Goal: Task Accomplishment & Management: Complete application form

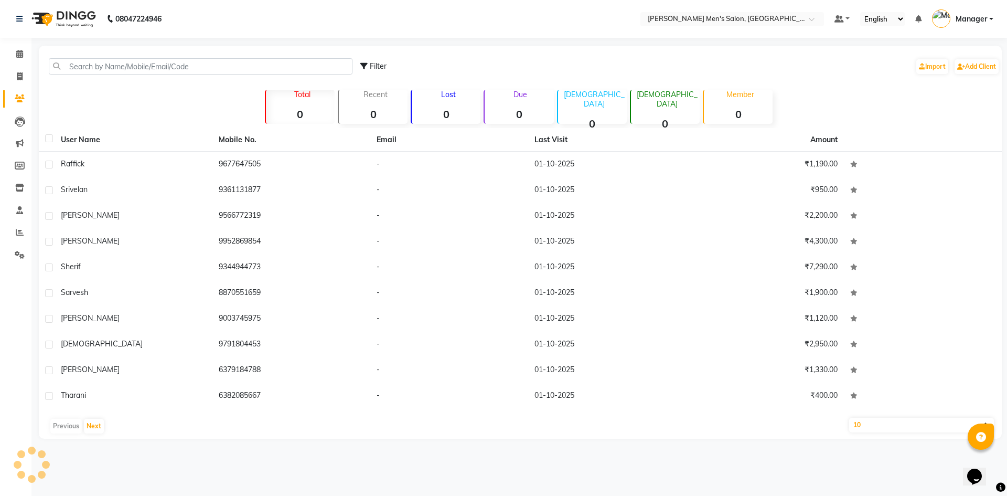
click at [15, 86] on li "Invoice" at bounding box center [15, 77] width 31 height 23
click at [17, 83] on link "Invoice" at bounding box center [15, 76] width 25 height 17
select select "6913"
select select "service"
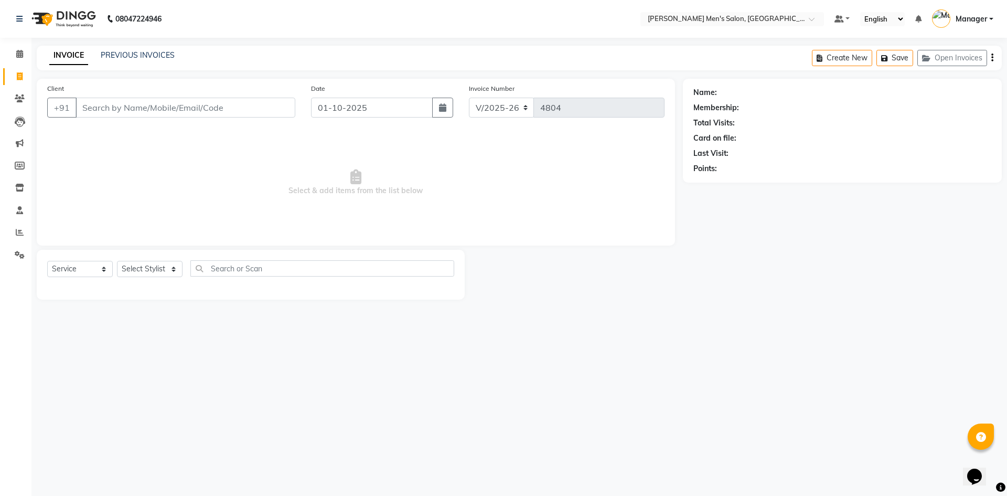
click at [91, 107] on input "Client" at bounding box center [186, 108] width 220 height 20
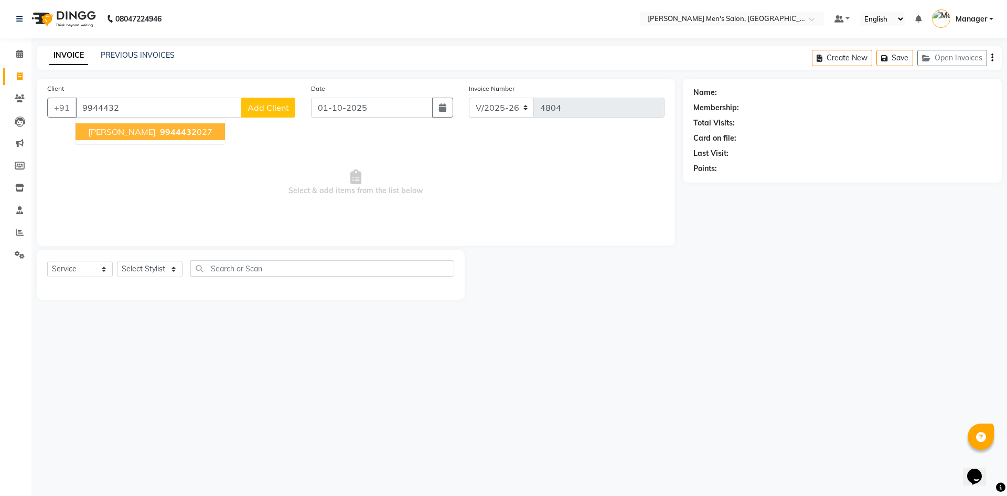
click at [173, 137] on button "[PERSON_NAME] 9944432 027" at bounding box center [150, 131] width 149 height 17
type input "9944432027"
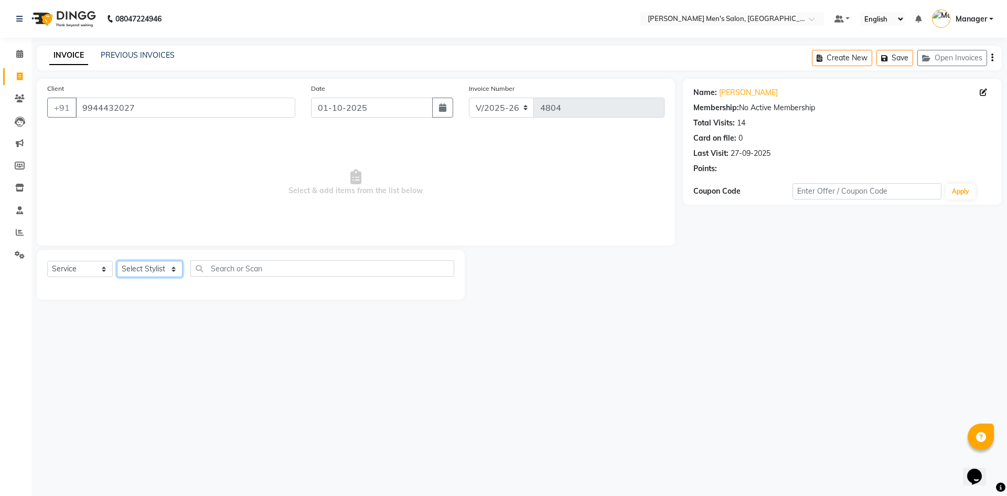
click at [149, 272] on select "Select Stylist [PERSON_NAME] Manager [PERSON_NAME]" at bounding box center [150, 269] width 66 height 16
select select "65604"
click at [117, 261] on select "Select Stylist [PERSON_NAME] Manager [PERSON_NAME]" at bounding box center [150, 269] width 66 height 16
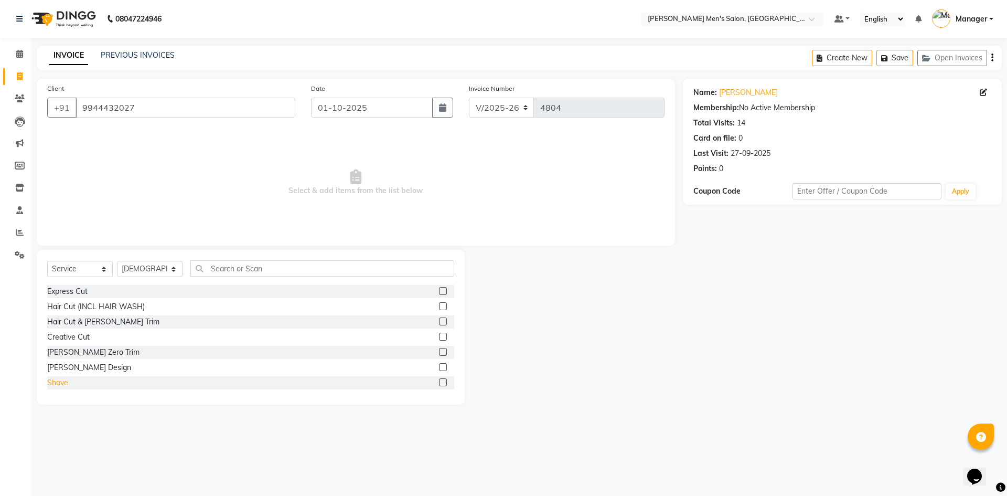
click at [59, 383] on div "Shave" at bounding box center [57, 382] width 21 height 11
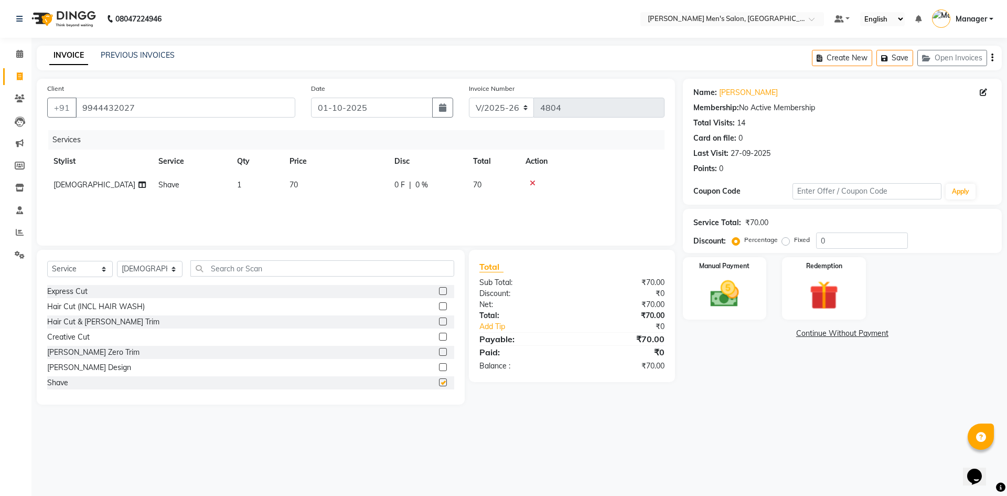
checkbox input "false"
click at [713, 287] on img at bounding box center [724, 293] width 49 height 35
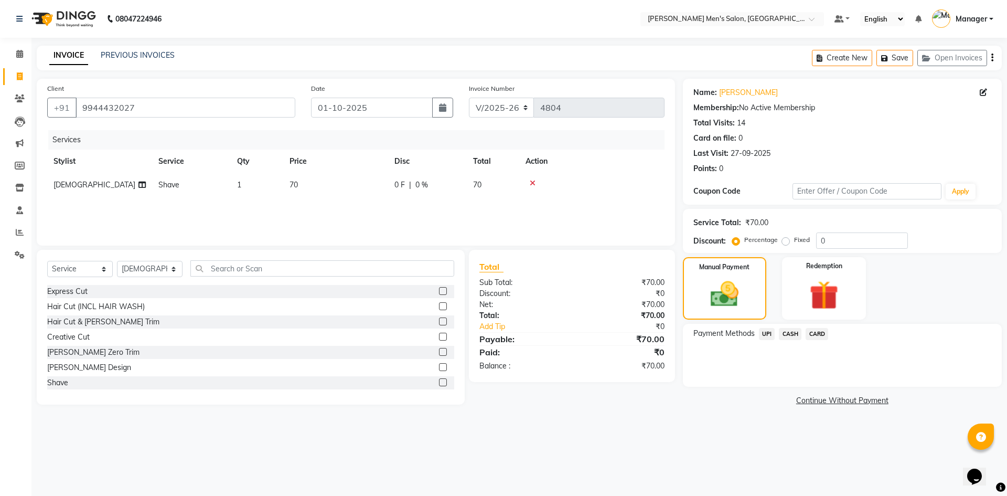
click at [786, 333] on span "CASH" at bounding box center [790, 334] width 23 height 12
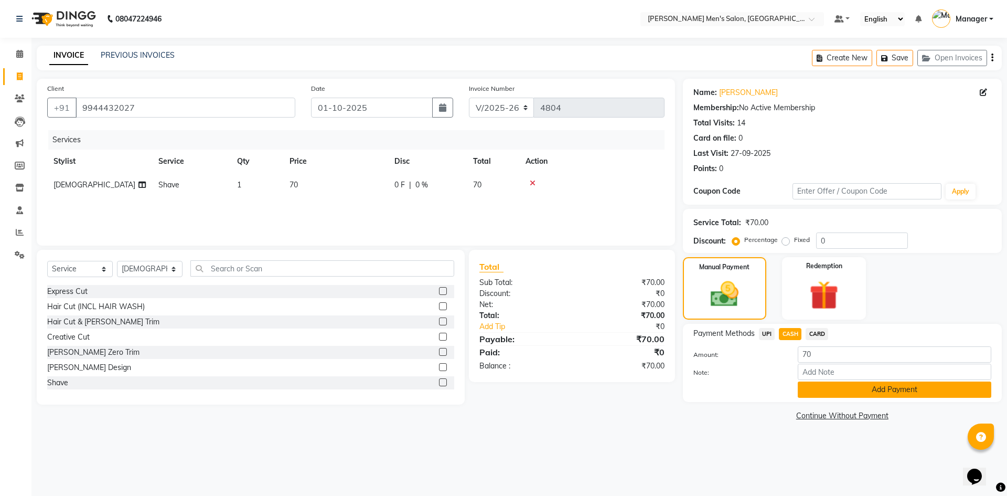
click at [815, 397] on button "Add Payment" at bounding box center [895, 389] width 194 height 16
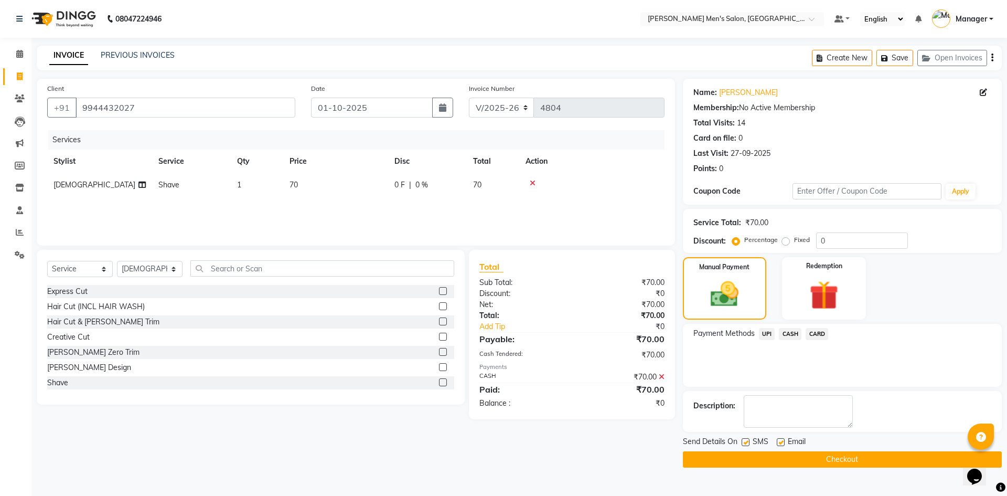
click at [827, 454] on button "Checkout" at bounding box center [842, 459] width 319 height 16
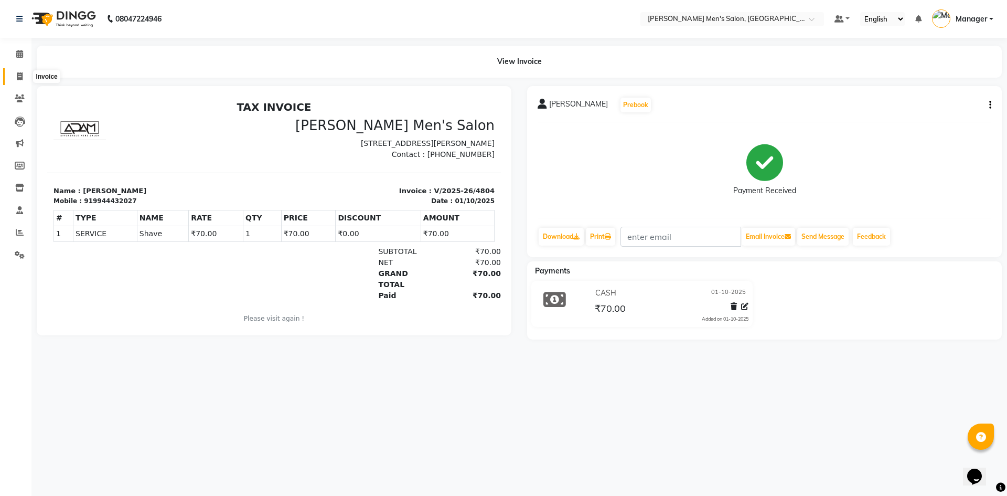
click at [21, 78] on icon at bounding box center [20, 76] width 6 height 8
select select "service"
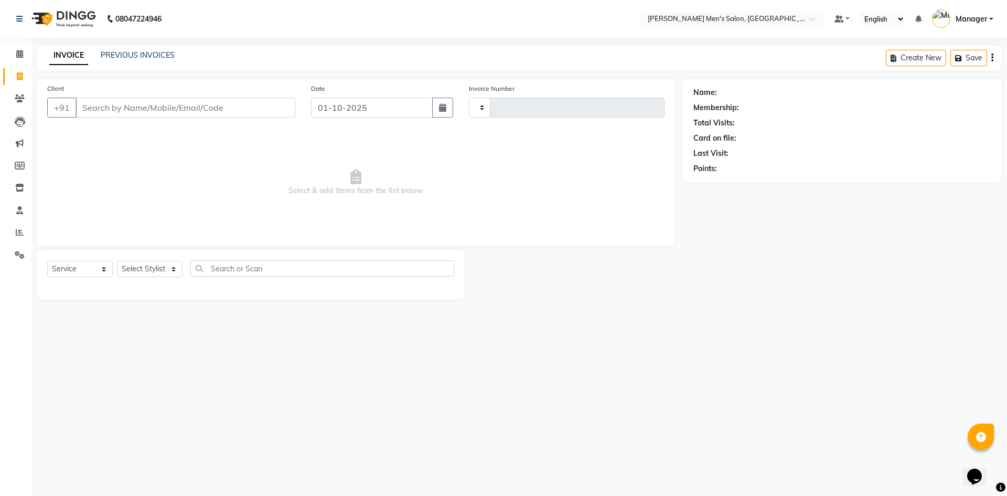
type input "4805"
select select "6913"
click at [154, 105] on input "Client" at bounding box center [186, 108] width 220 height 20
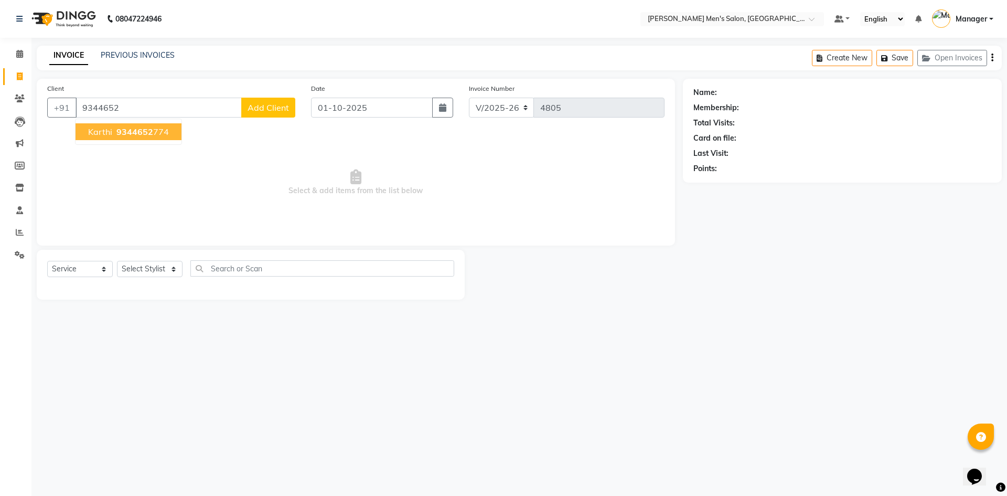
click at [133, 129] on span "9344652" at bounding box center [134, 131] width 37 height 10
type input "9344652774"
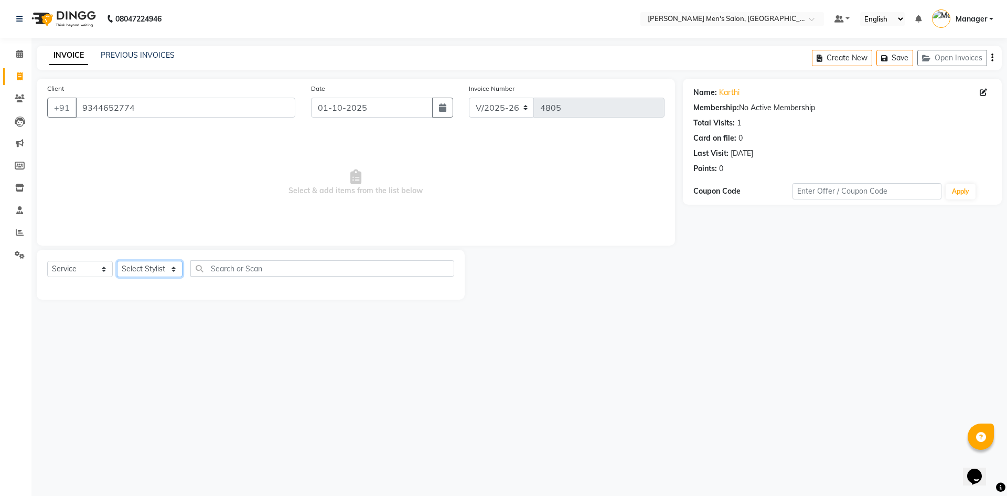
click at [158, 271] on select "Select Stylist [PERSON_NAME] Manager [PERSON_NAME]" at bounding box center [150, 269] width 66 height 16
select select "70201"
click at [117, 261] on select "Select Stylist [PERSON_NAME] Manager [PERSON_NAME]" at bounding box center [150, 269] width 66 height 16
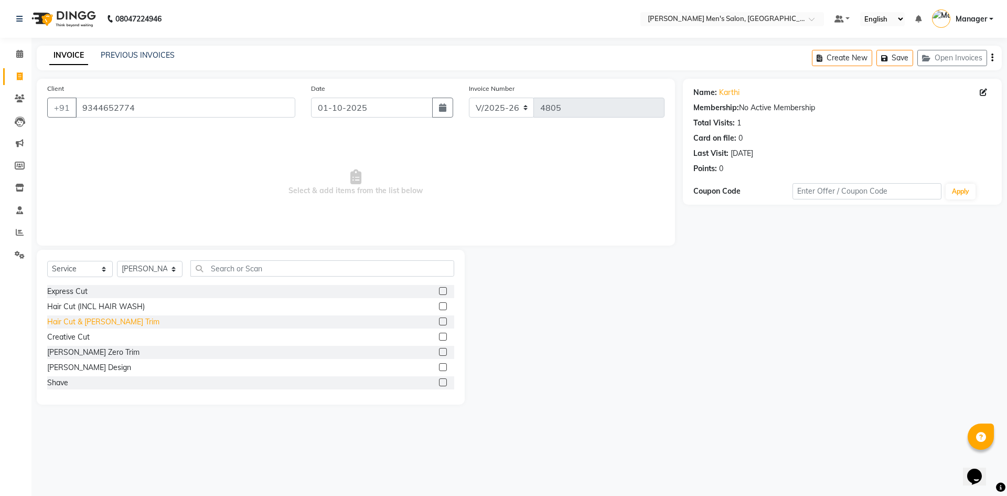
click at [91, 321] on div "Hair Cut & [PERSON_NAME] Trim" at bounding box center [103, 321] width 112 height 11
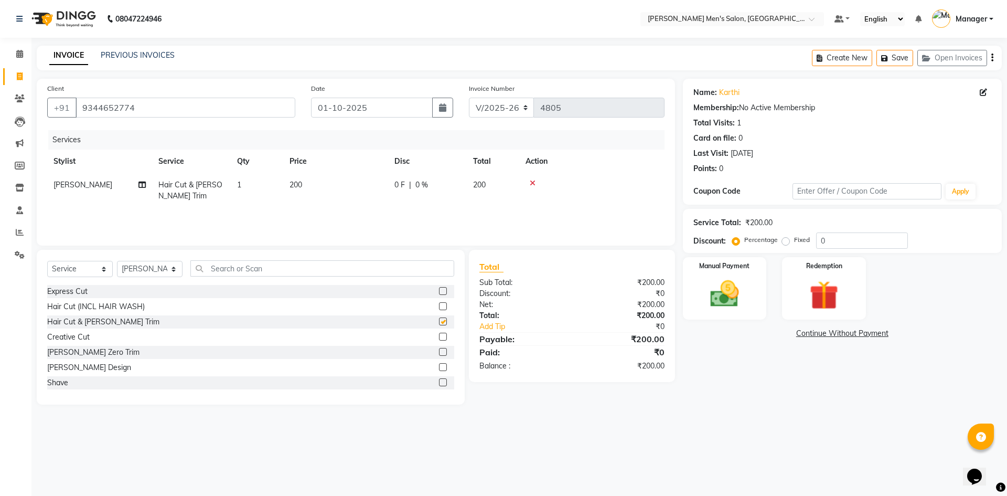
checkbox input "false"
click at [739, 333] on link "Continue Without Payment" at bounding box center [842, 333] width 315 height 11
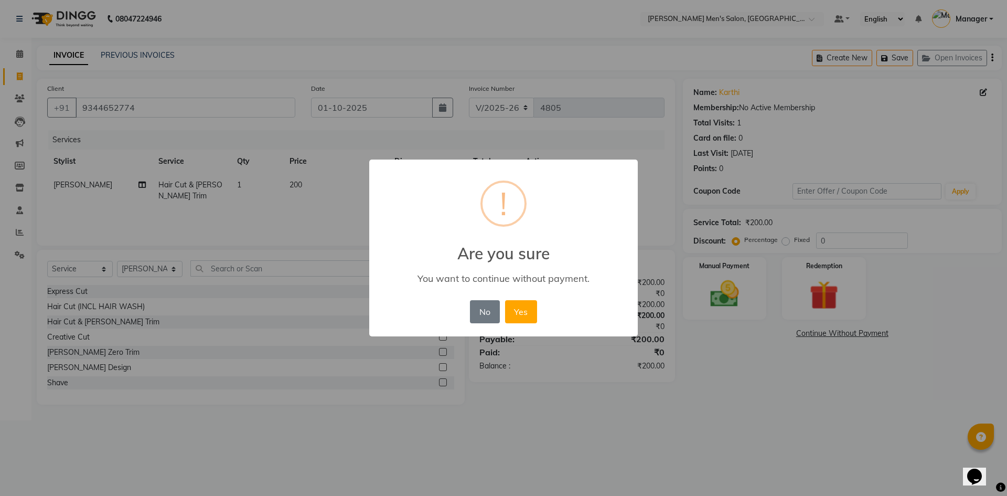
click at [727, 299] on div "× ! Are you sure You want to continue without payment. No No Yes" at bounding box center [503, 248] width 1007 height 496
click at [476, 312] on button "No" at bounding box center [484, 311] width 29 height 23
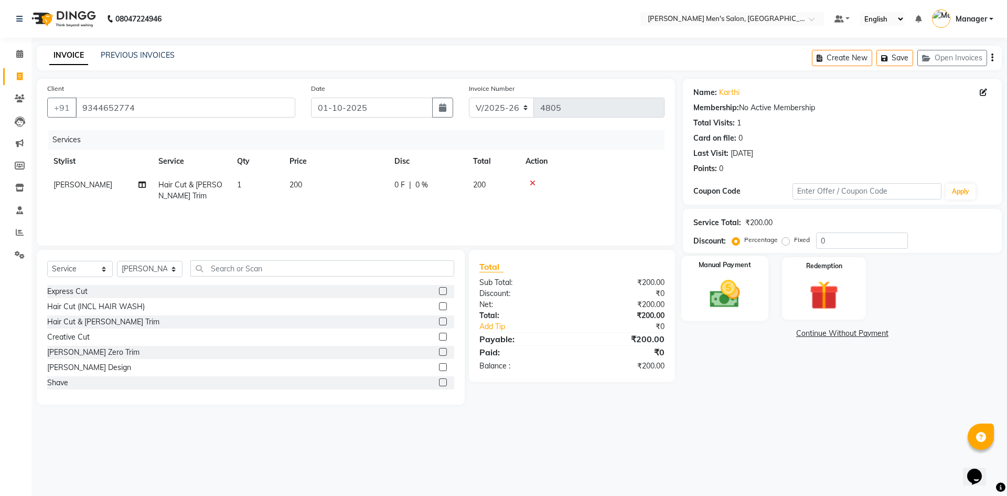
click at [751, 276] on div "Manual Payment" at bounding box center [724, 288] width 87 height 65
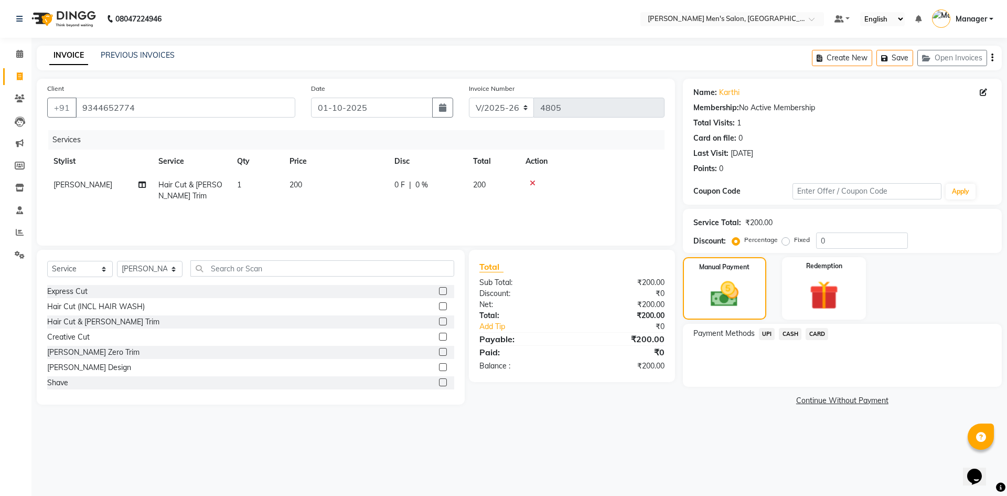
click at [768, 332] on span "UPI" at bounding box center [767, 334] width 16 height 12
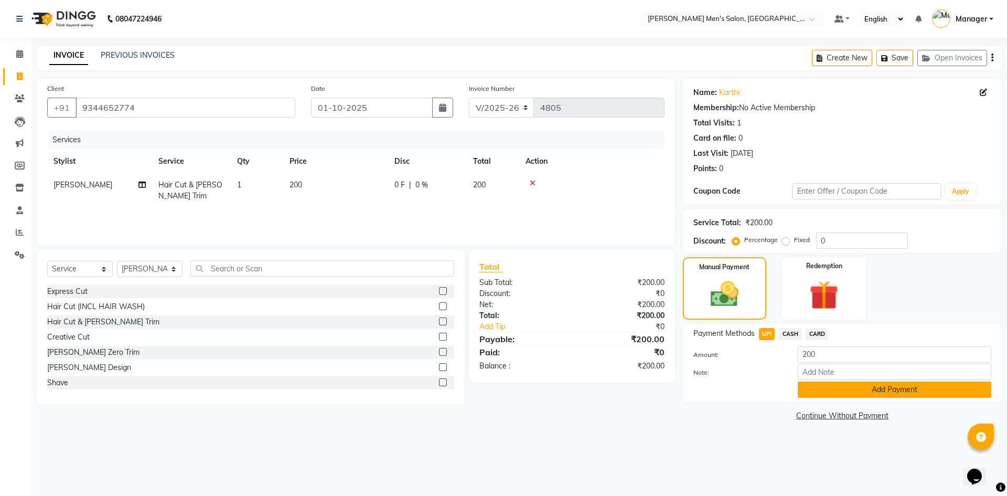
click at [831, 384] on button "Add Payment" at bounding box center [895, 389] width 194 height 16
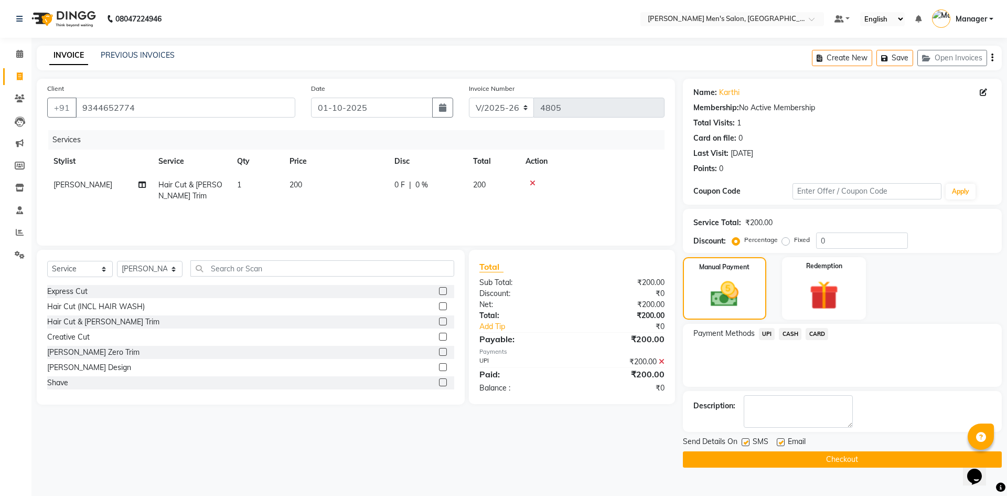
click at [854, 458] on button "Checkout" at bounding box center [842, 459] width 319 height 16
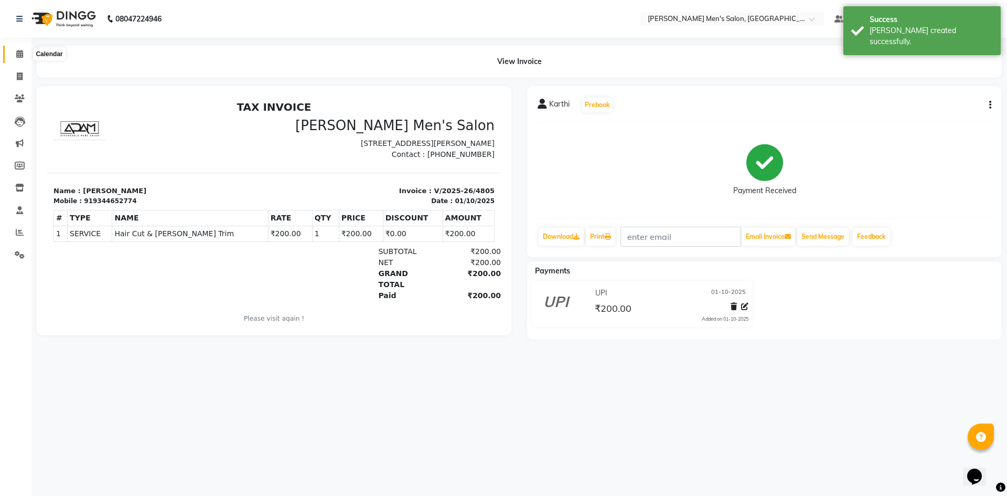
click at [13, 54] on span at bounding box center [19, 54] width 18 height 12
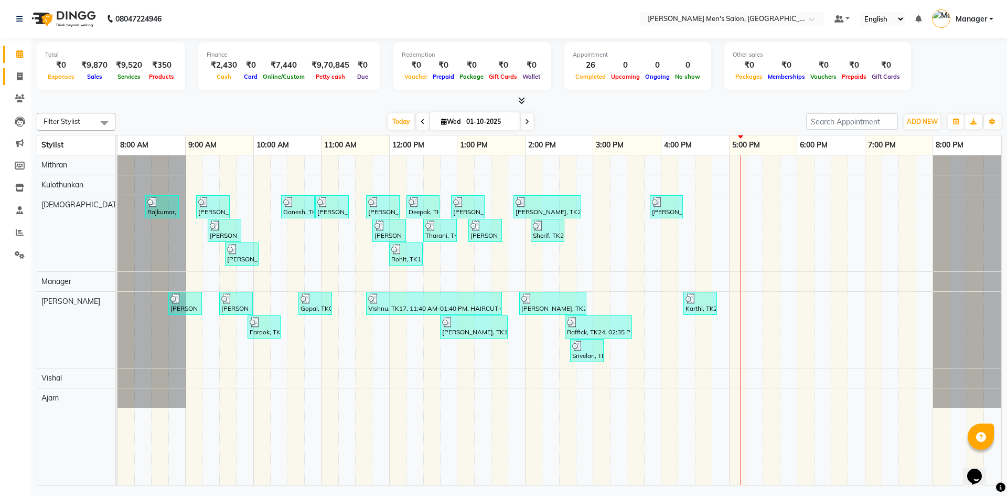
click at [12, 82] on li "Invoice" at bounding box center [15, 77] width 31 height 23
click at [15, 72] on span at bounding box center [19, 77] width 18 height 12
select select "6913"
select select "service"
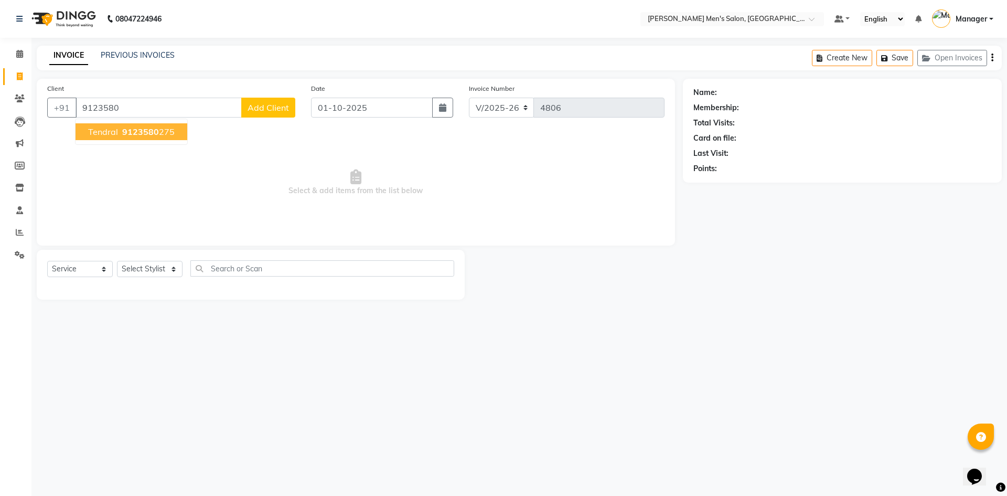
click at [123, 131] on span "9123580" at bounding box center [140, 131] width 37 height 10
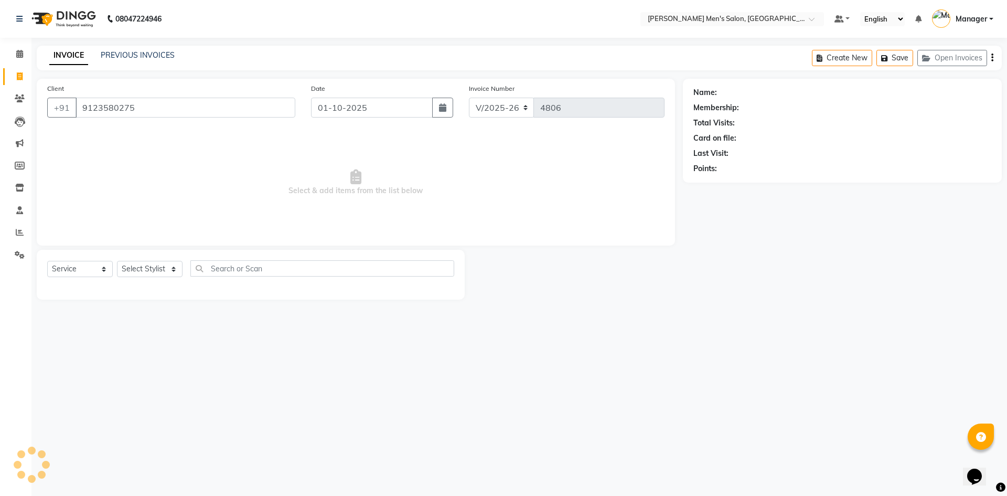
type input "9123580275"
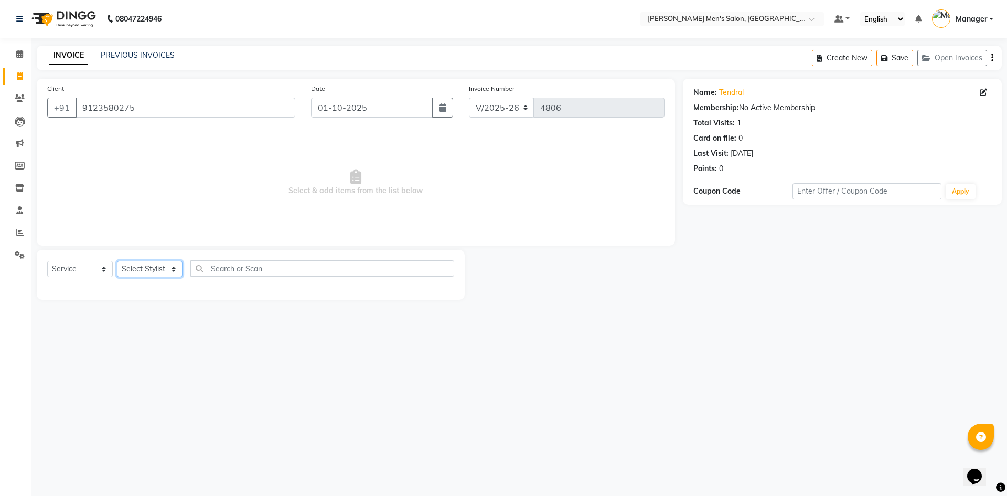
click at [149, 262] on select "Select Stylist [PERSON_NAME] Manager [PERSON_NAME]" at bounding box center [150, 269] width 66 height 16
click at [117, 261] on select "Select Stylist [PERSON_NAME] Manager [PERSON_NAME]" at bounding box center [150, 269] width 66 height 16
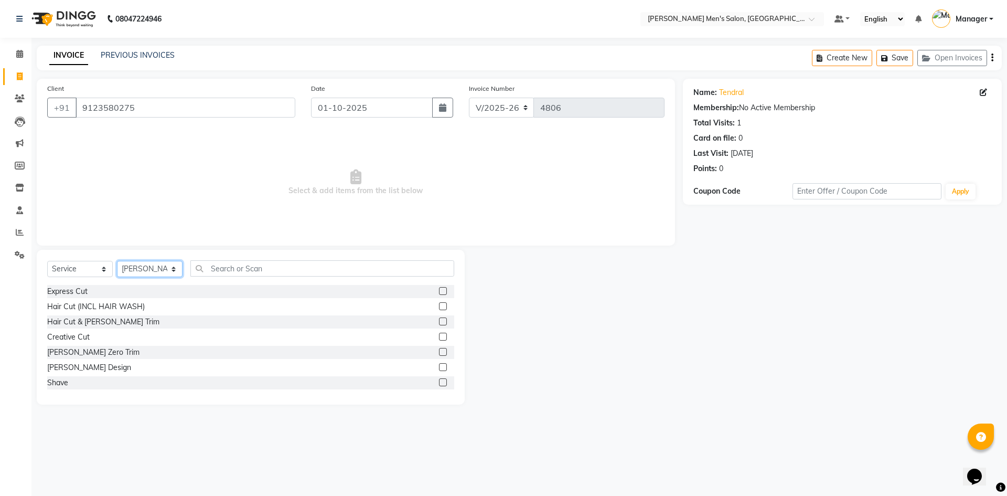
click at [158, 266] on select "Select Stylist [PERSON_NAME] Manager [PERSON_NAME]" at bounding box center [150, 269] width 66 height 16
select select "65604"
click at [117, 261] on select "Select Stylist [PERSON_NAME] Manager [PERSON_NAME]" at bounding box center [150, 269] width 66 height 16
click at [439, 287] on label at bounding box center [443, 291] width 8 height 8
click at [439, 288] on input "checkbox" at bounding box center [442, 291] width 7 height 7
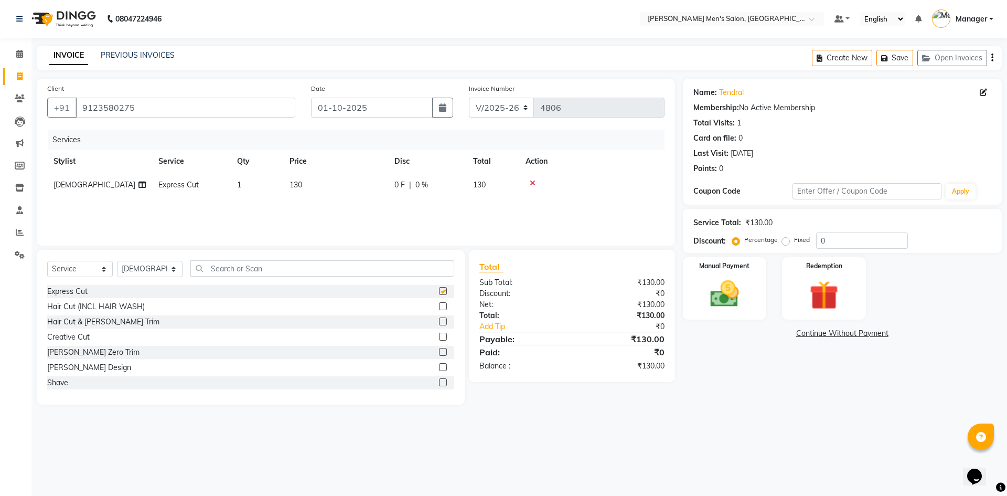
checkbox input "false"
click at [532, 183] on icon at bounding box center [533, 182] width 6 height 7
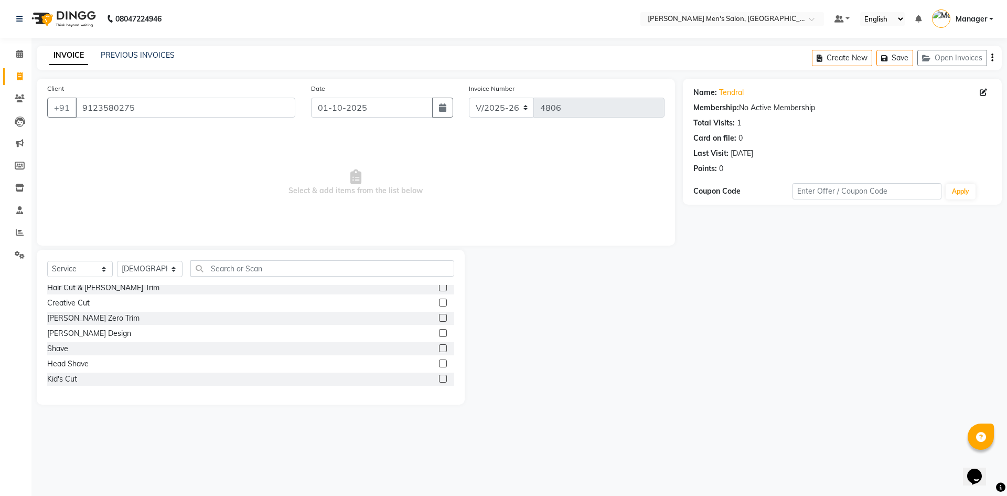
scroll to position [52, 0]
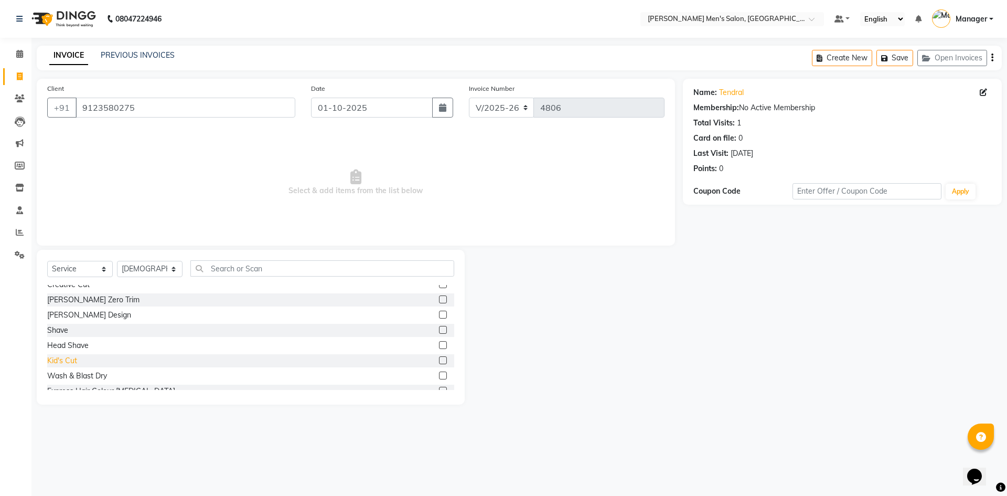
click at [64, 360] on div "Kid's Cut" at bounding box center [62, 360] width 30 height 11
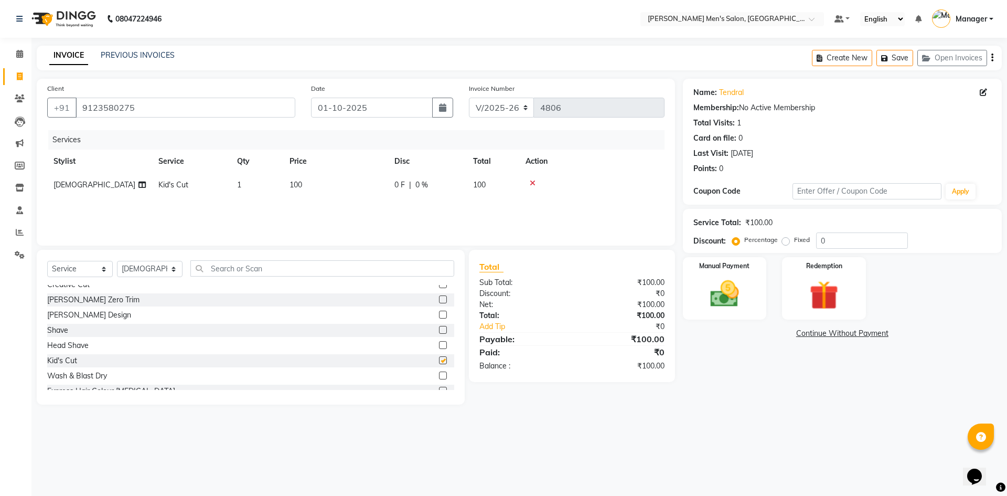
checkbox input "false"
click at [695, 294] on div "Manual Payment" at bounding box center [724, 288] width 87 height 65
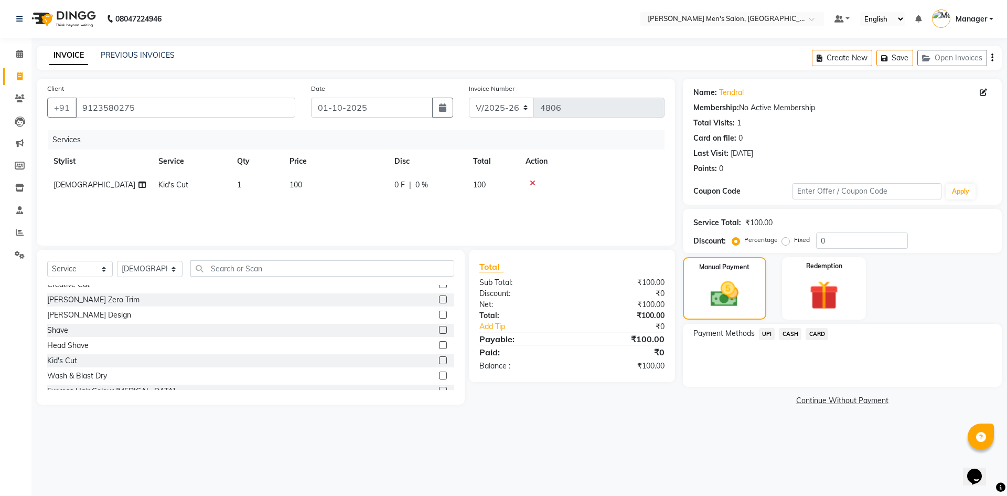
click at [789, 333] on span "CASH" at bounding box center [790, 334] width 23 height 12
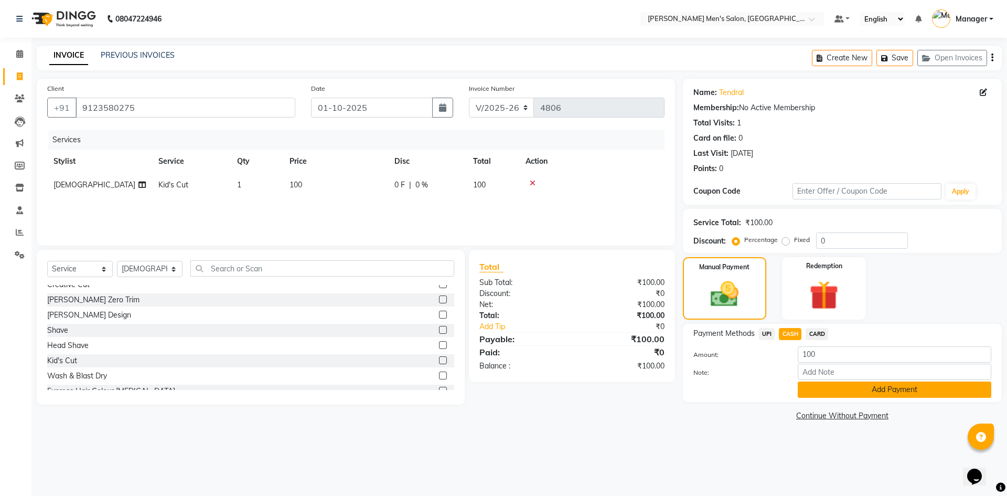
click at [862, 387] on button "Add Payment" at bounding box center [895, 389] width 194 height 16
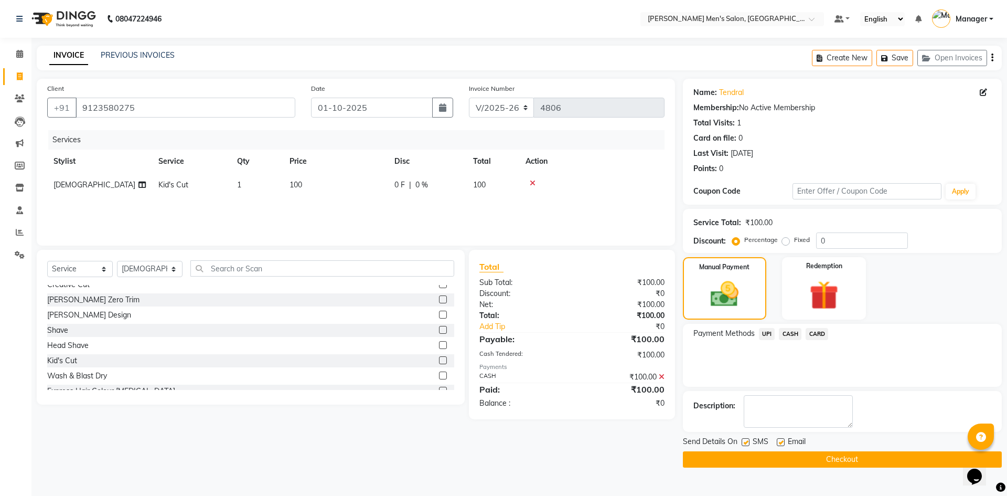
click at [870, 463] on button "Checkout" at bounding box center [842, 459] width 319 height 16
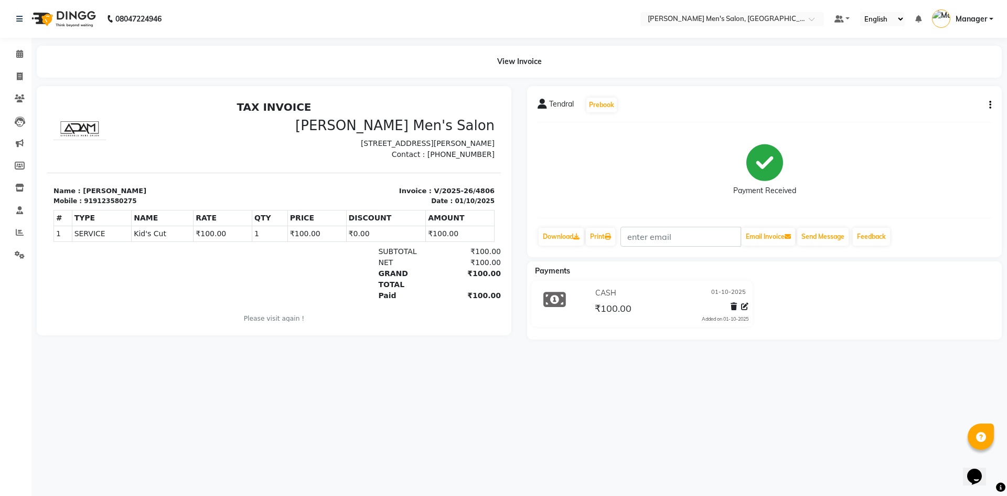
drag, startPoint x: 992, startPoint y: 109, endPoint x: 980, endPoint y: 100, distance: 14.3
click at [991, 108] on div "Tendral Prebook Payment Received Download Print Email Invoice Send Message Feed…" at bounding box center [764, 171] width 475 height 171
click at [992, 105] on div "Tendral Prebook Payment Received Download Print Email Invoice Send Message Feed…" at bounding box center [764, 171] width 475 height 171
click at [990, 105] on icon "button" at bounding box center [990, 105] width 2 height 1
click at [934, 108] on div "Edit Item Staff" at bounding box center [938, 105] width 72 height 13
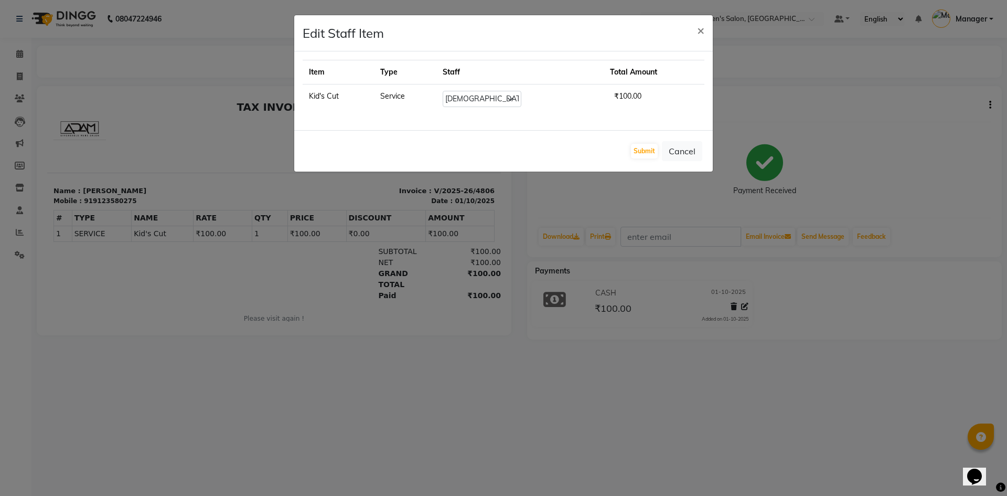
click at [485, 108] on td "Select [PERSON_NAME] Manager [PERSON_NAME]" at bounding box center [519, 98] width 167 height 29
click at [488, 90] on td "Select [PERSON_NAME] Manager [PERSON_NAME]" at bounding box center [519, 98] width 167 height 29
click at [487, 101] on select "Select [PERSON_NAME] Manager [PERSON_NAME]" at bounding box center [482, 99] width 79 height 16
select select "70201"
click at [447, 91] on select "Select [PERSON_NAME] Manager [PERSON_NAME]" at bounding box center [482, 99] width 79 height 16
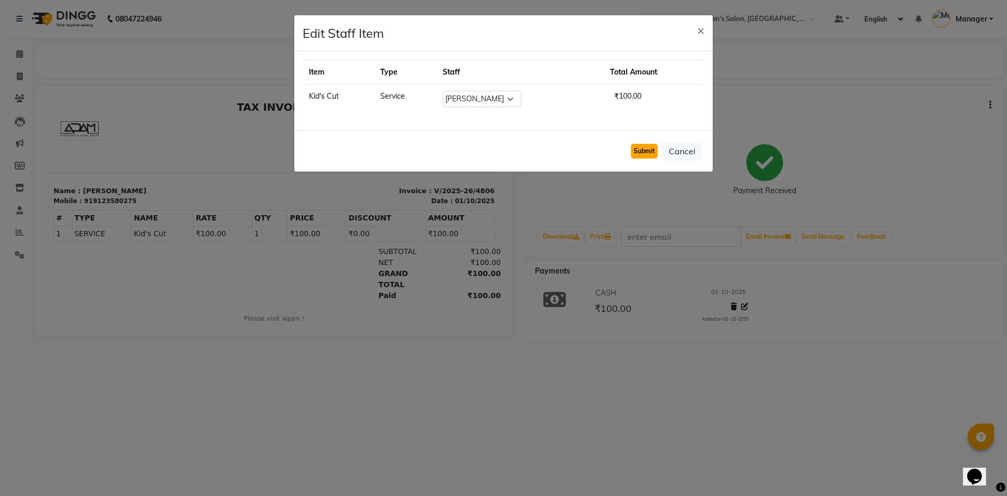
click at [652, 151] on button "Submit" at bounding box center [644, 151] width 27 height 15
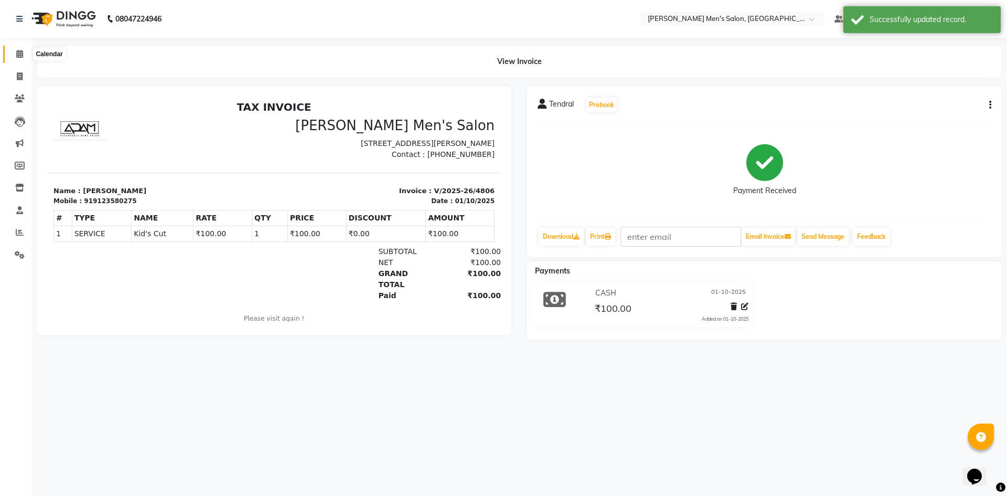
click at [11, 60] on span at bounding box center [19, 54] width 18 height 12
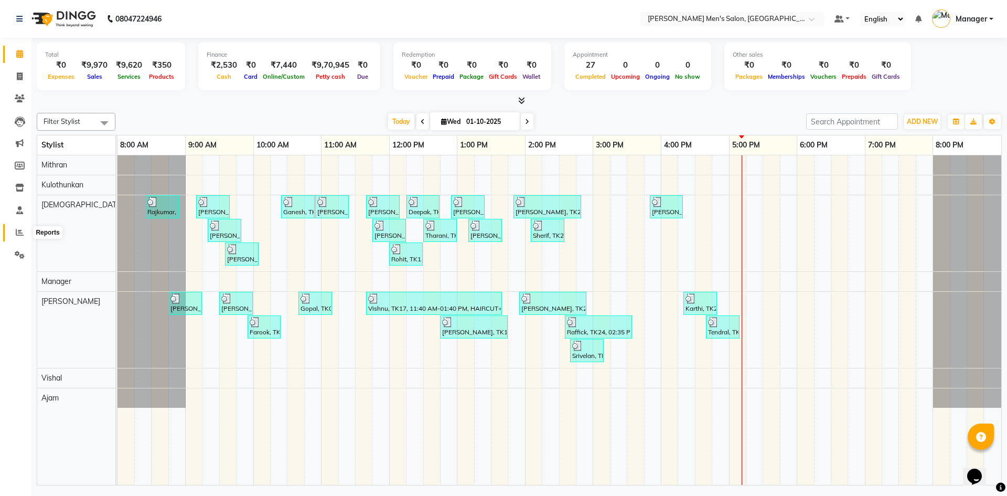
click at [18, 229] on icon at bounding box center [20, 232] width 8 height 8
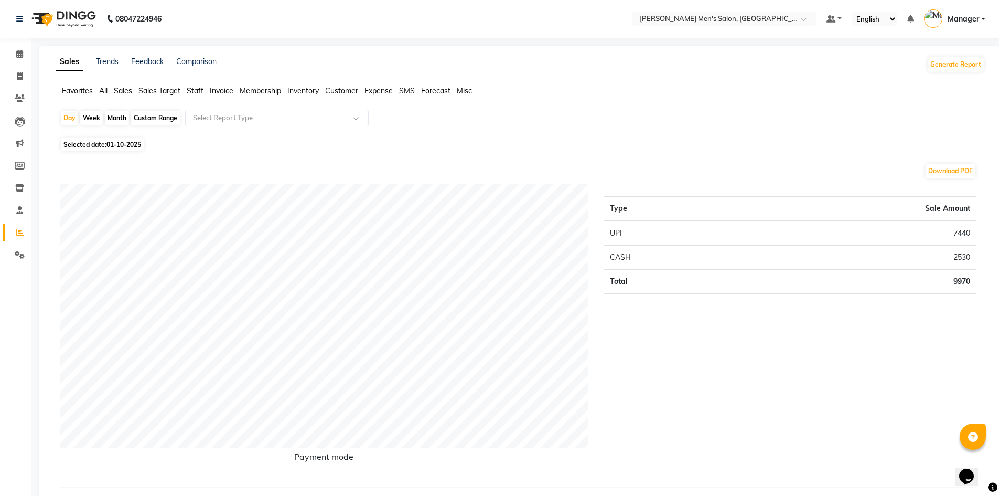
click at [197, 93] on span "Staff" at bounding box center [195, 90] width 17 height 9
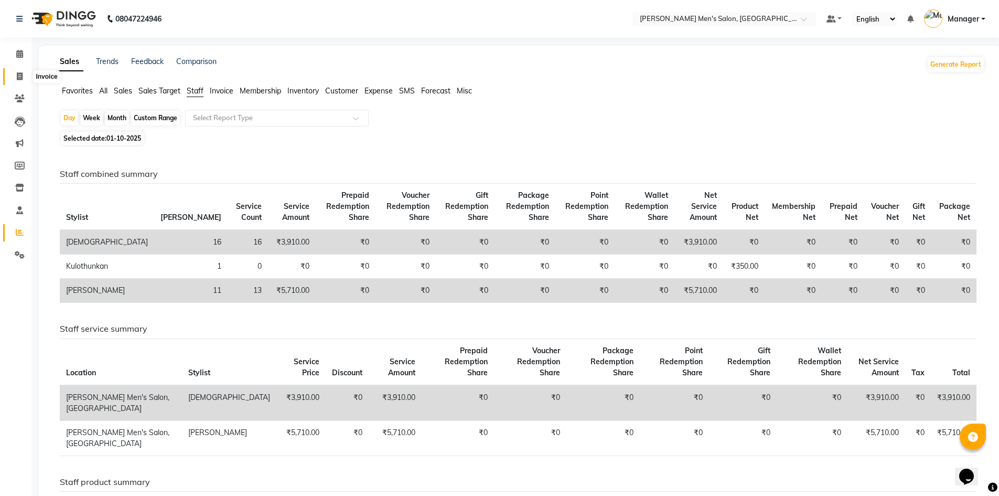
click at [20, 71] on span at bounding box center [19, 77] width 18 height 12
select select "service"
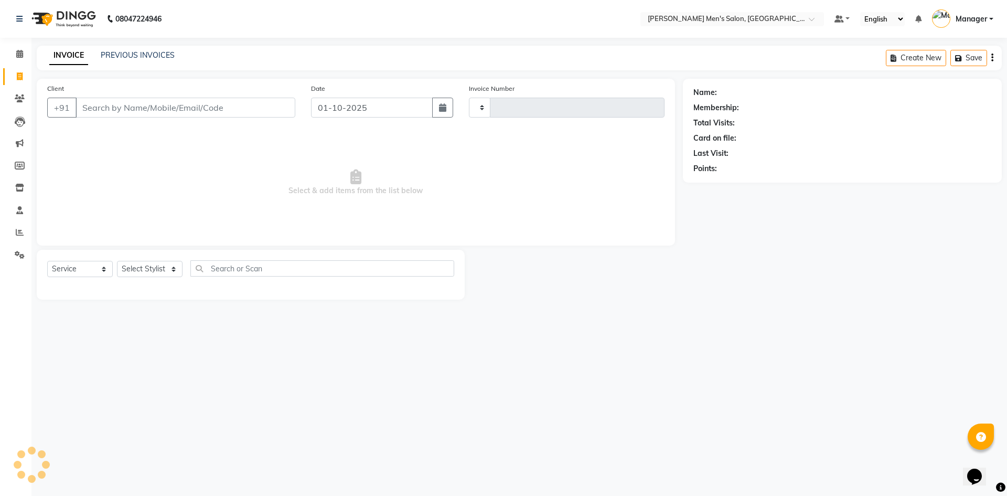
type input "4807"
select select "6913"
click at [193, 106] on input "Client" at bounding box center [186, 108] width 220 height 20
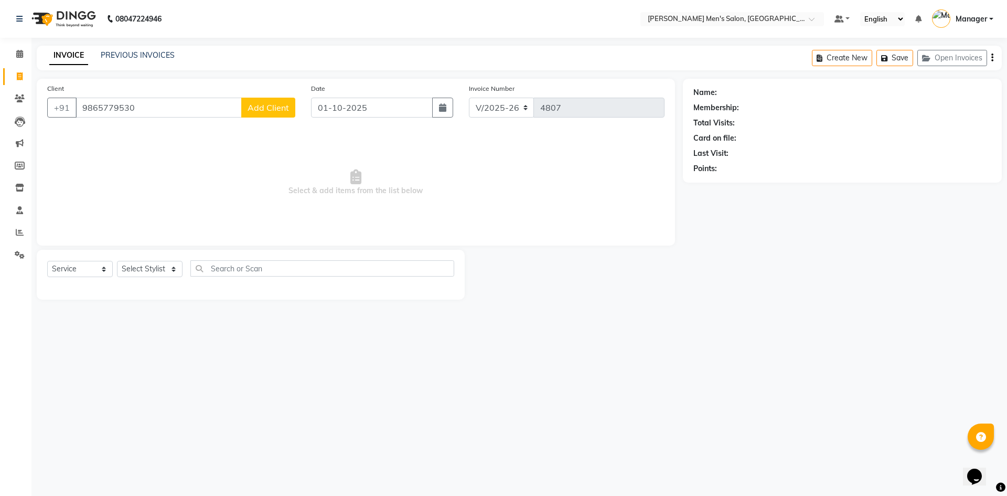
type input "9865779530"
click at [284, 105] on span "Add Client" at bounding box center [268, 107] width 41 height 10
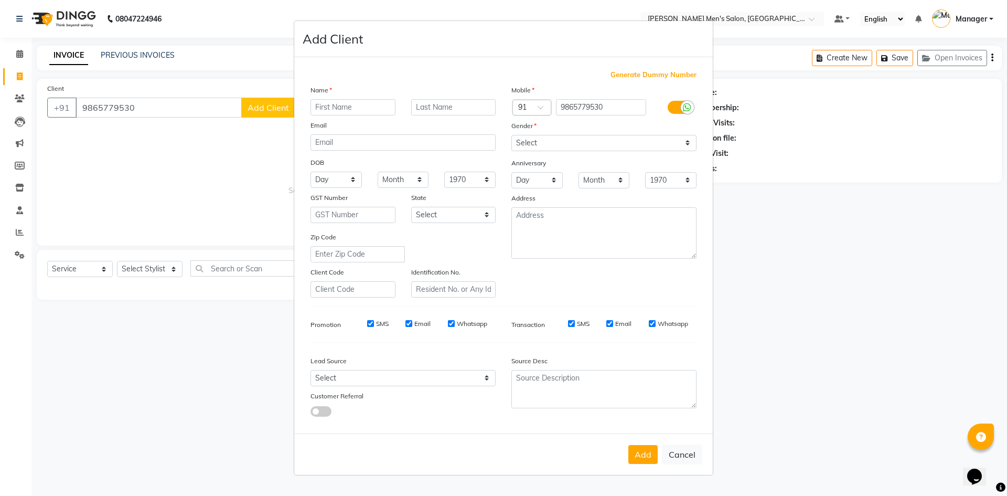
click at [344, 107] on input "text" at bounding box center [352, 107] width 85 height 16
type input "Junith"
click at [557, 148] on select "Select [DEMOGRAPHIC_DATA] [DEMOGRAPHIC_DATA] Other Prefer Not To Say" at bounding box center [603, 143] width 185 height 16
select select "[DEMOGRAPHIC_DATA]"
click at [511, 135] on select "Select [DEMOGRAPHIC_DATA] [DEMOGRAPHIC_DATA] Other Prefer Not To Say" at bounding box center [603, 143] width 185 height 16
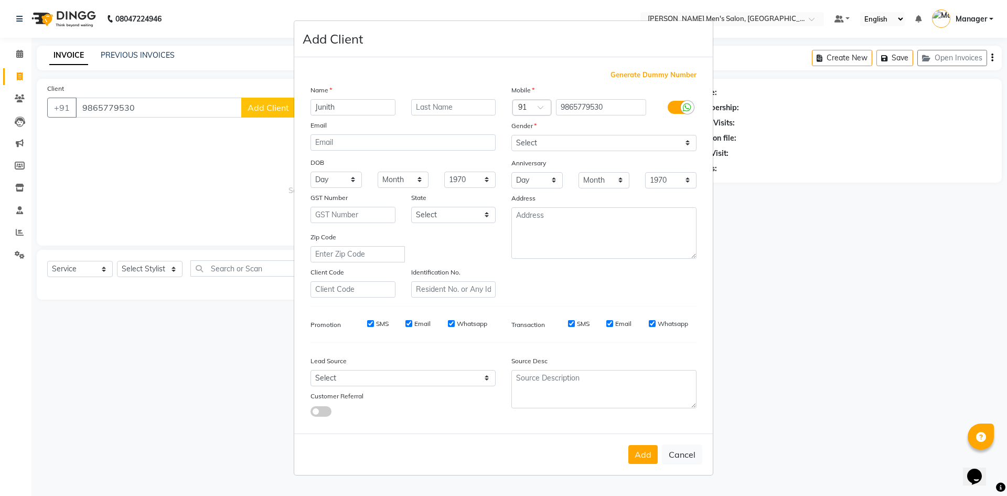
click at [411, 386] on div "Lead Source Select Walk-in Referral Internet Friend Word of Mouth Advertisement…" at bounding box center [403, 384] width 201 height 66
click at [410, 383] on select "Select Walk-in Referral Internet Friend Word of Mouth Advertisement Facebook Ju…" at bounding box center [402, 378] width 185 height 16
select select "48262"
click at [310, 370] on select "Select Walk-in Referral Internet Friend Word of Mouth Advertisement Facebook Ju…" at bounding box center [402, 378] width 185 height 16
click at [648, 453] on button "Add" at bounding box center [642, 454] width 29 height 19
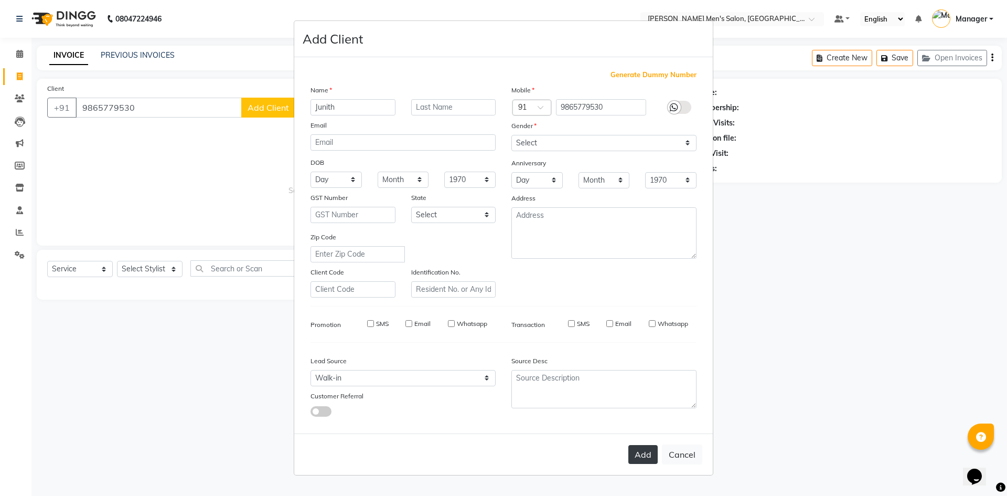
select select
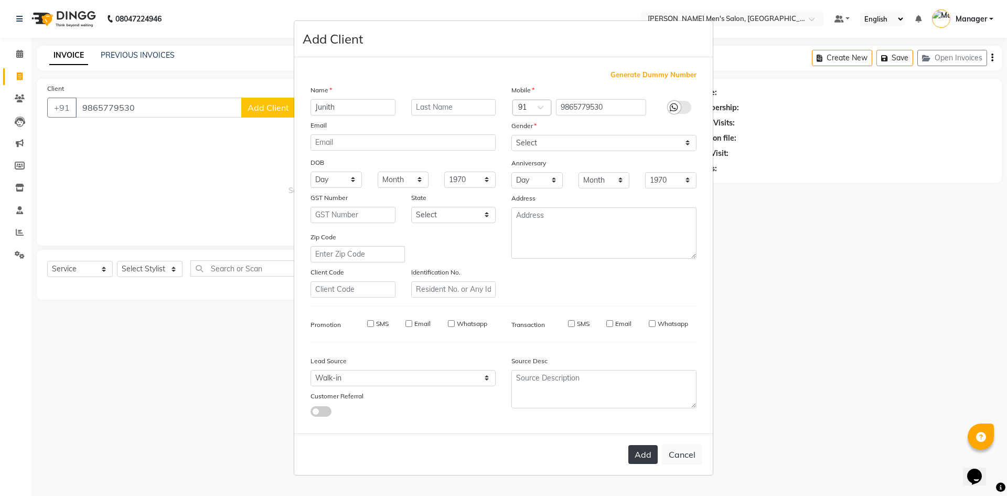
select select
checkbox input "false"
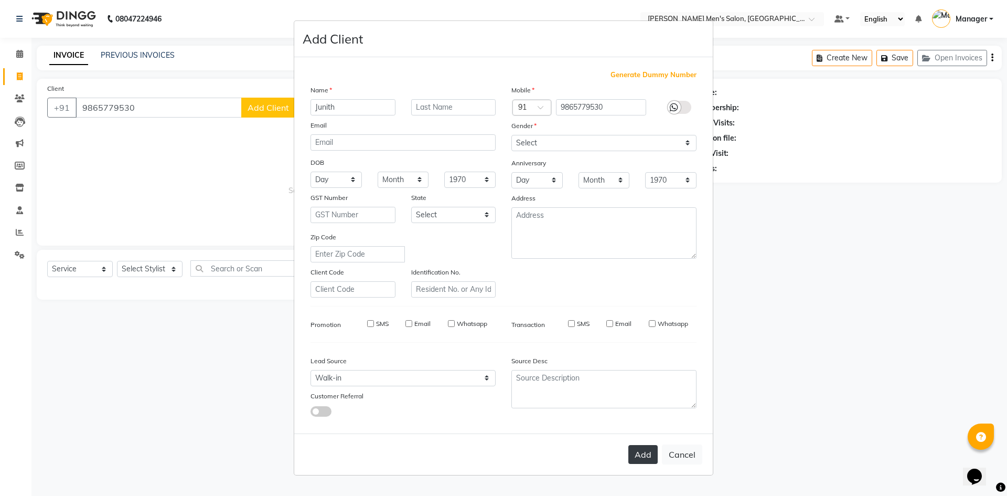
checkbox input "false"
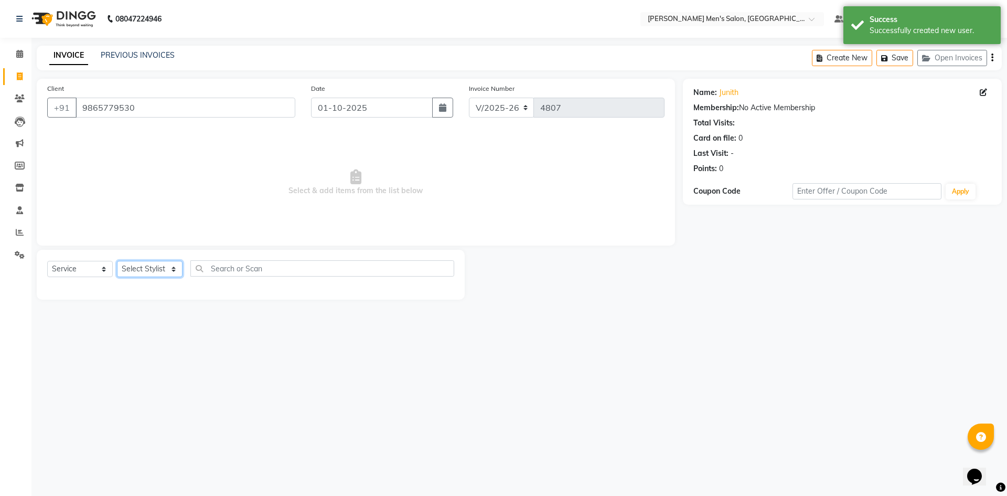
click at [146, 263] on select "Select Stylist [PERSON_NAME] Manager [PERSON_NAME]" at bounding box center [150, 269] width 66 height 16
select select "65604"
click at [117, 261] on select "Select Stylist [PERSON_NAME] Manager [PERSON_NAME]" at bounding box center [150, 269] width 66 height 16
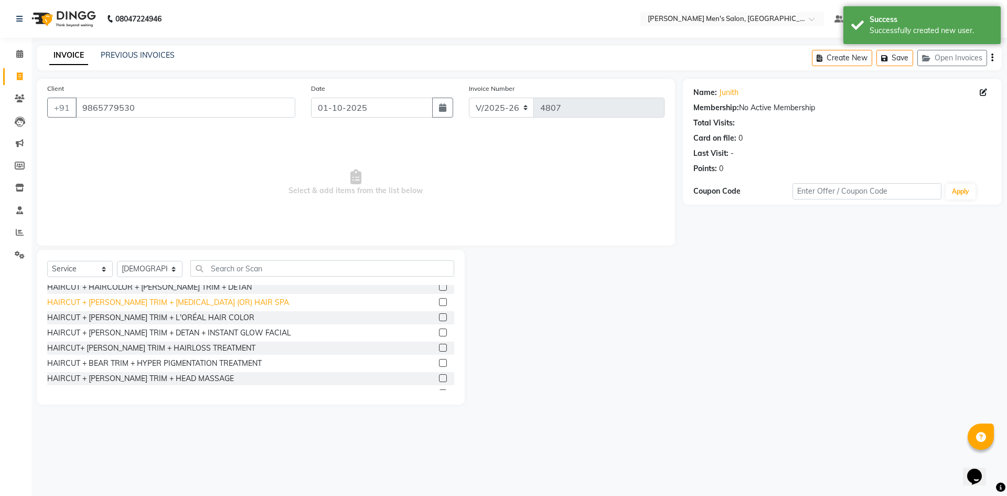
click at [165, 305] on div "HAIRCUT + [PERSON_NAME] TRIM + [MEDICAL_DATA] (OR) HAIR SPA" at bounding box center [168, 302] width 242 height 11
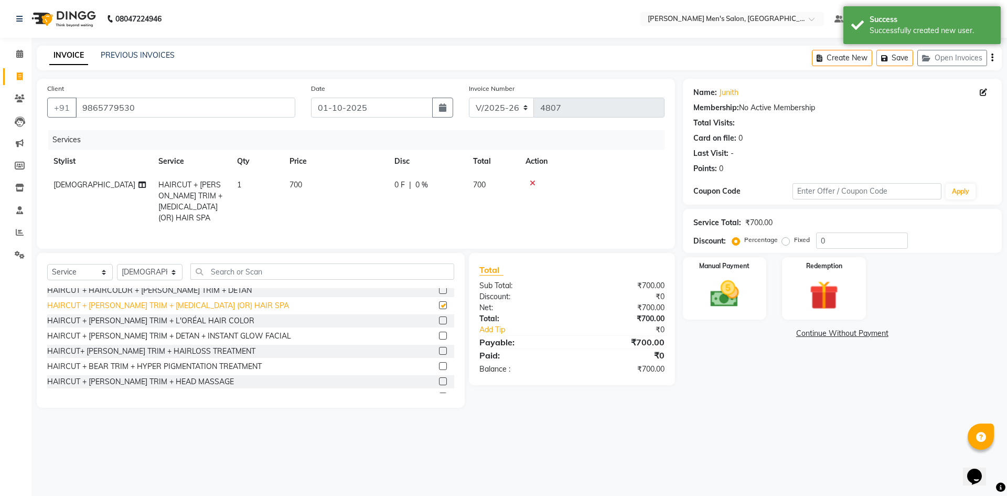
checkbox input "false"
click at [700, 280] on div "Manual Payment" at bounding box center [724, 288] width 87 height 65
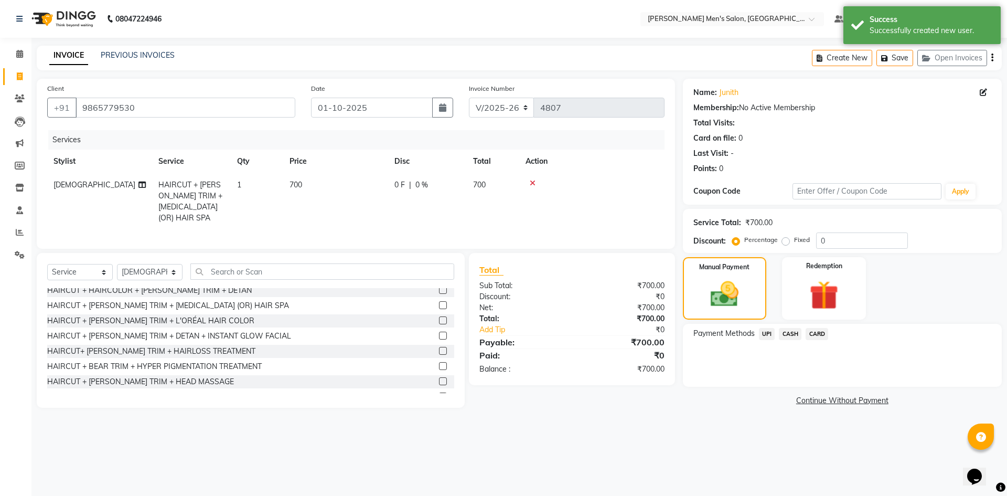
click at [781, 336] on span "CASH" at bounding box center [790, 334] width 23 height 12
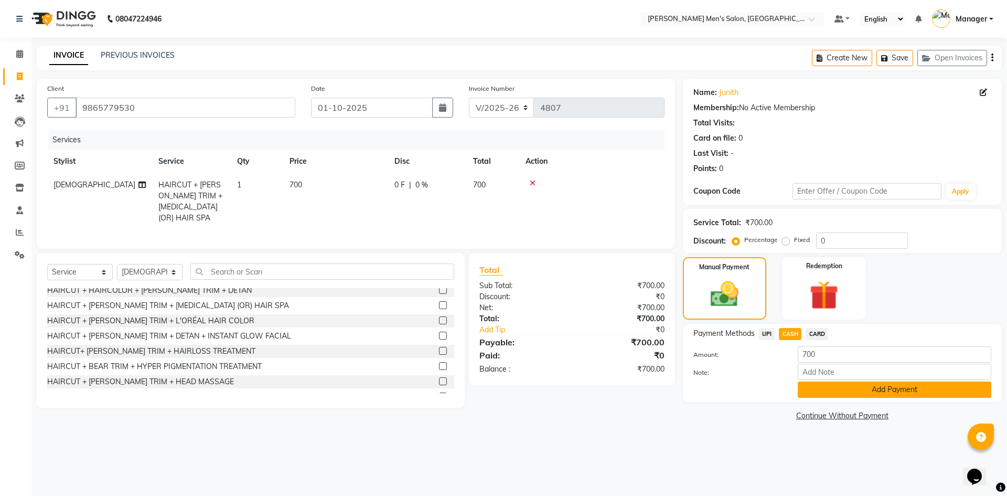
click at [812, 384] on button "Add Payment" at bounding box center [895, 389] width 194 height 16
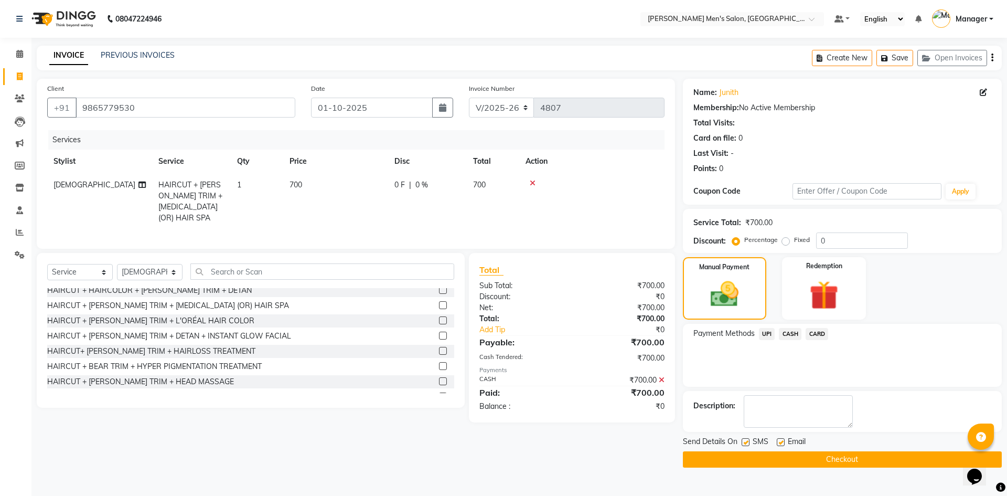
click at [821, 460] on button "Checkout" at bounding box center [842, 459] width 319 height 16
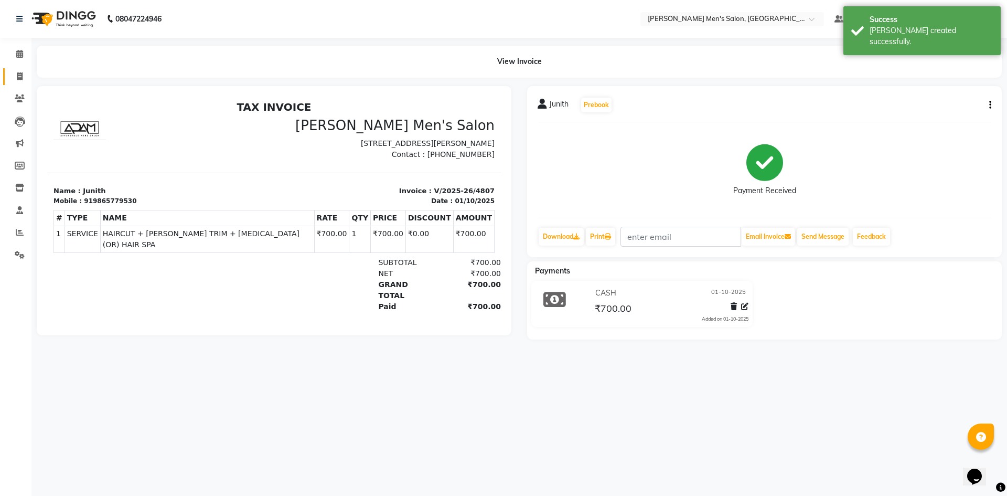
click at [8, 73] on link "Invoice" at bounding box center [15, 76] width 25 height 17
select select "service"
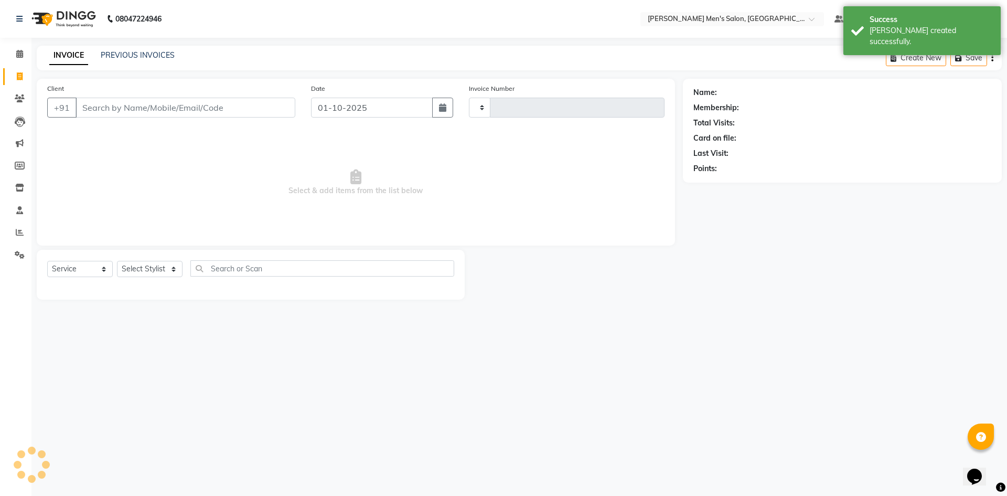
type input "4808"
select select "6913"
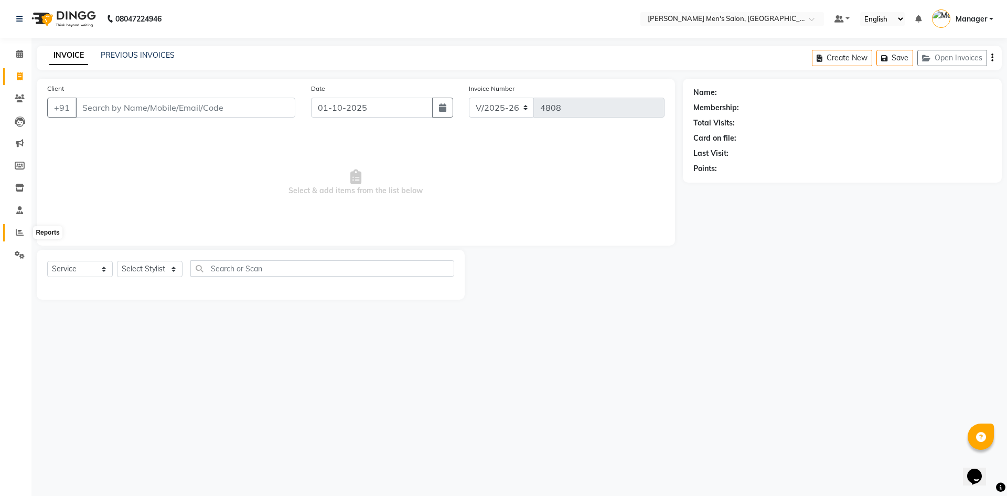
click at [11, 232] on span at bounding box center [19, 233] width 18 height 12
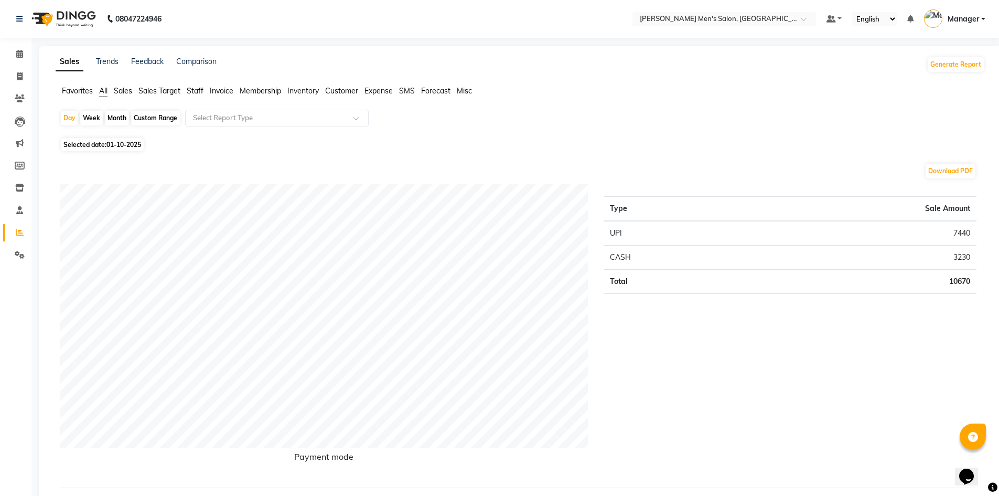
click at [199, 88] on span "Staff" at bounding box center [195, 90] width 17 height 9
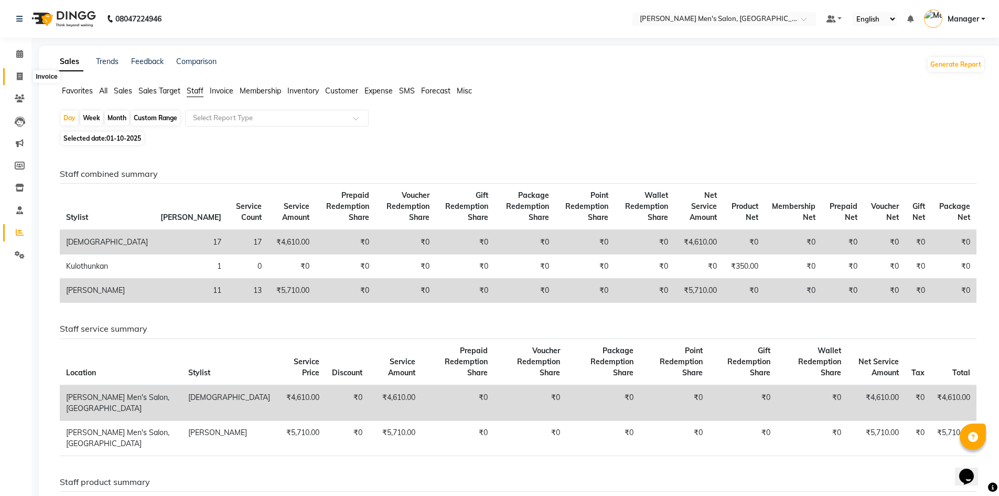
click at [17, 75] on span at bounding box center [19, 77] width 18 height 12
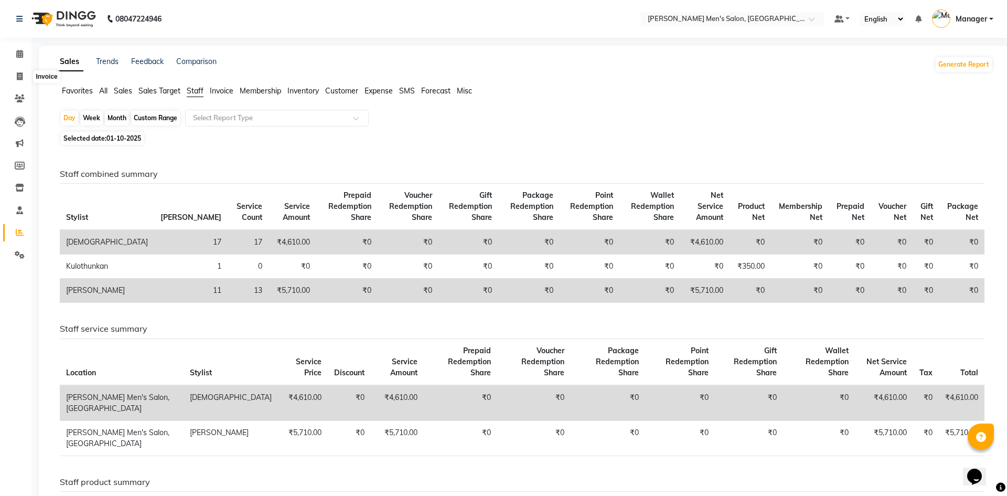
select select "6913"
select select "service"
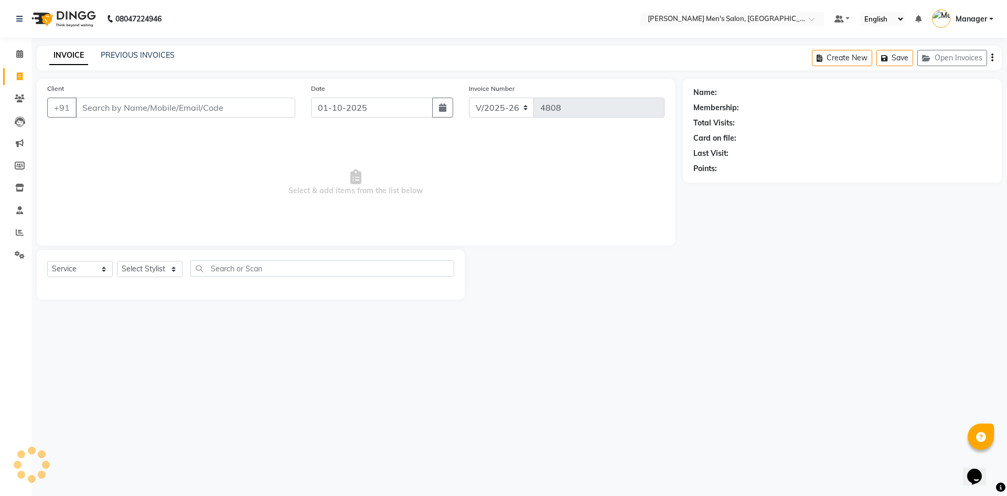
click at [280, 100] on input "Client" at bounding box center [186, 108] width 220 height 20
type input "9943608933"
click at [273, 108] on span "Add Client" at bounding box center [268, 107] width 41 height 10
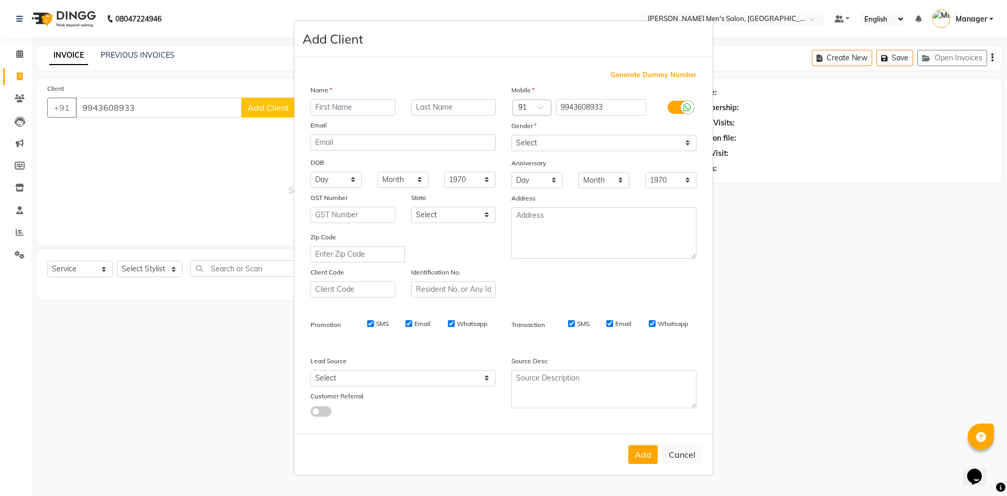
click at [347, 105] on input "text" at bounding box center [352, 107] width 85 height 16
click at [329, 105] on input "Thieru" at bounding box center [352, 107] width 85 height 16
type input "Thiru"
drag, startPoint x: 534, startPoint y: 143, endPoint x: 534, endPoint y: 150, distance: 6.8
click at [534, 143] on select "Select [DEMOGRAPHIC_DATA] [DEMOGRAPHIC_DATA] Other Prefer Not To Say" at bounding box center [603, 143] width 185 height 16
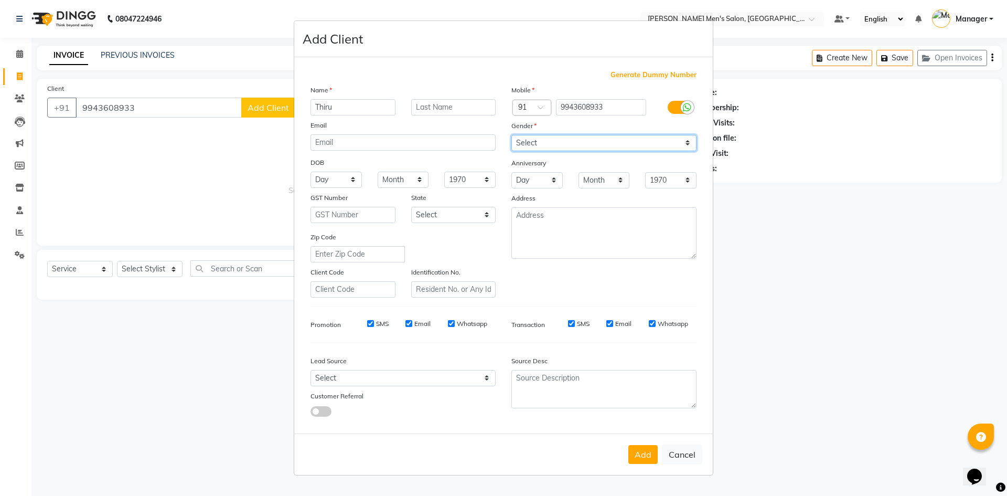
select select "[DEMOGRAPHIC_DATA]"
click at [511, 135] on select "Select [DEMOGRAPHIC_DATA] [DEMOGRAPHIC_DATA] Other Prefer Not To Say" at bounding box center [603, 143] width 185 height 16
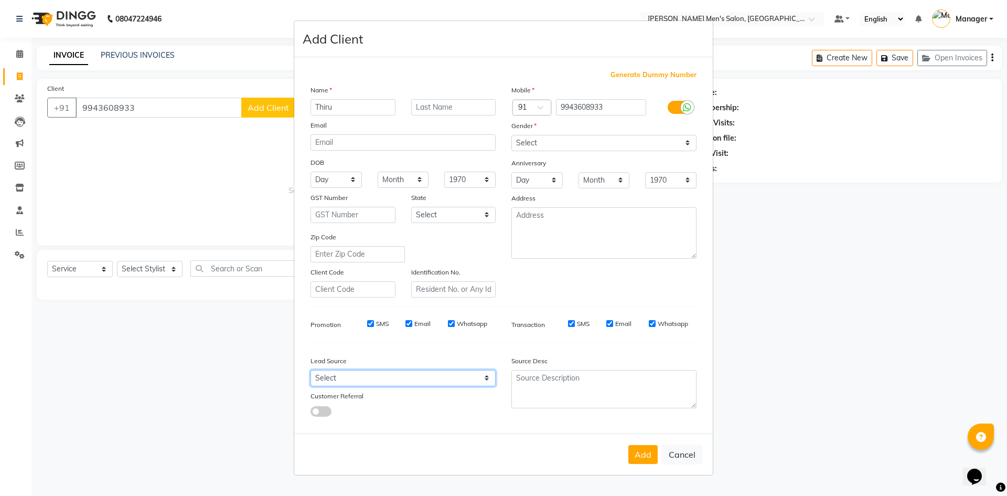
click at [441, 379] on select "Select Walk-in Referral Internet Friend Word of Mouth Advertisement Facebook Ju…" at bounding box center [402, 378] width 185 height 16
select select "48262"
click at [310, 370] on select "Select Walk-in Referral Internet Friend Word of Mouth Advertisement Facebook Ju…" at bounding box center [402, 378] width 185 height 16
click at [618, 484] on ngb-modal-window "Add Client Generate Dummy Number Name [GEOGRAPHIC_DATA] Email DOB Day 01 02 03 …" at bounding box center [503, 248] width 1007 height 496
click at [637, 459] on button "Add" at bounding box center [642, 454] width 29 height 19
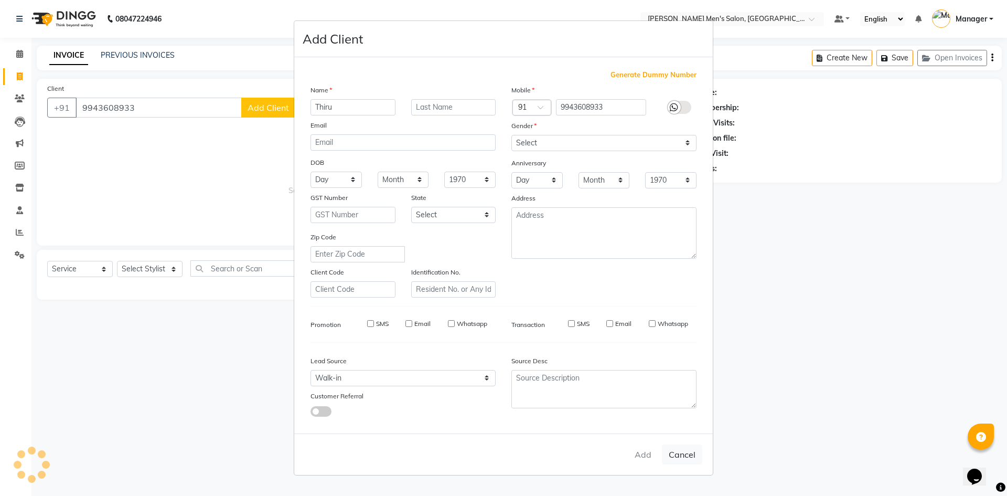
select select
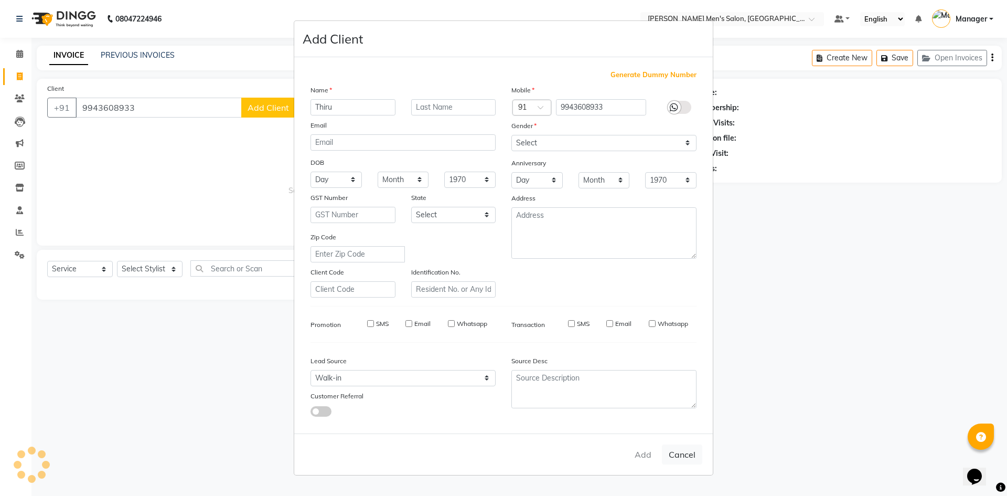
select select
checkbox input "false"
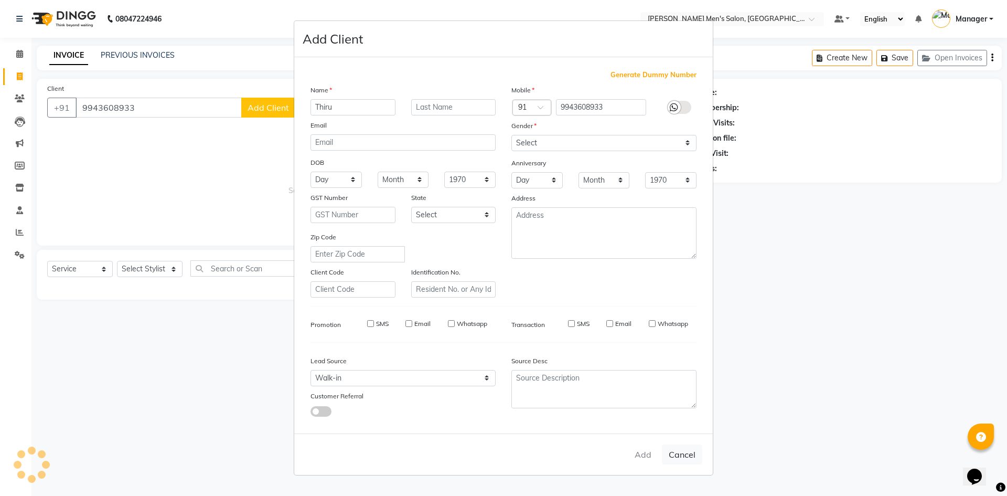
checkbox input "false"
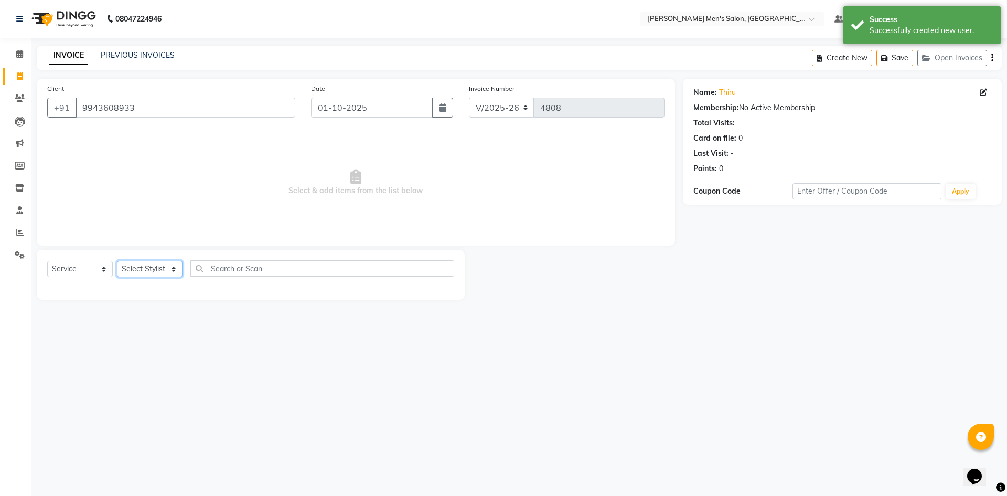
click at [136, 267] on select "Select Stylist [PERSON_NAME] Manager [PERSON_NAME]" at bounding box center [150, 269] width 66 height 16
select select "65604"
click at [117, 261] on select "Select Stylist [PERSON_NAME] Manager [PERSON_NAME]" at bounding box center [150, 269] width 66 height 16
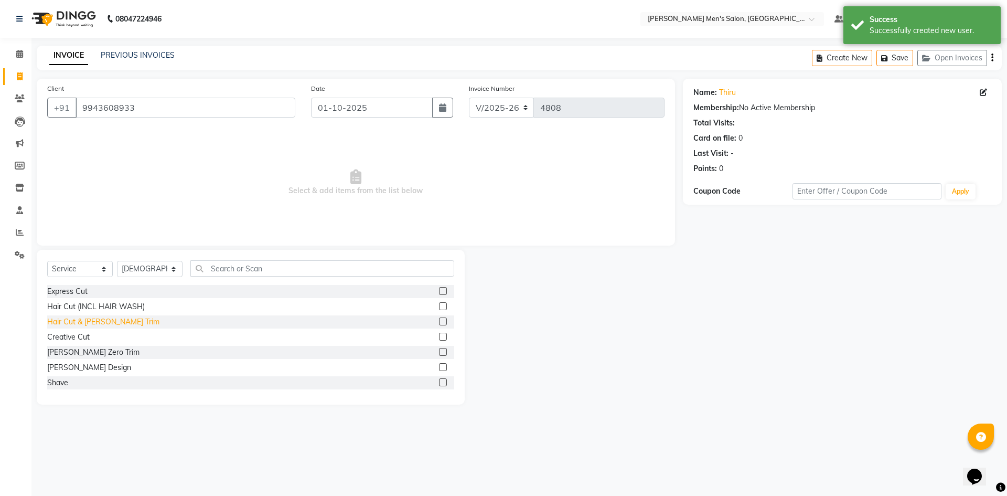
click at [80, 320] on div "Hair Cut & [PERSON_NAME] Trim" at bounding box center [103, 321] width 112 height 11
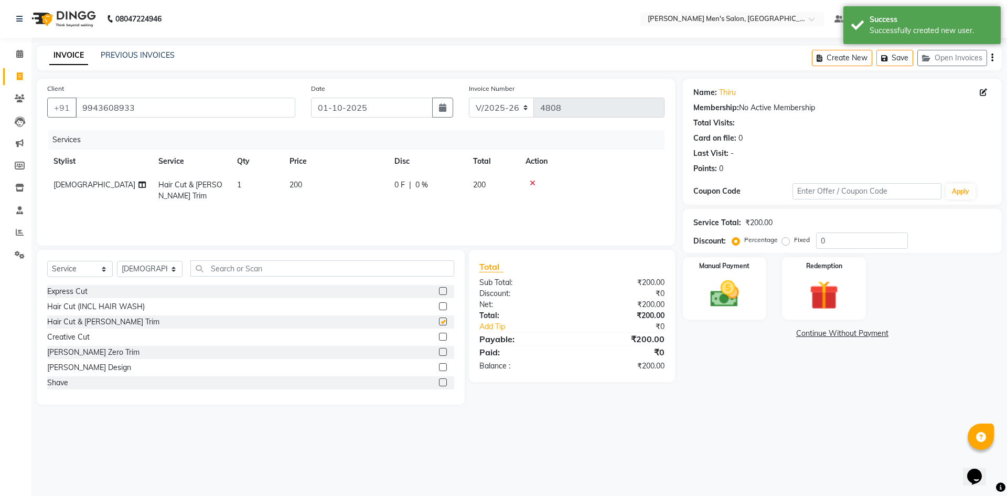
checkbox input "false"
click at [697, 287] on div "Manual Payment" at bounding box center [724, 288] width 87 height 65
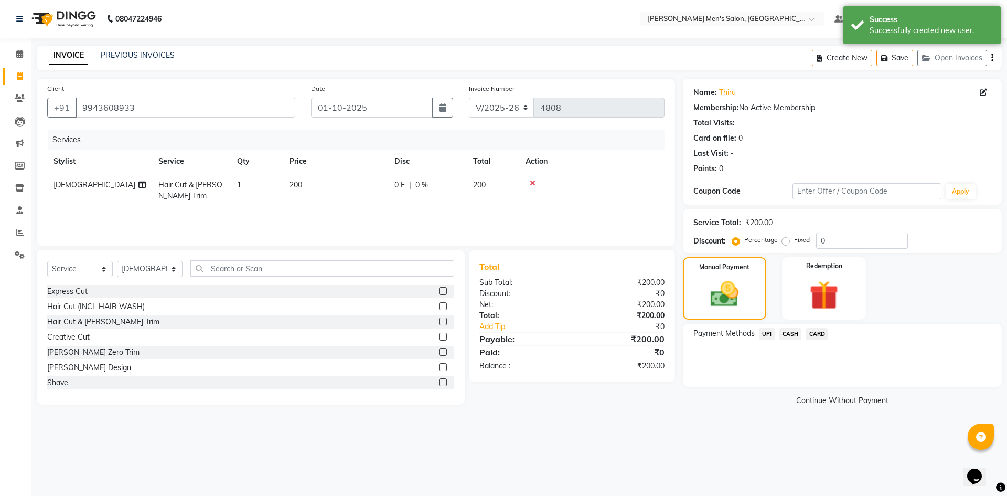
click at [768, 337] on span "UPI" at bounding box center [767, 334] width 16 height 12
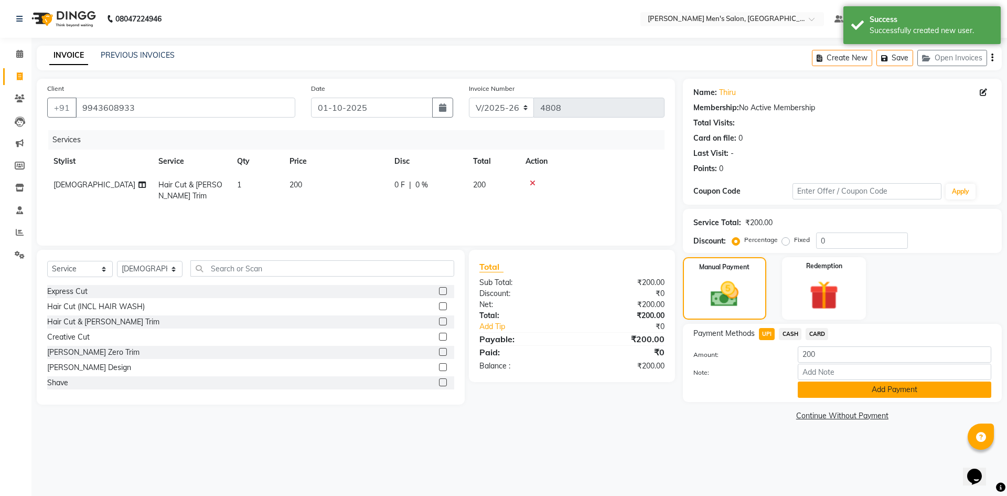
click at [837, 384] on button "Add Payment" at bounding box center [895, 389] width 194 height 16
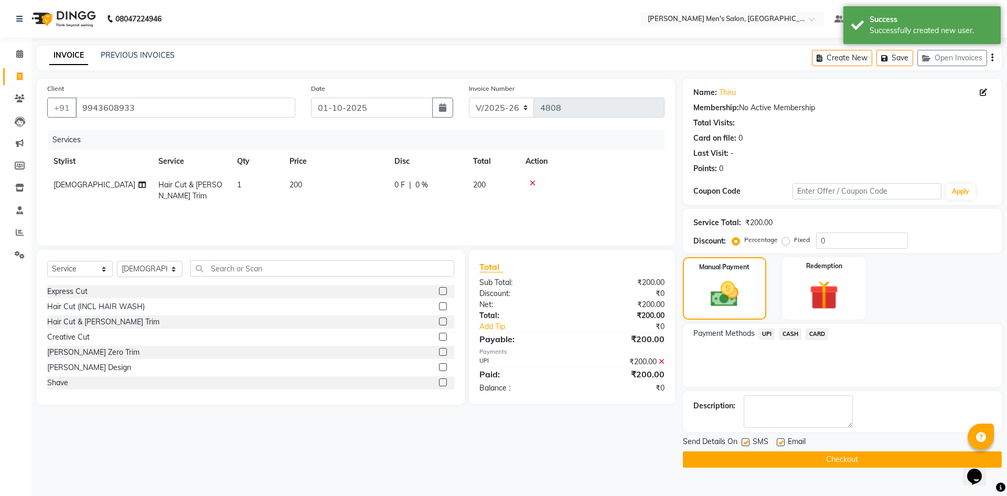
click at [835, 452] on button "Checkout" at bounding box center [842, 459] width 319 height 16
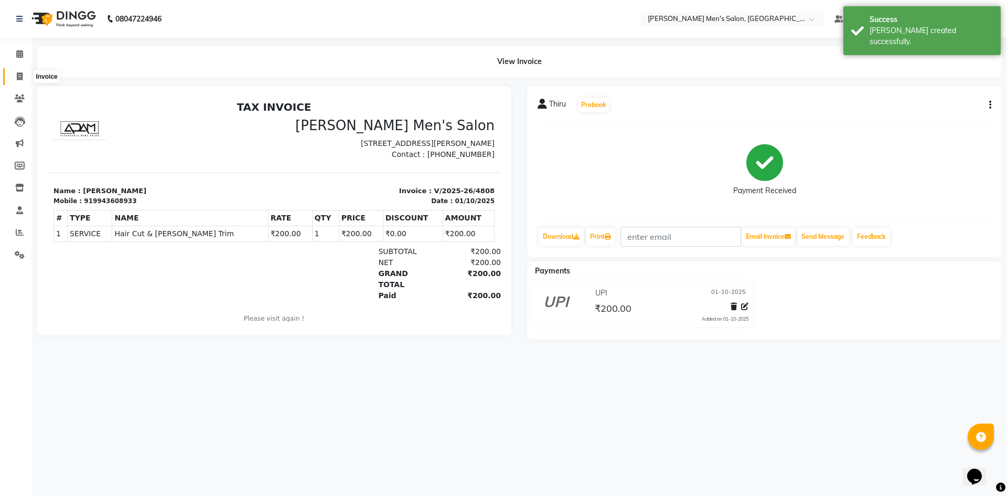
click at [23, 80] on span at bounding box center [19, 77] width 18 height 12
select select "service"
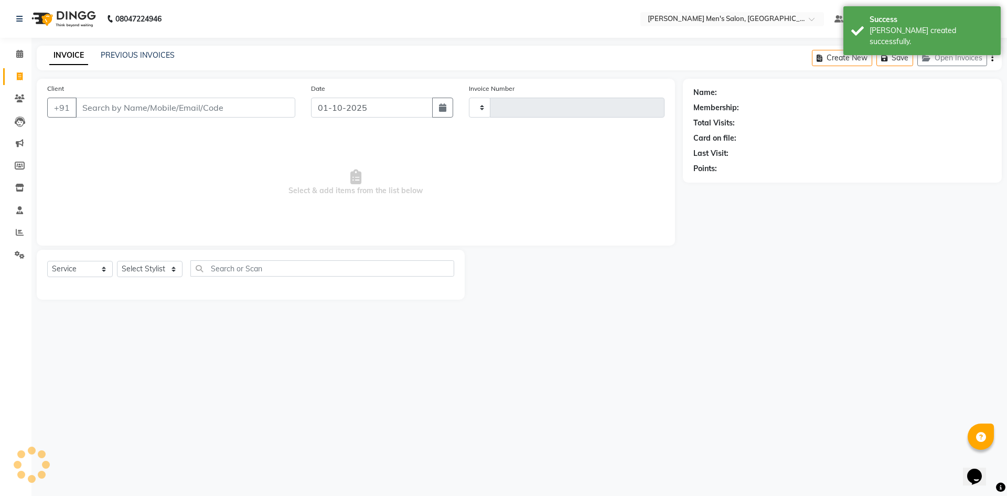
type input "4809"
select select "6913"
click at [107, 106] on input "Client" at bounding box center [186, 108] width 220 height 20
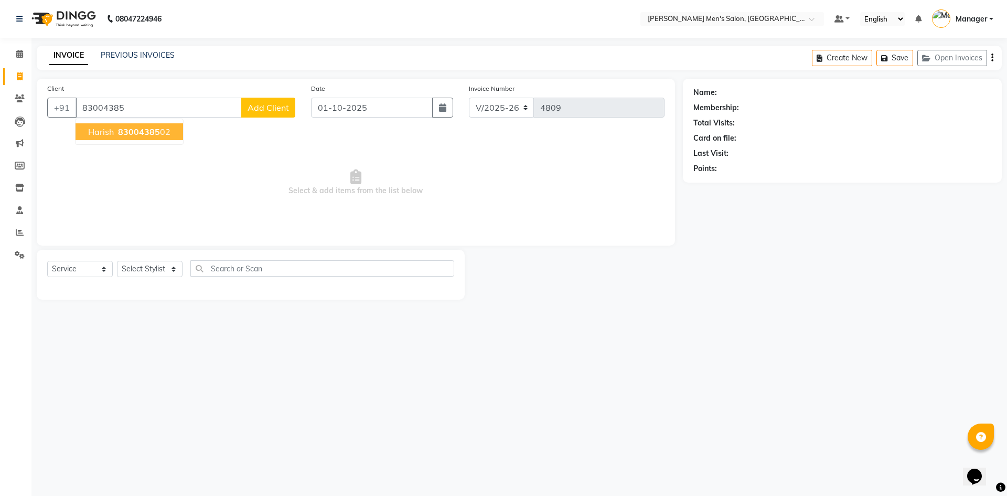
click at [113, 140] on button "Harish 83004385 02" at bounding box center [130, 131] width 108 height 17
type input "8300438502"
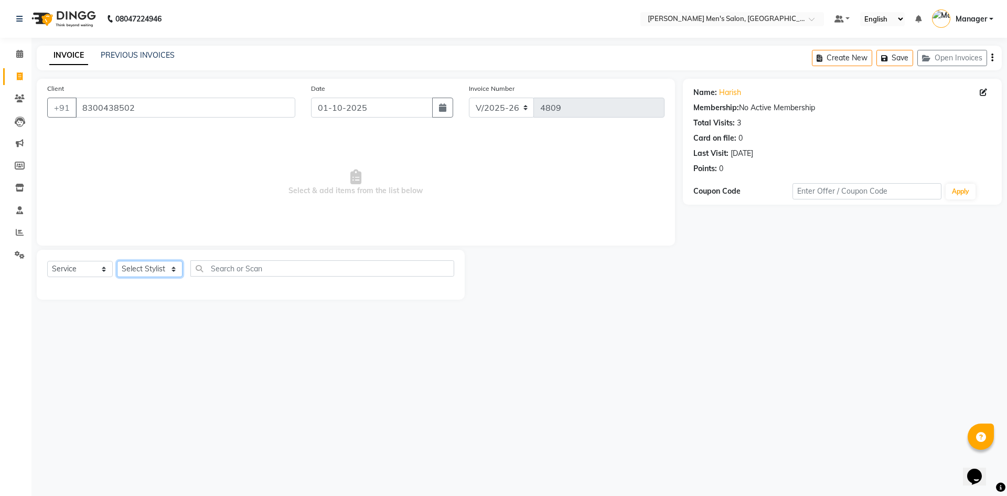
click at [150, 273] on select "Select Stylist [PERSON_NAME] Manager [PERSON_NAME]" at bounding box center [150, 269] width 66 height 16
select select "70201"
click at [117, 261] on select "Select Stylist [PERSON_NAME] Manager [PERSON_NAME]" at bounding box center [150, 269] width 66 height 16
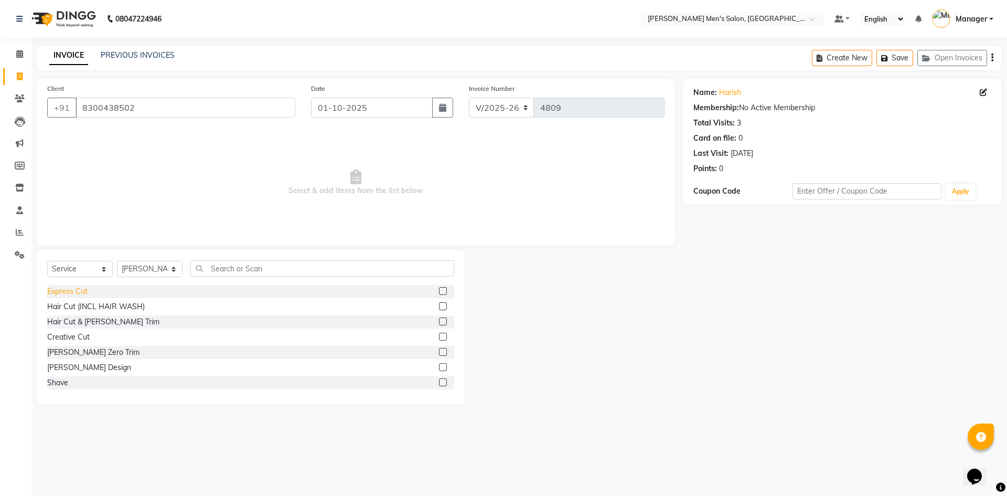
click at [82, 288] on div "Express Cut" at bounding box center [67, 291] width 40 height 11
checkbox input "false"
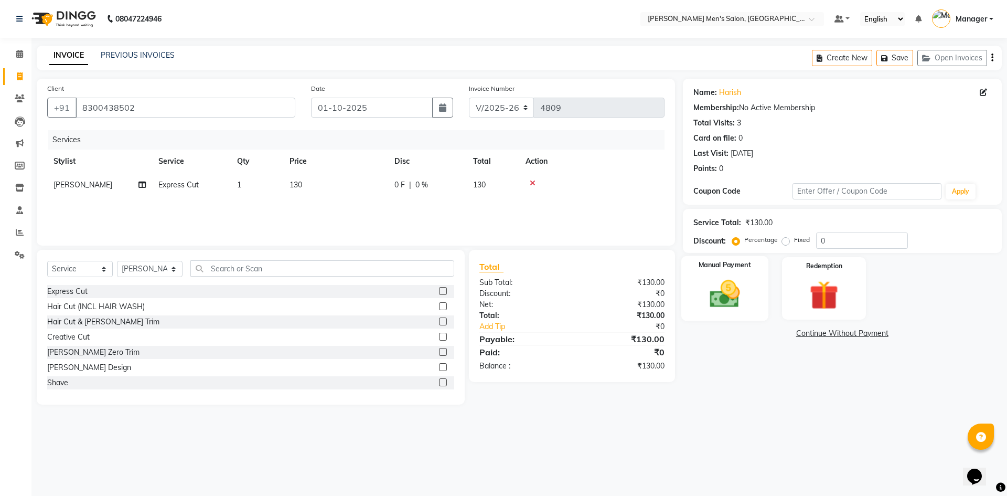
click at [737, 278] on img at bounding box center [724, 293] width 49 height 35
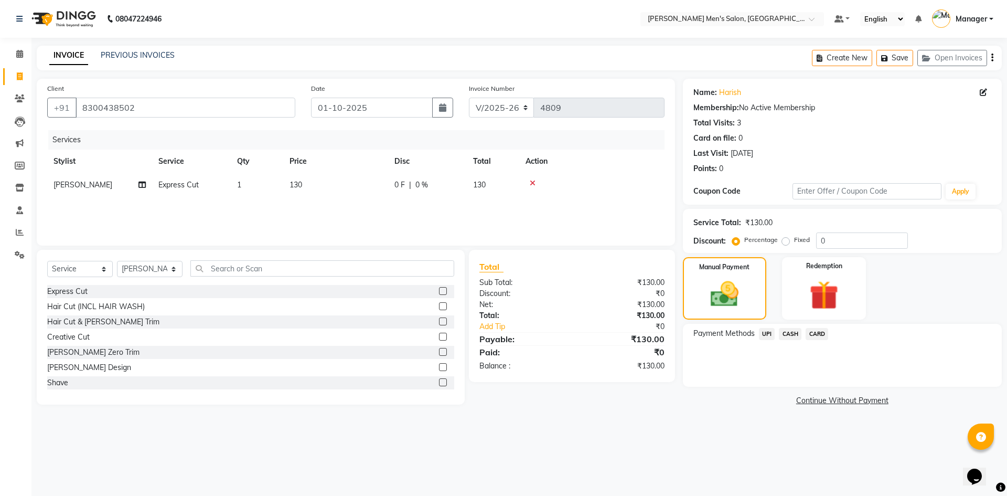
click at [768, 335] on span "UPI" at bounding box center [767, 334] width 16 height 12
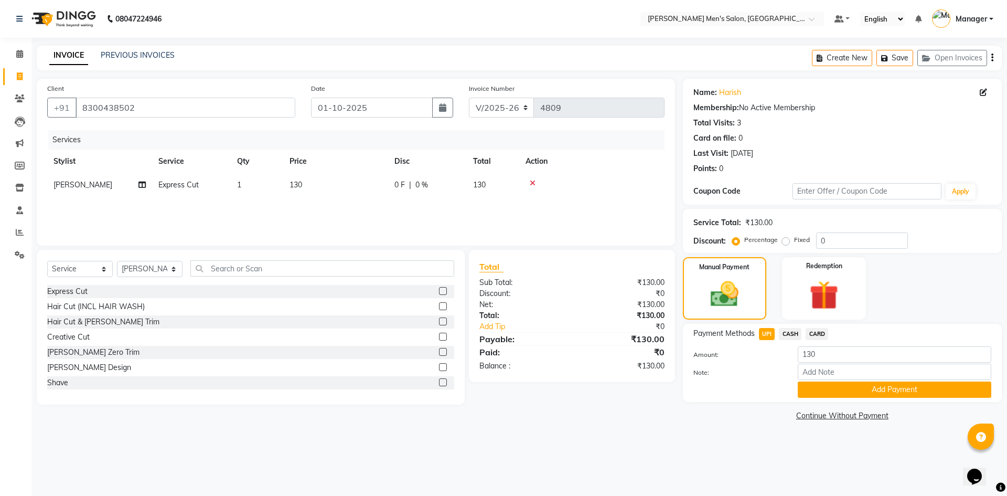
click at [824, 399] on div "Payment Methods UPI CASH CARD Amount: 130 Note: Add Payment" at bounding box center [842, 363] width 319 height 78
click at [820, 394] on button "Add Payment" at bounding box center [895, 389] width 194 height 16
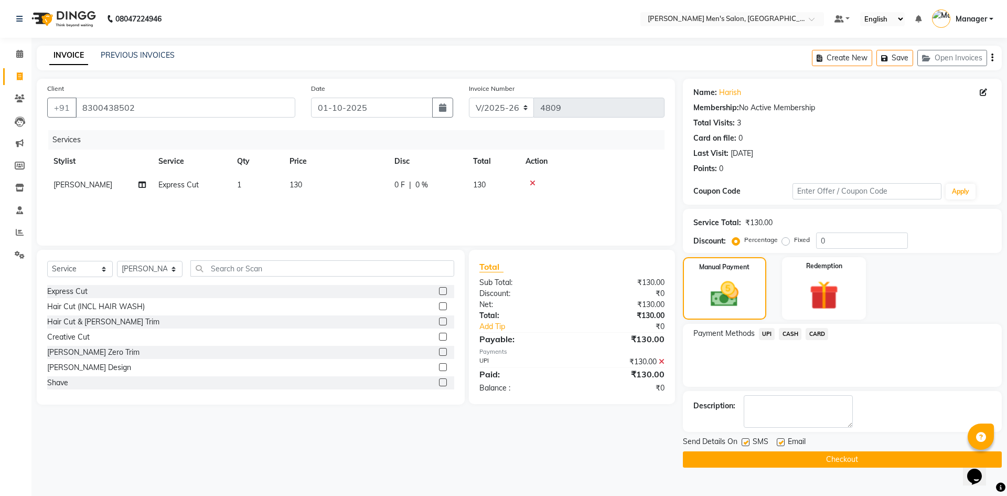
click at [825, 463] on button "Checkout" at bounding box center [842, 459] width 319 height 16
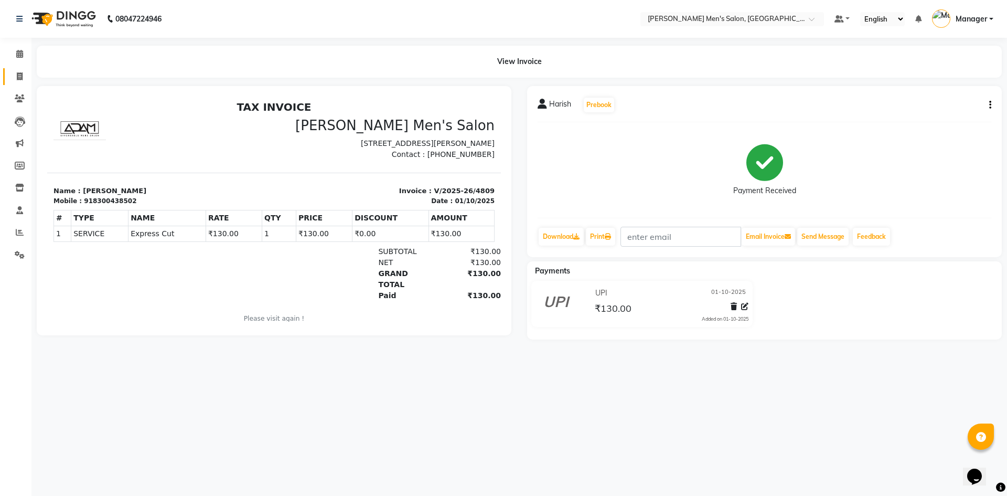
click at [24, 68] on link "Invoice" at bounding box center [15, 76] width 25 height 17
select select "service"
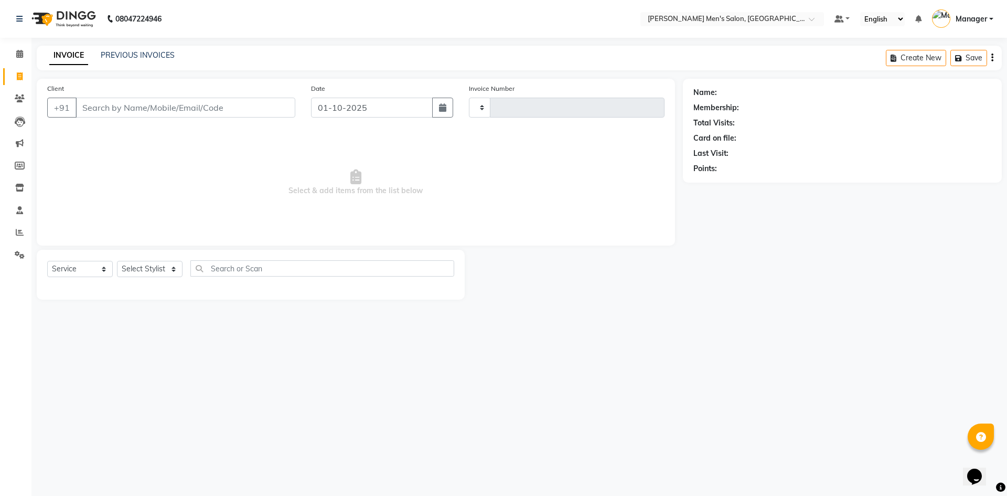
type input "4810"
select select "6913"
click at [106, 53] on link "PREVIOUS INVOICES" at bounding box center [138, 54] width 74 height 9
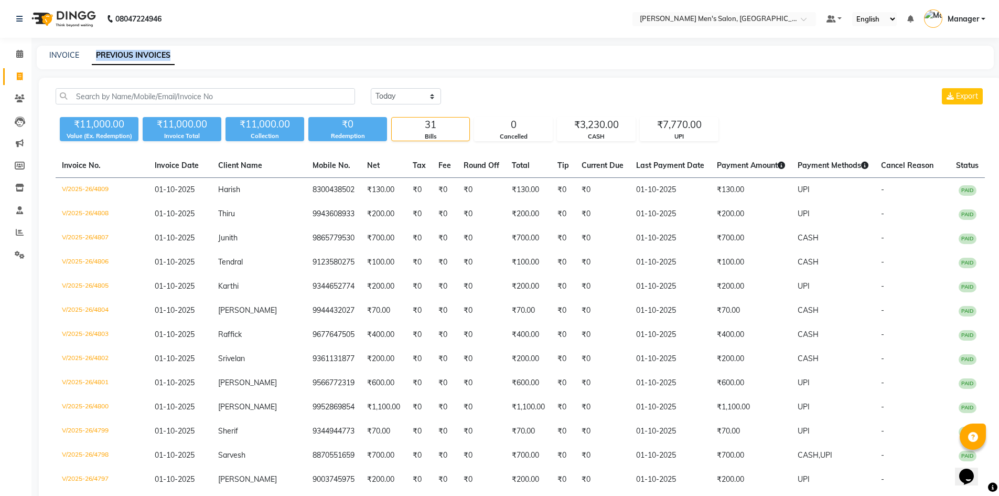
drag, startPoint x: 91, startPoint y: 52, endPoint x: 203, endPoint y: 45, distance: 112.5
click at [203, 45] on div "08047224946 Select Location × [PERSON_NAME] Men's Salon, [PERSON_NAME] Default …" at bounding box center [499, 491] width 999 height 983
click at [206, 48] on div "INVOICE PREVIOUS INVOICES" at bounding box center [515, 58] width 957 height 24
click at [17, 76] on icon at bounding box center [20, 76] width 6 height 8
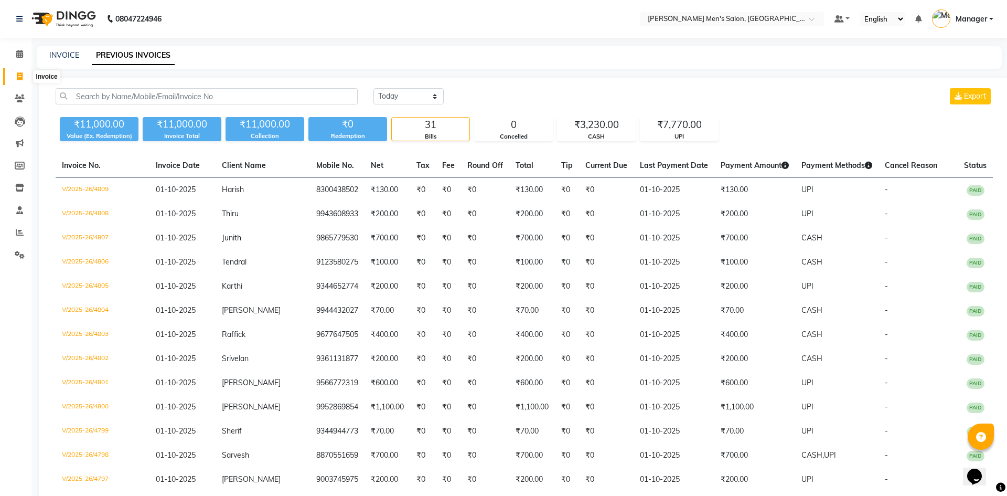
select select "6913"
select select "service"
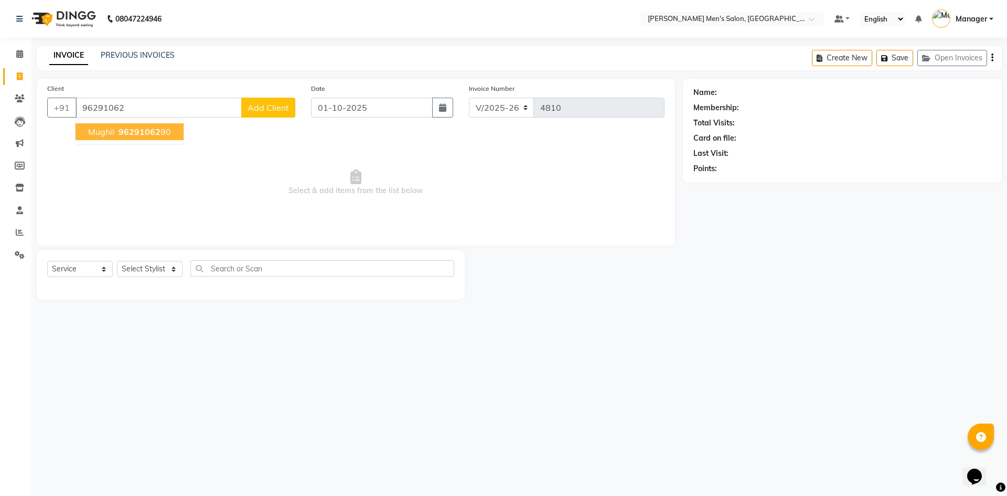
click at [115, 135] on button "Mughil 96291062 90" at bounding box center [130, 131] width 108 height 17
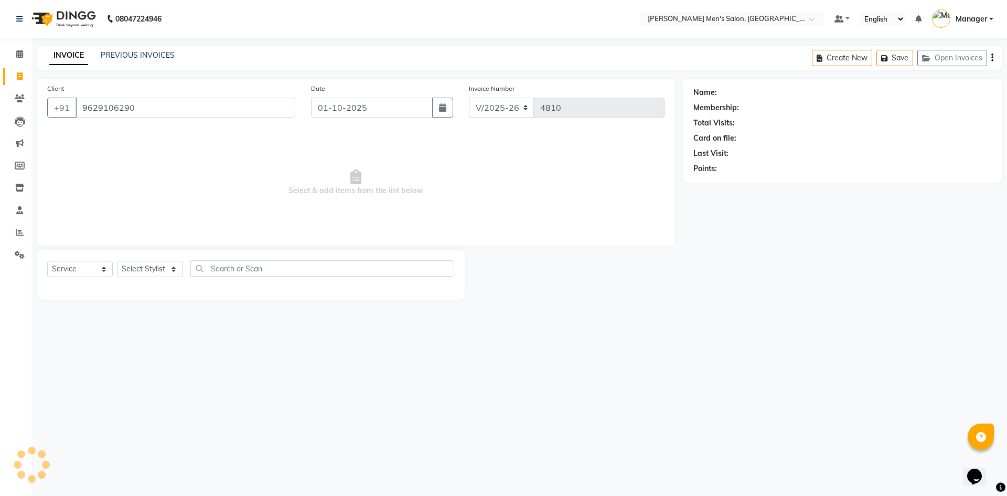
type input "9629106290"
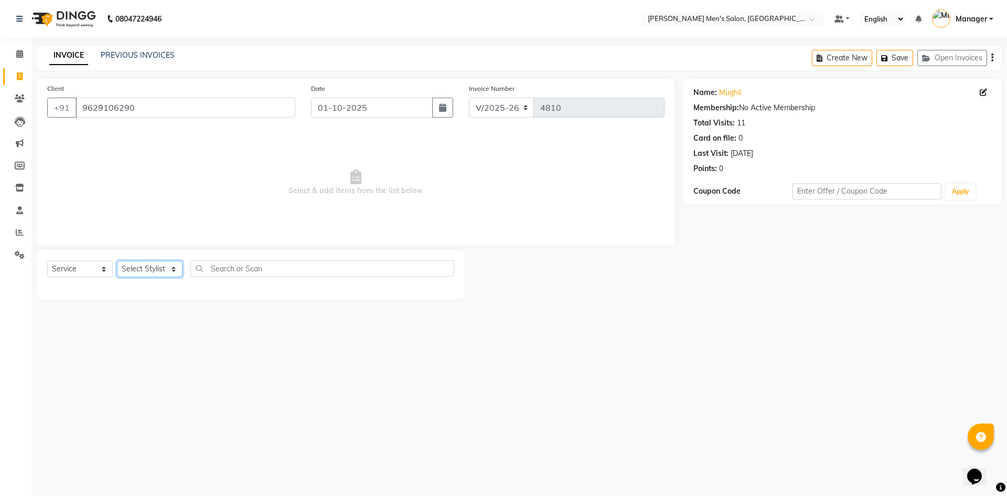
click at [153, 266] on select "Select Stylist [PERSON_NAME] Manager [PERSON_NAME]" at bounding box center [150, 269] width 66 height 16
select select "65604"
click at [117, 261] on select "Select Stylist [PERSON_NAME] Manager [PERSON_NAME]" at bounding box center [150, 269] width 66 height 16
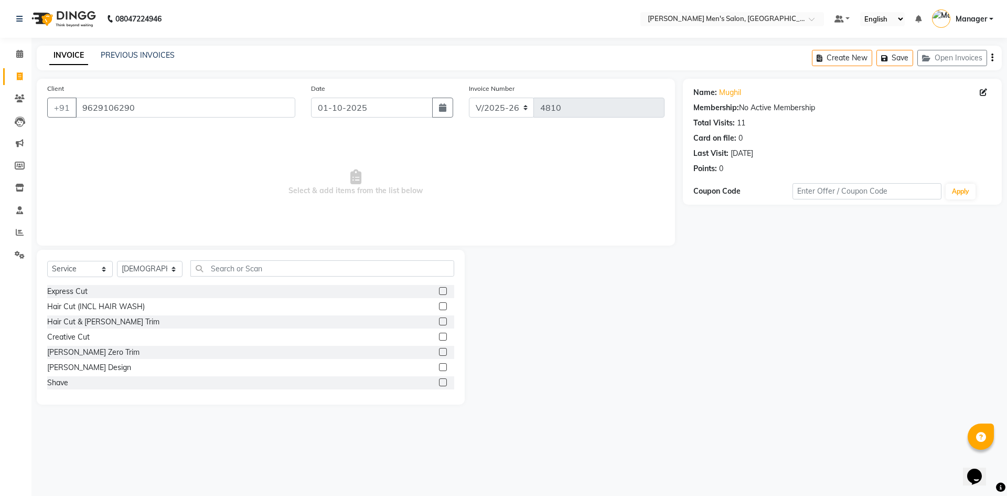
drag, startPoint x: 433, startPoint y: 320, endPoint x: 433, endPoint y: 326, distance: 5.8
click at [439, 325] on label at bounding box center [443, 321] width 8 height 8
click at [439, 325] on input "checkbox" at bounding box center [442, 321] width 7 height 7
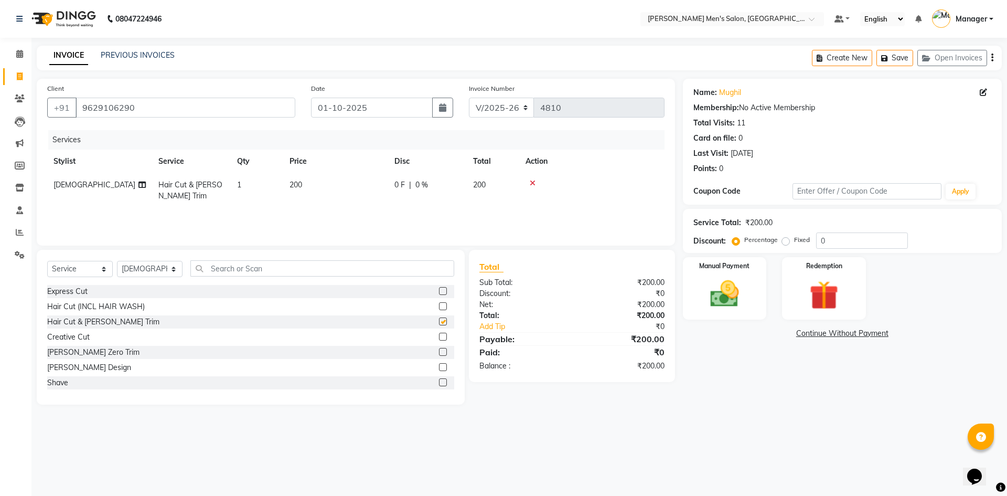
checkbox input "false"
click at [710, 293] on img at bounding box center [724, 293] width 49 height 35
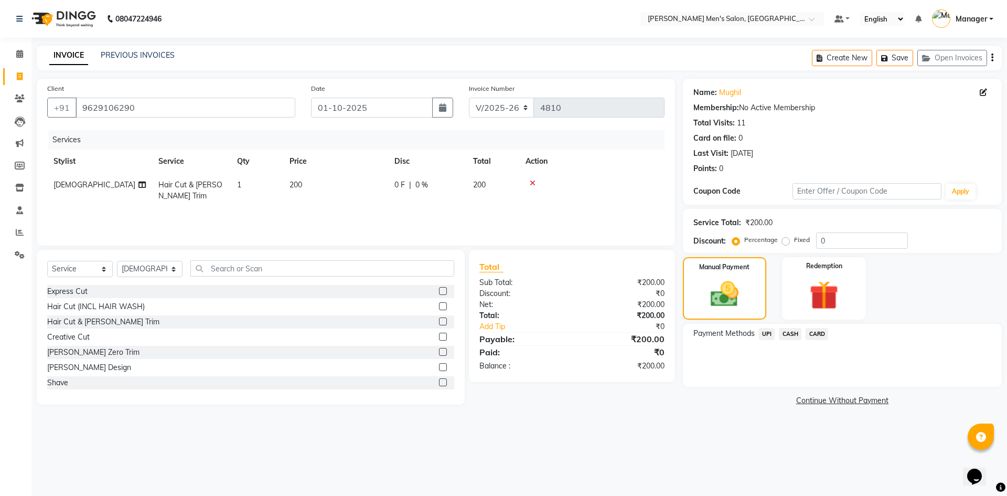
click at [788, 335] on span "CASH" at bounding box center [790, 334] width 23 height 12
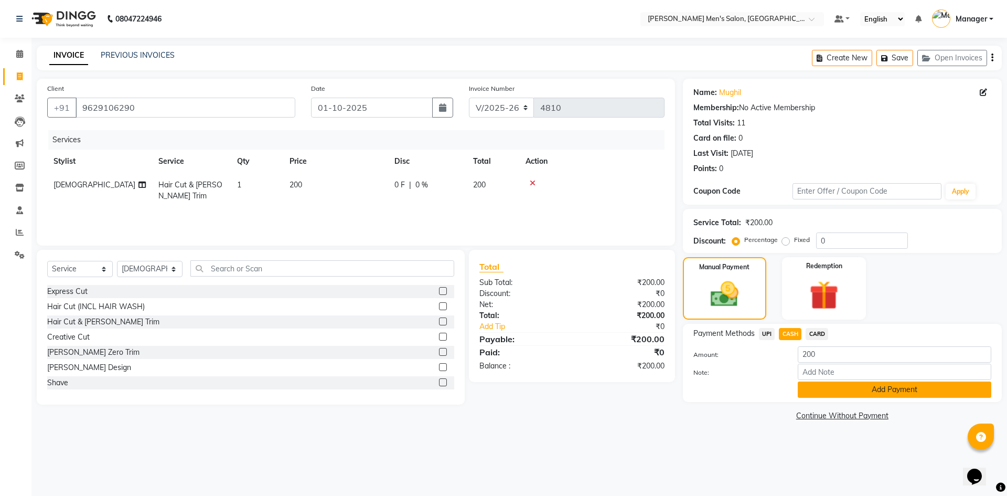
click at [819, 387] on button "Add Payment" at bounding box center [895, 389] width 194 height 16
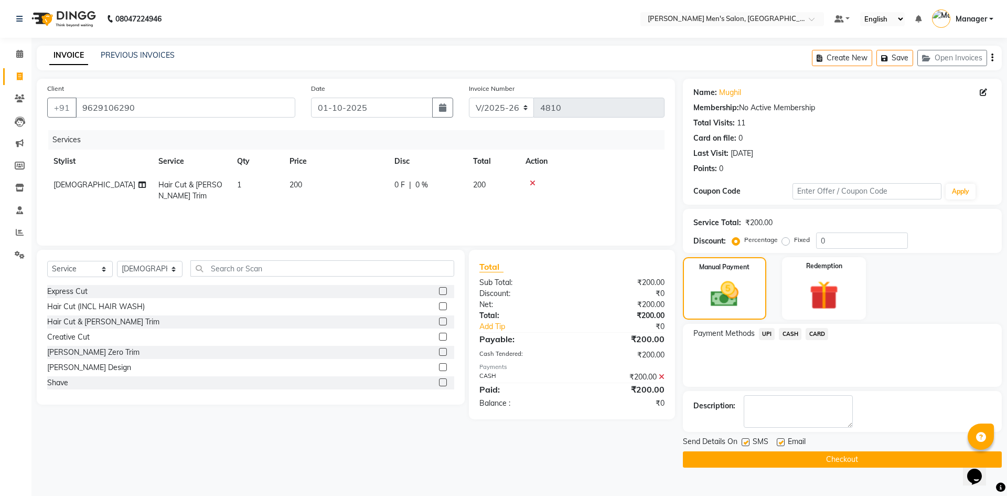
click at [792, 460] on button "Checkout" at bounding box center [842, 459] width 319 height 16
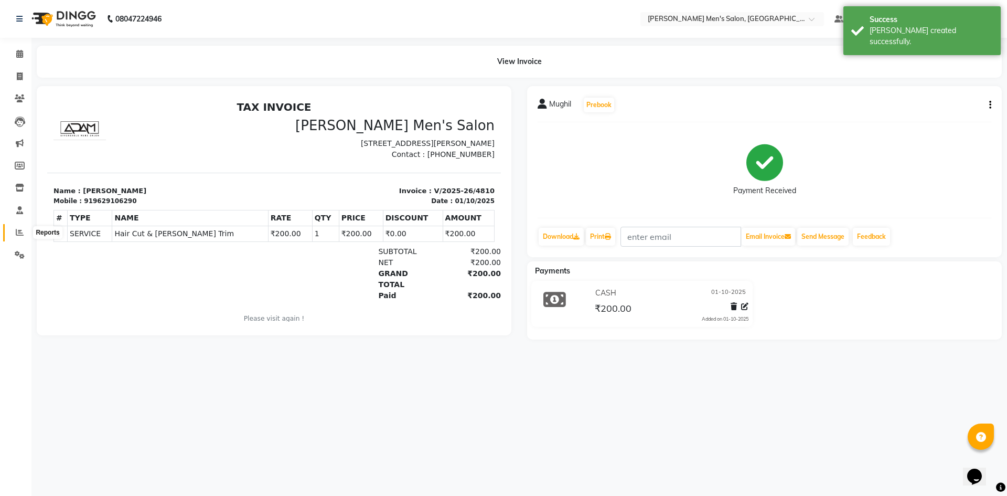
click at [14, 231] on span at bounding box center [19, 233] width 18 height 12
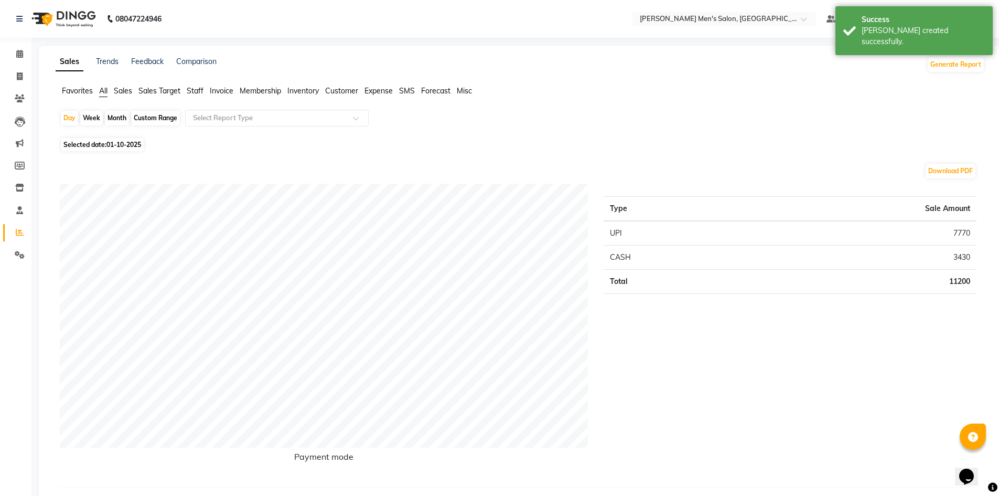
click at [197, 94] on span "Staff" at bounding box center [195, 90] width 17 height 9
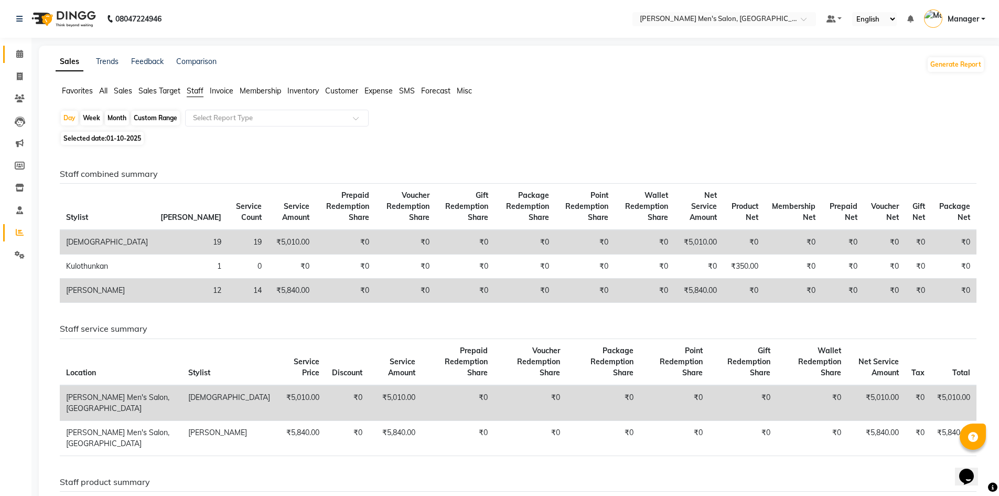
click at [15, 61] on link "Calendar" at bounding box center [15, 54] width 25 height 17
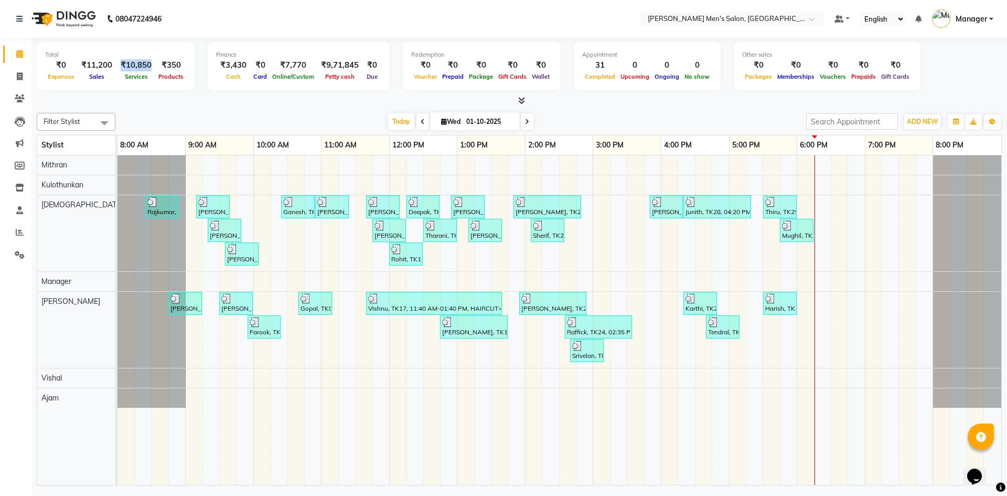
drag, startPoint x: 118, startPoint y: 60, endPoint x: 148, endPoint y: 63, distance: 30.1
click at [148, 63] on div "₹10,850" at bounding box center [135, 65] width 39 height 12
drag, startPoint x: 151, startPoint y: 74, endPoint x: 118, endPoint y: 82, distance: 33.5
click at [118, 82] on div "Total ₹0 Expenses ₹11,200 Sales ₹10,850 Services ₹350 Products" at bounding box center [116, 66] width 158 height 48
click at [15, 86] on li "Invoice" at bounding box center [15, 77] width 31 height 23
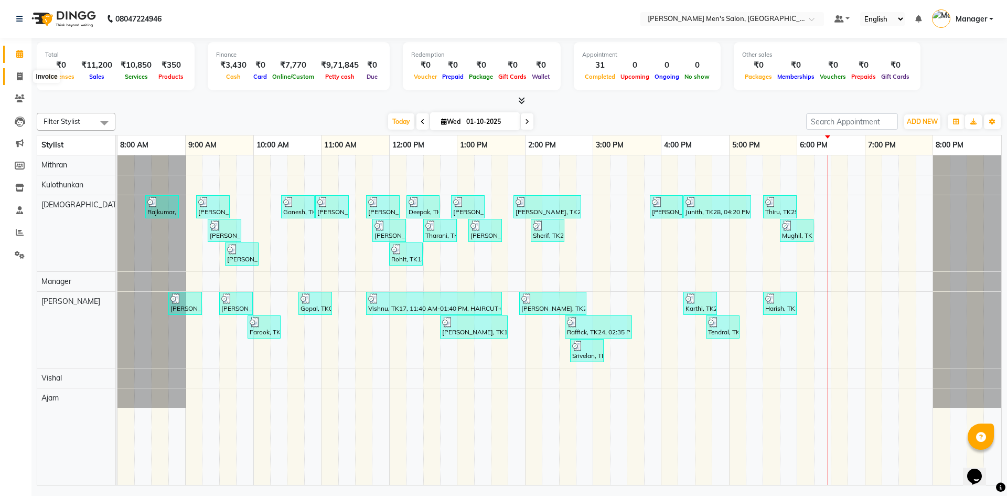
click at [18, 69] on link "Invoice" at bounding box center [15, 76] width 25 height 17
select select "service"
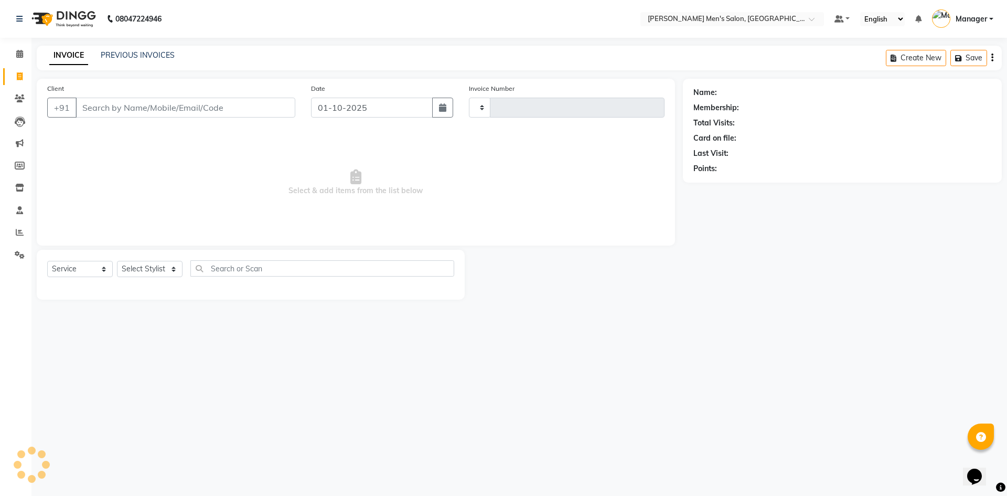
type input "4811"
select select "6913"
click at [190, 106] on input "Client" at bounding box center [186, 108] width 220 height 20
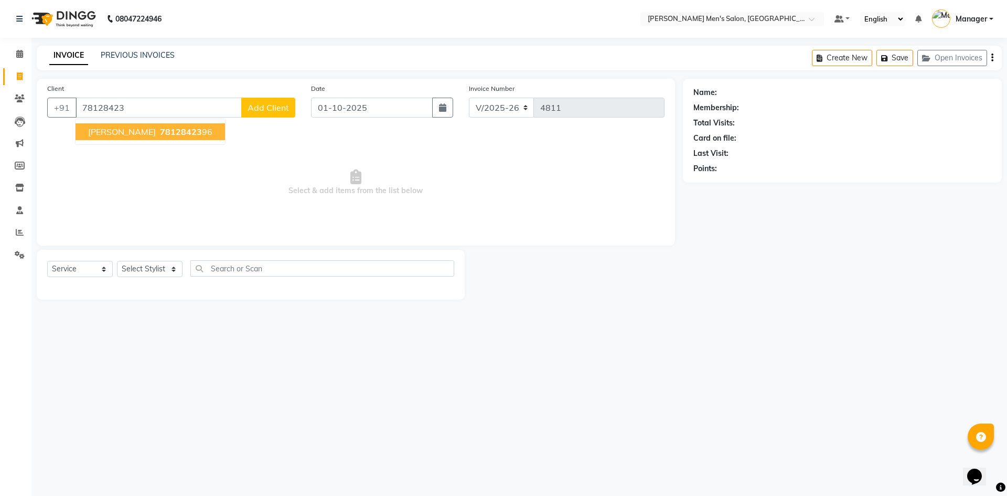
click at [132, 137] on button "[PERSON_NAME] 78128423 96" at bounding box center [150, 131] width 149 height 17
type input "7812842396"
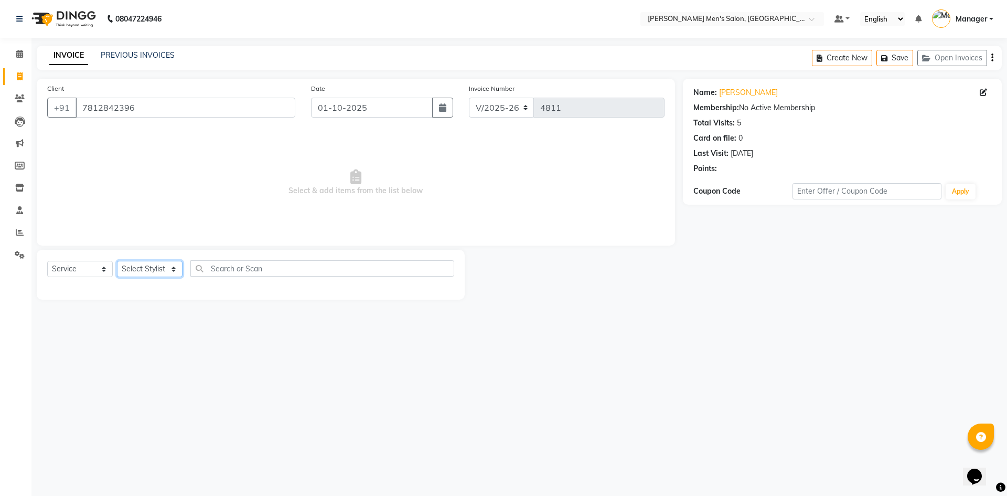
click at [142, 263] on select "Select Stylist [PERSON_NAME] Manager [PERSON_NAME]" at bounding box center [150, 269] width 66 height 16
select select "70201"
click at [117, 261] on select "Select Stylist [PERSON_NAME] Manager [PERSON_NAME]" at bounding box center [150, 269] width 66 height 16
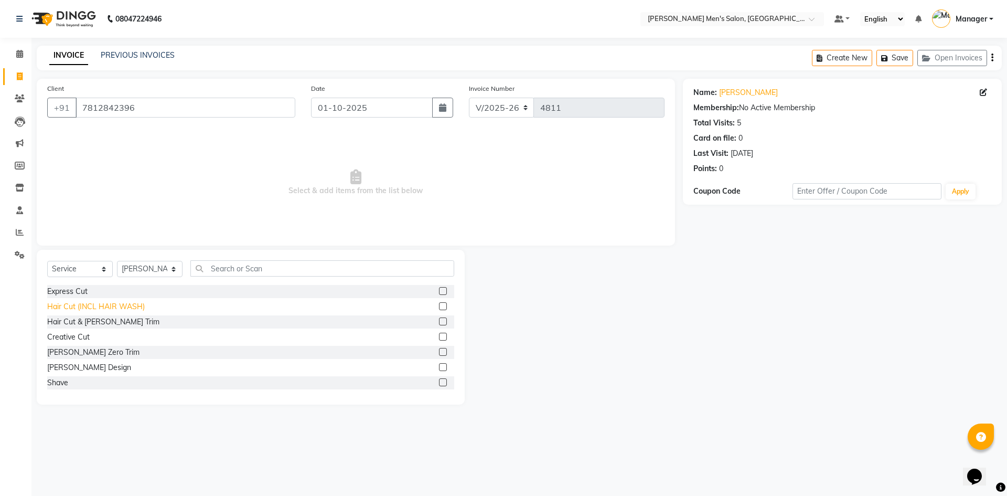
click at [101, 309] on div "Hair Cut (INCL HAIR WASH)" at bounding box center [96, 306] width 98 height 11
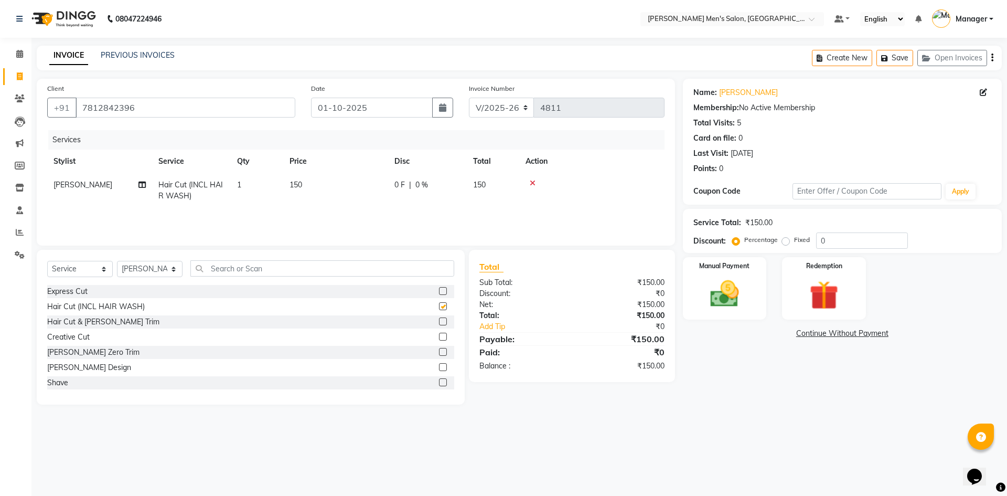
checkbox input "false"
click at [696, 287] on div "Manual Payment" at bounding box center [724, 288] width 87 height 65
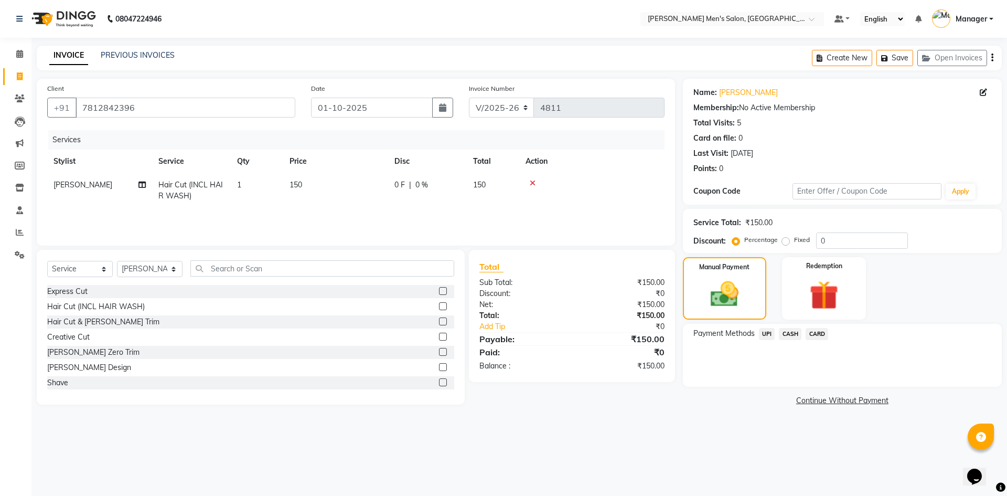
drag, startPoint x: 763, startPoint y: 331, endPoint x: 771, endPoint y: 338, distance: 11.5
click at [766, 334] on span "UPI" at bounding box center [767, 334] width 16 height 12
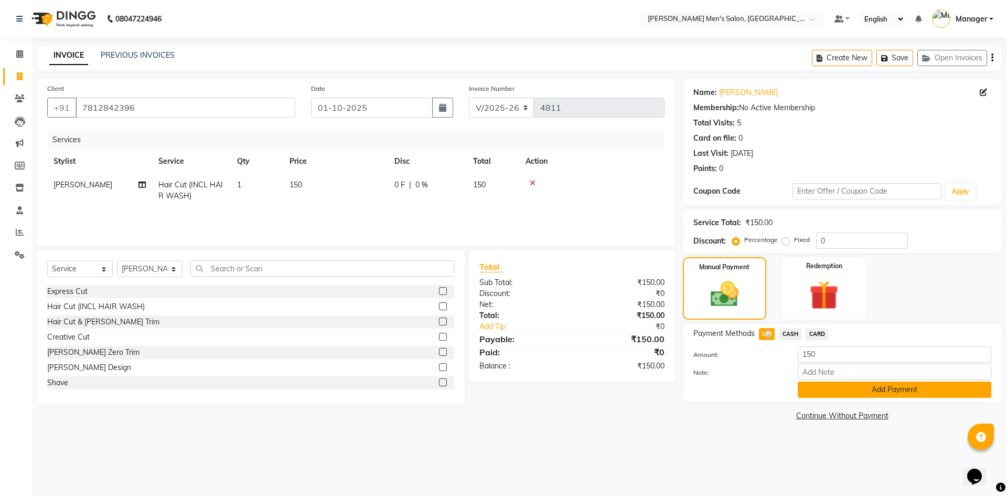
click at [823, 388] on button "Add Payment" at bounding box center [895, 389] width 194 height 16
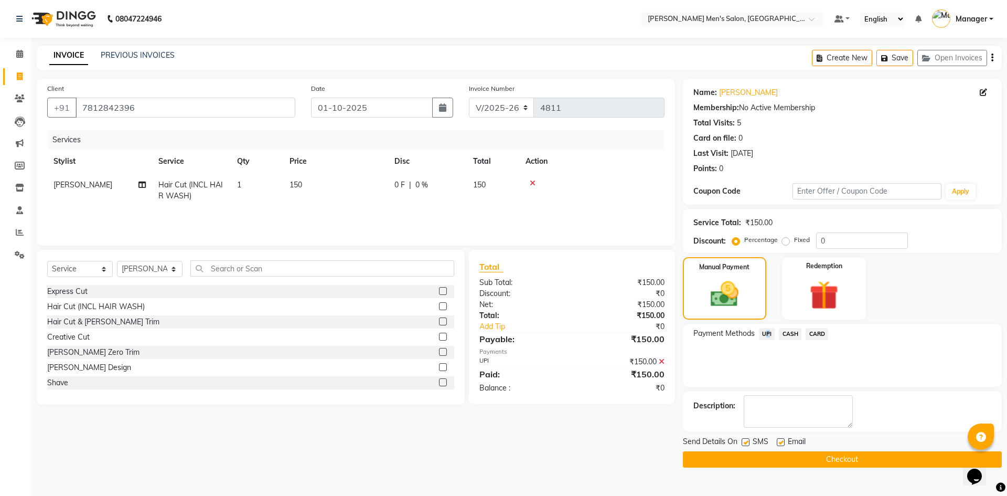
click at [837, 460] on button "Checkout" at bounding box center [842, 459] width 319 height 16
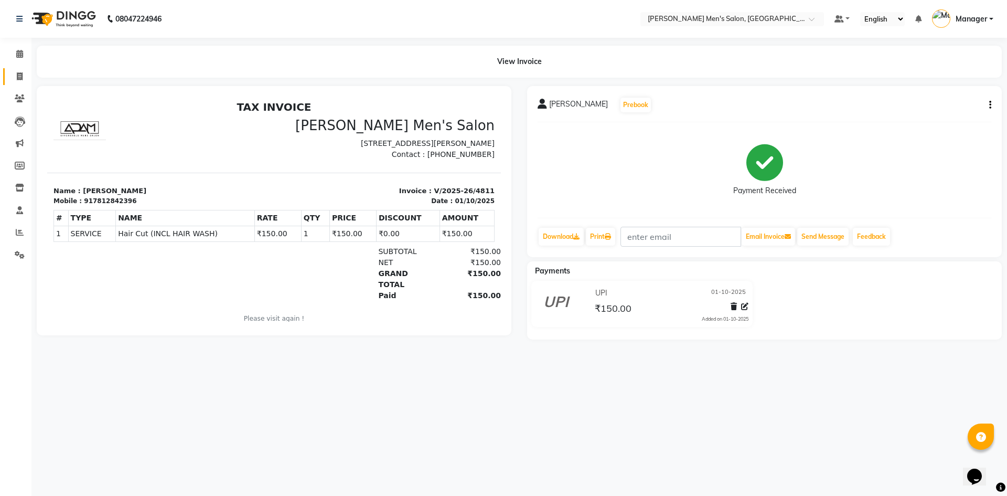
click at [25, 68] on link "Invoice" at bounding box center [15, 76] width 25 height 17
select select "service"
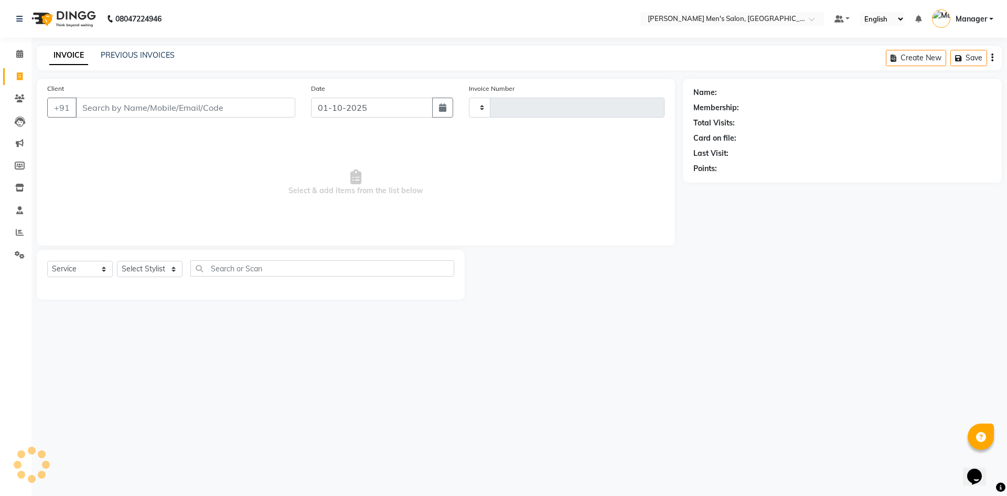
type input "4812"
select select "6913"
click at [122, 107] on input "Client" at bounding box center [186, 108] width 220 height 20
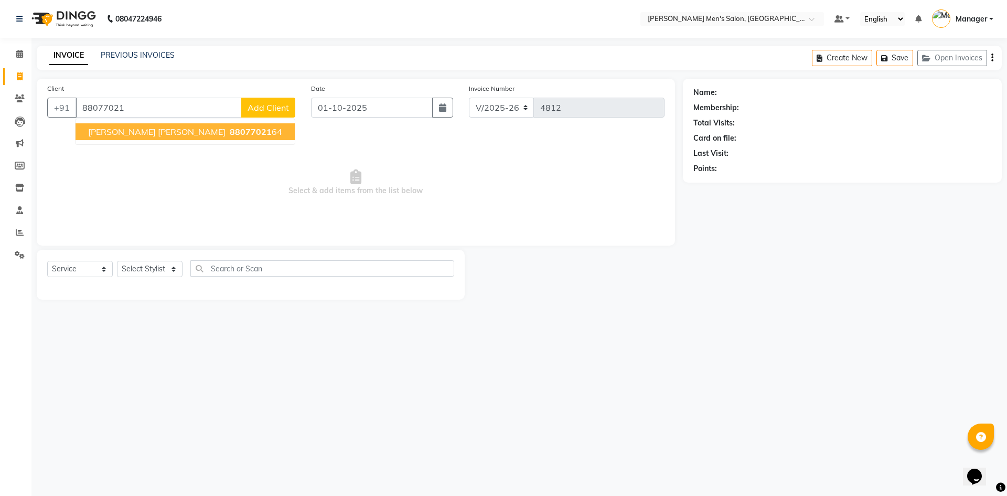
click at [149, 140] on button "[PERSON_NAME] [PERSON_NAME] 88077021 64" at bounding box center [185, 131] width 219 height 17
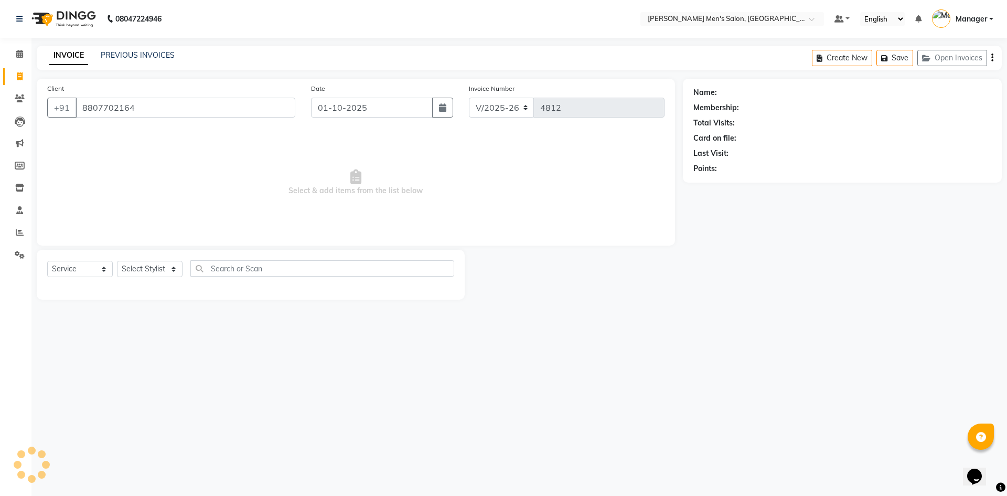
type input "8807702164"
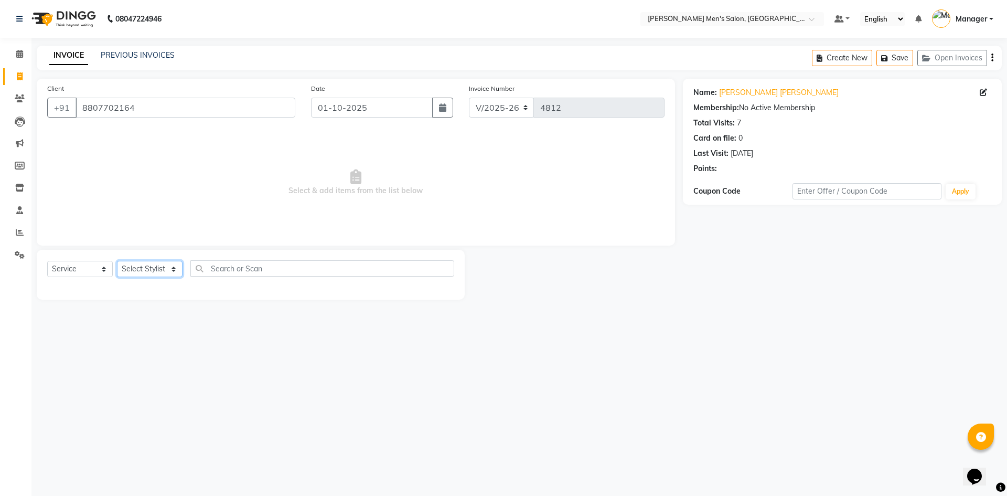
click at [133, 273] on select "Select Stylist [PERSON_NAME] Manager [PERSON_NAME]" at bounding box center [150, 269] width 66 height 16
select select "65604"
click at [117, 261] on select "Select Stylist [PERSON_NAME] Manager [PERSON_NAME]" at bounding box center [150, 269] width 66 height 16
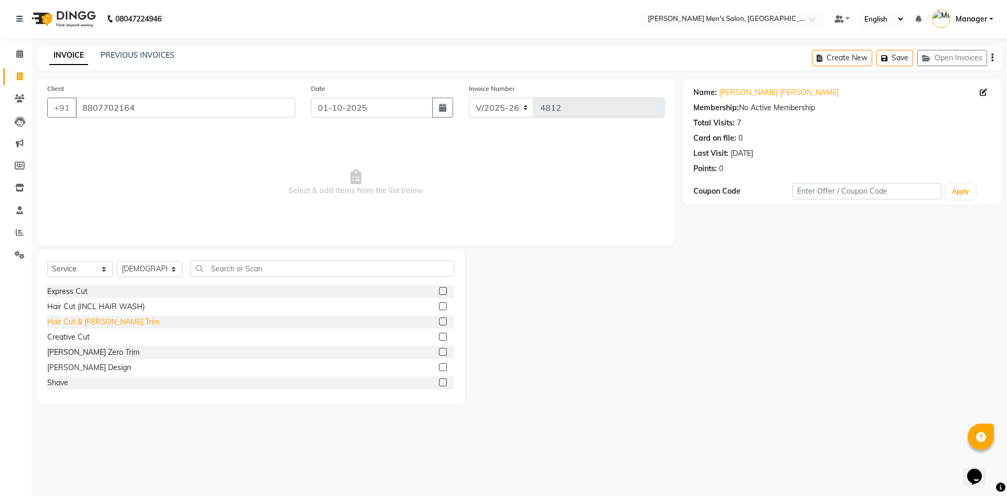
click at [78, 317] on div "Hair Cut & [PERSON_NAME] Trim" at bounding box center [103, 321] width 112 height 11
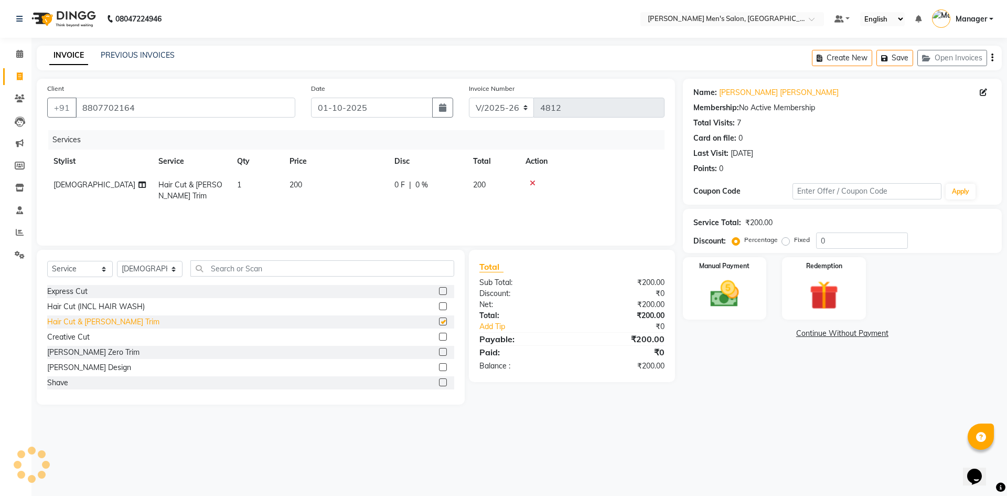
checkbox input "false"
click at [739, 289] on img at bounding box center [724, 293] width 49 height 35
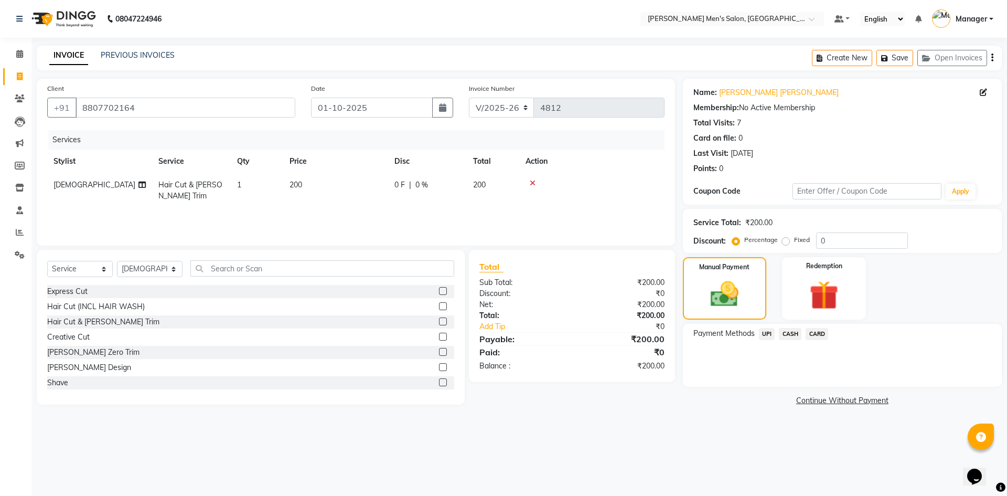
click at [768, 335] on span "UPI" at bounding box center [767, 334] width 16 height 12
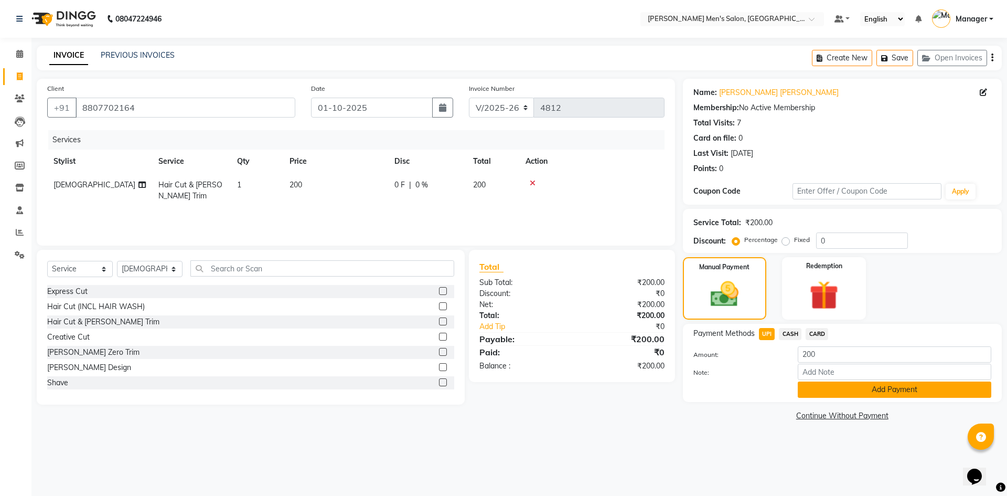
drag, startPoint x: 811, startPoint y: 407, endPoint x: 810, endPoint y: 389, distance: 18.4
click at [811, 403] on div "Name: [PERSON_NAME] [PERSON_NAME] Membership: No Active Membership Total Visits…" at bounding box center [846, 251] width 327 height 345
click at [810, 389] on button "Add Payment" at bounding box center [895, 389] width 194 height 16
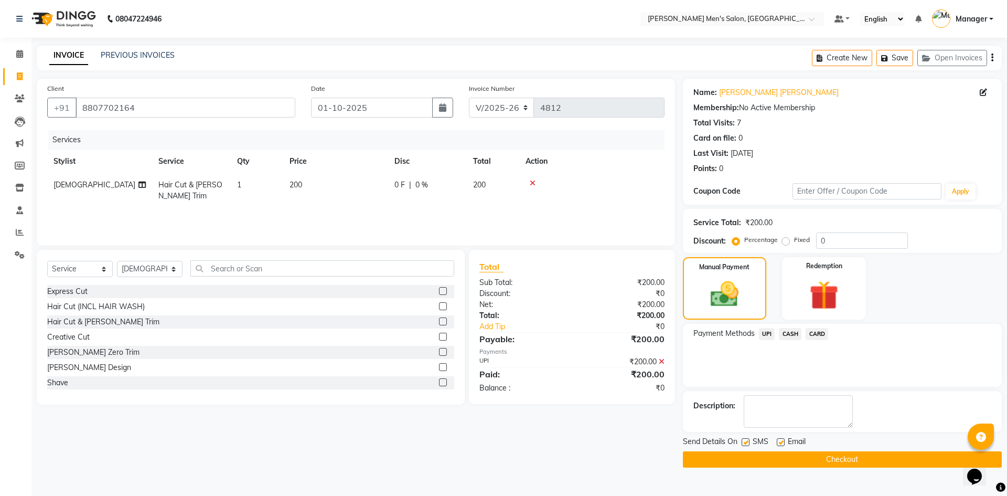
click at [809, 462] on button "Checkout" at bounding box center [842, 459] width 319 height 16
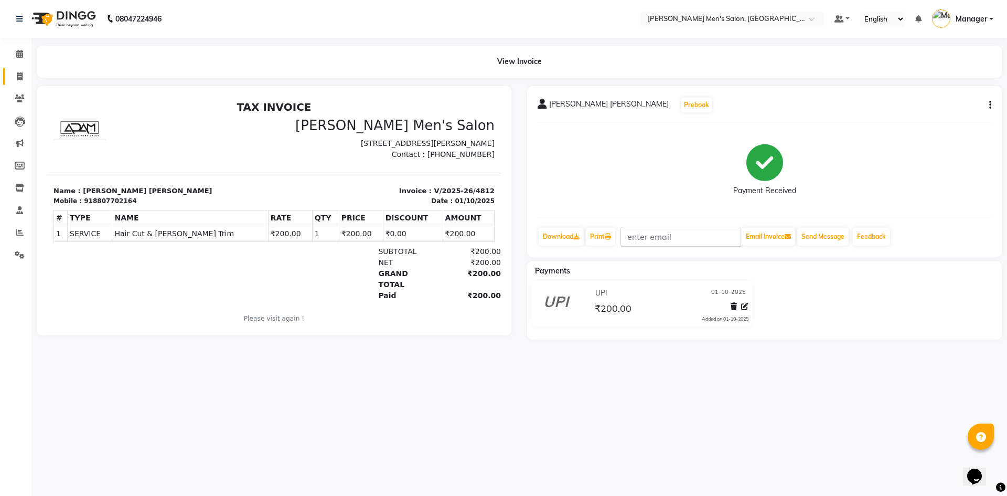
click at [24, 68] on link "Invoice" at bounding box center [15, 76] width 25 height 17
select select "service"
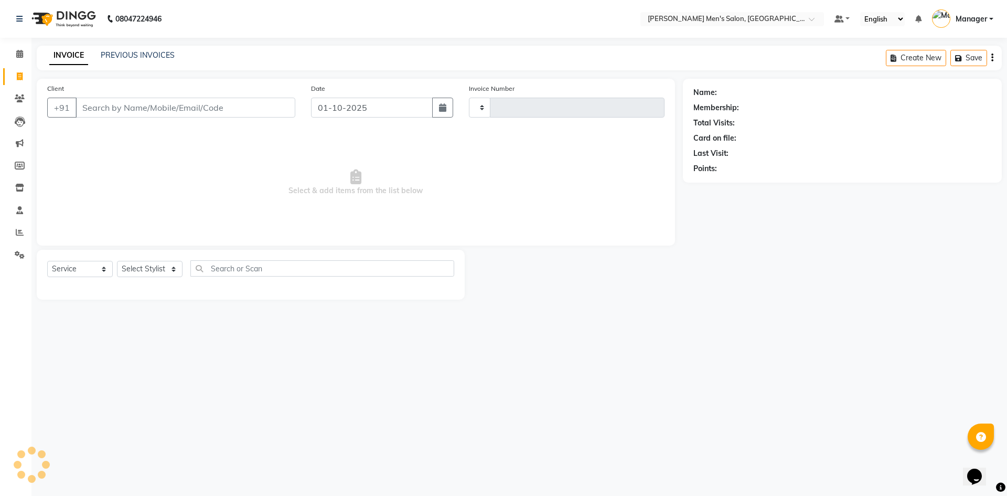
type input "4813"
select select "6913"
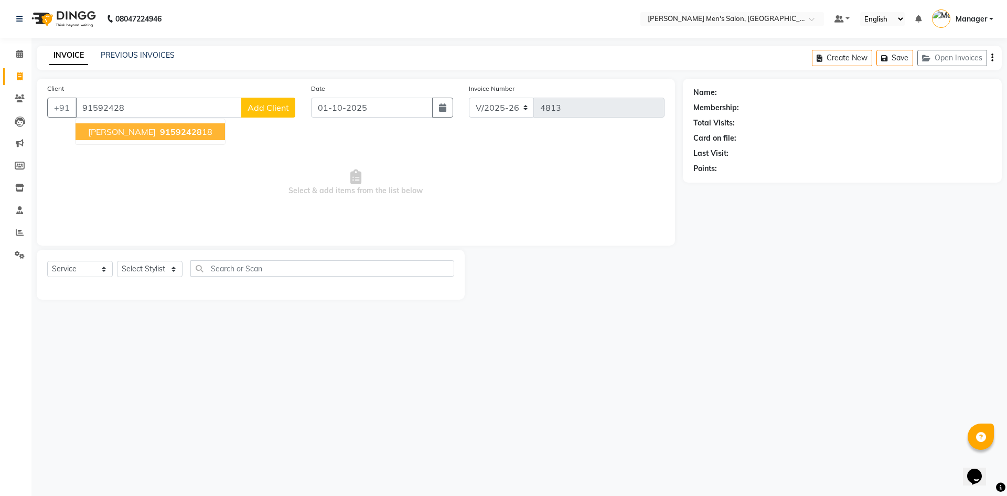
click at [160, 130] on span "91592428" at bounding box center [181, 131] width 42 height 10
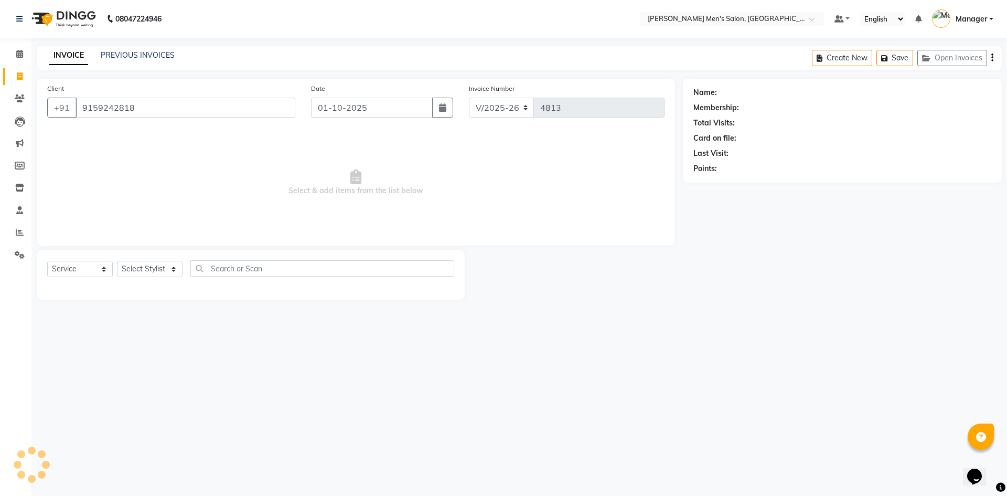
type input "9159242818"
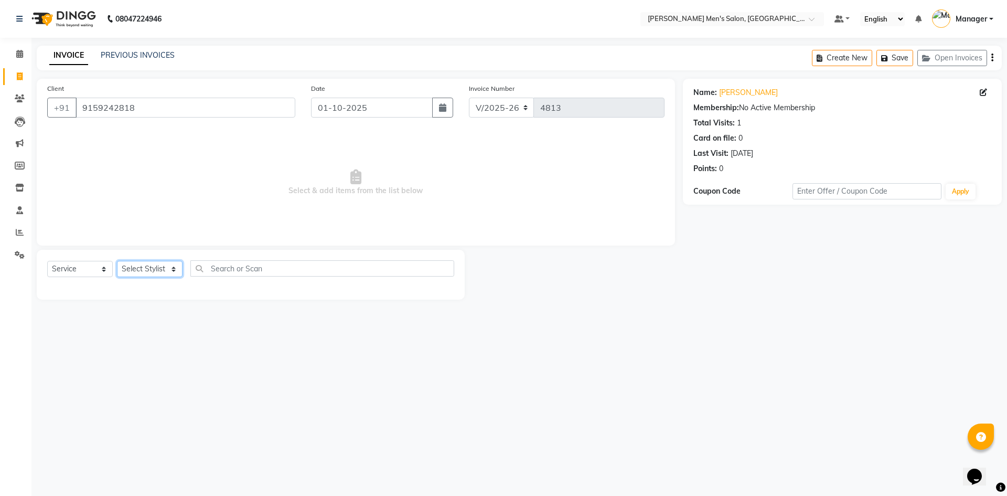
click at [154, 270] on select "Select Stylist [PERSON_NAME] Manager [PERSON_NAME]" at bounding box center [150, 269] width 66 height 16
select select "65604"
click at [117, 261] on select "Select Stylist [PERSON_NAME] Manager [PERSON_NAME]" at bounding box center [150, 269] width 66 height 16
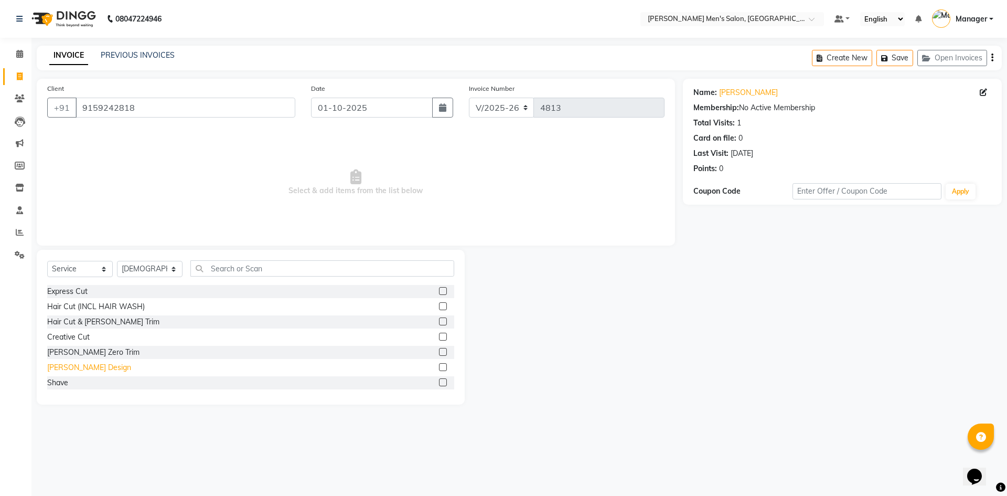
click at [67, 368] on div "[PERSON_NAME] Design" at bounding box center [89, 367] width 84 height 11
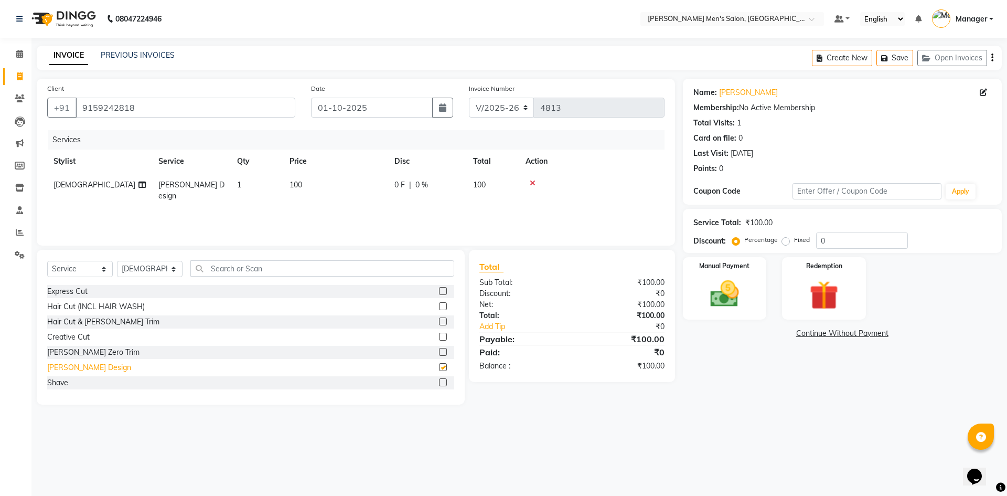
checkbox input "false"
click at [711, 289] on img at bounding box center [724, 293] width 49 height 35
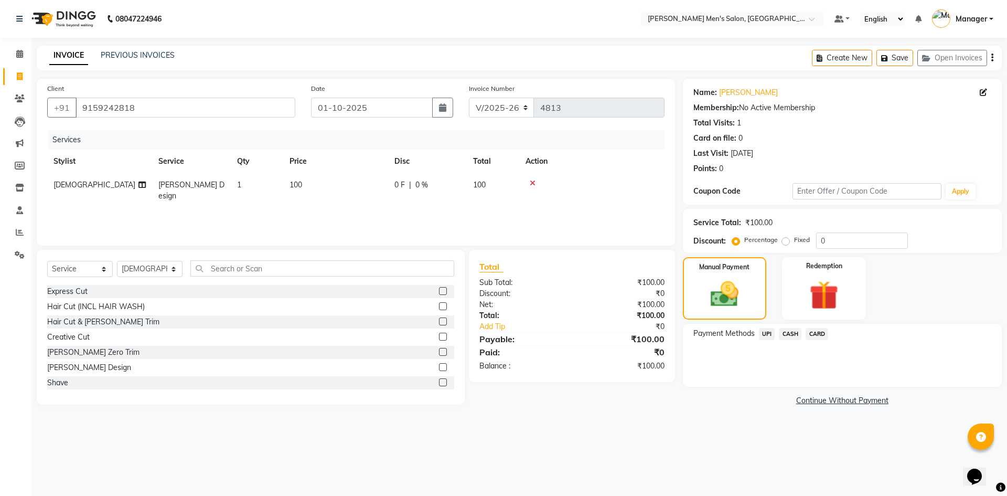
click at [779, 332] on span "CASH" at bounding box center [790, 334] width 23 height 12
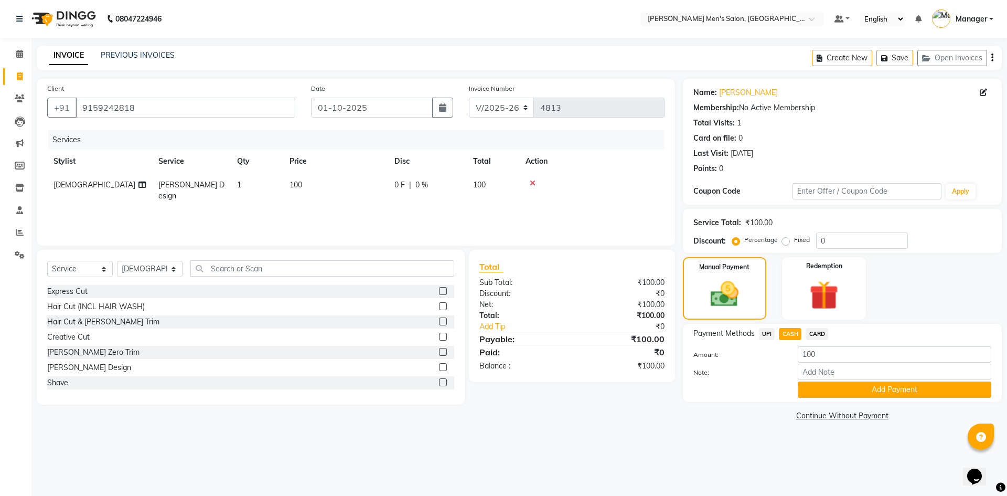
click at [770, 334] on span "UPI" at bounding box center [767, 334] width 16 height 12
click at [785, 338] on span "CASH" at bounding box center [790, 334] width 23 height 12
click at [822, 389] on button "Add Payment" at bounding box center [895, 389] width 194 height 16
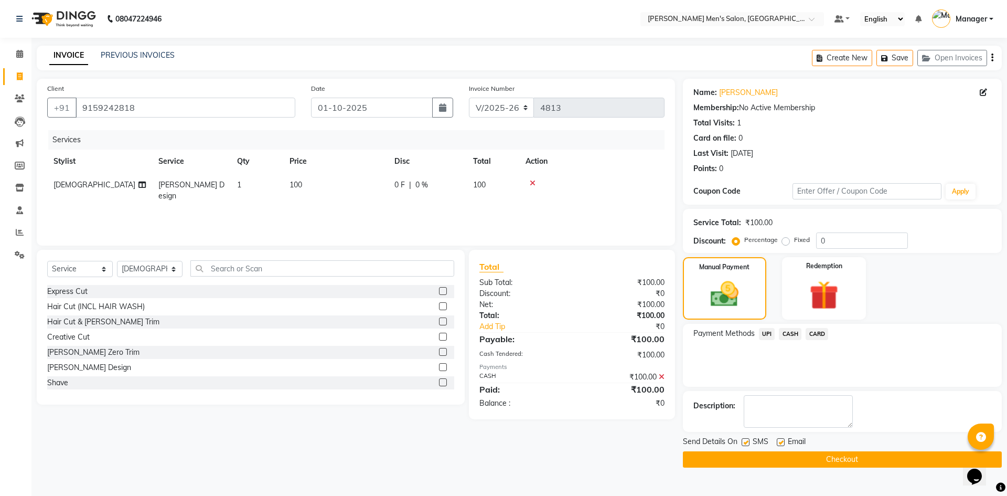
click at [825, 456] on button "Checkout" at bounding box center [842, 459] width 319 height 16
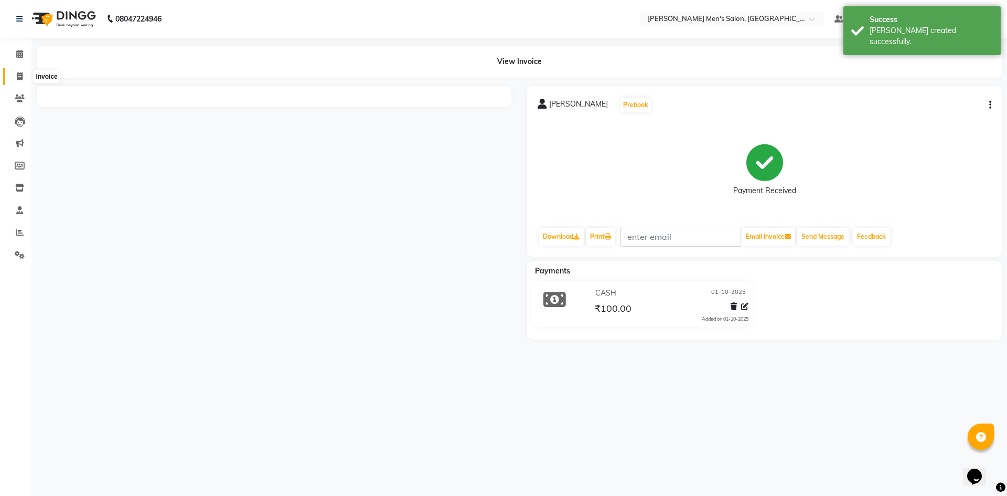
click at [17, 77] on icon at bounding box center [20, 76] width 6 height 8
select select "service"
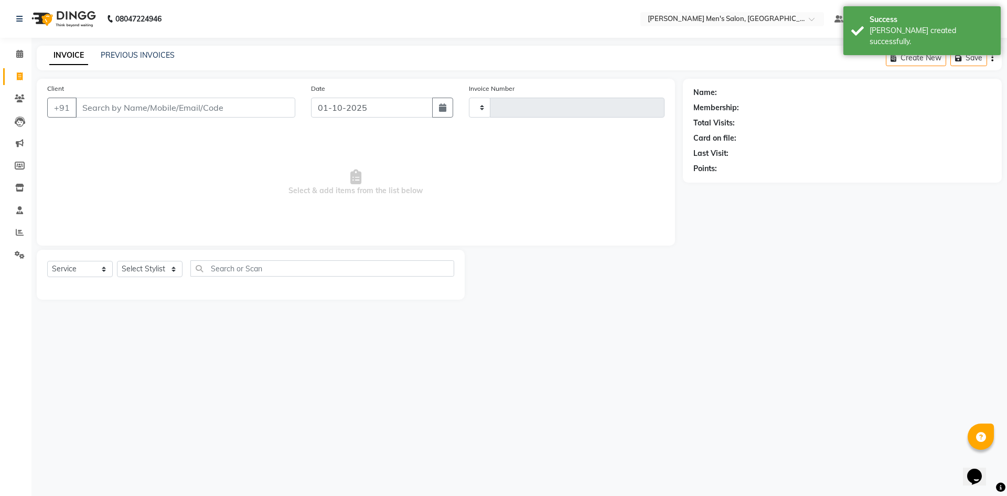
type input "4814"
select select "6913"
click at [120, 53] on link "PREVIOUS INVOICES" at bounding box center [138, 54] width 74 height 9
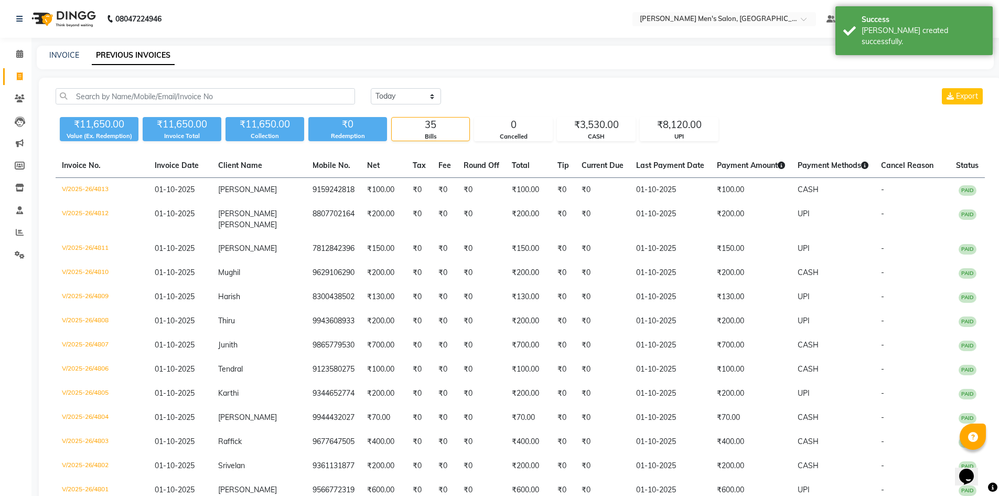
click at [0, 58] on li "Calendar" at bounding box center [15, 54] width 31 height 23
click at [6, 58] on link "Calendar" at bounding box center [15, 54] width 25 height 17
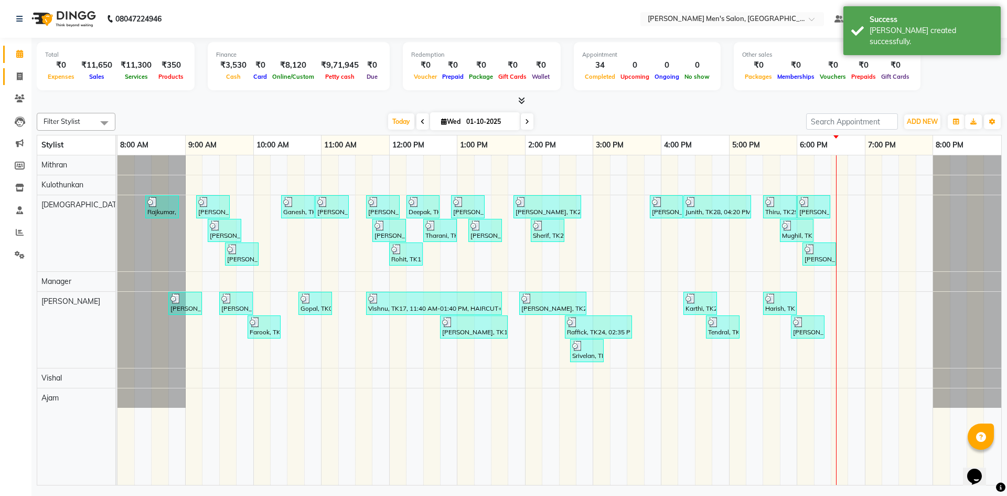
click at [19, 81] on span at bounding box center [19, 77] width 18 height 12
select select "service"
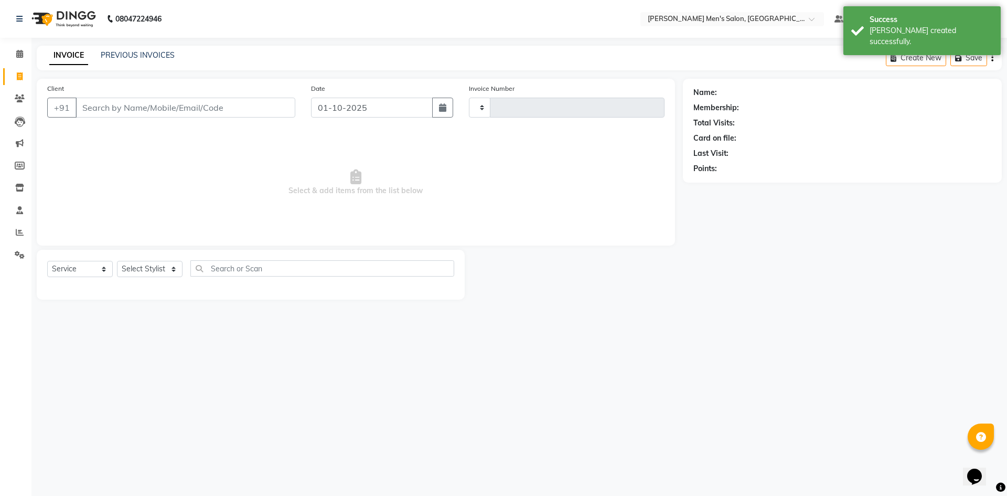
type input "4814"
select select "6913"
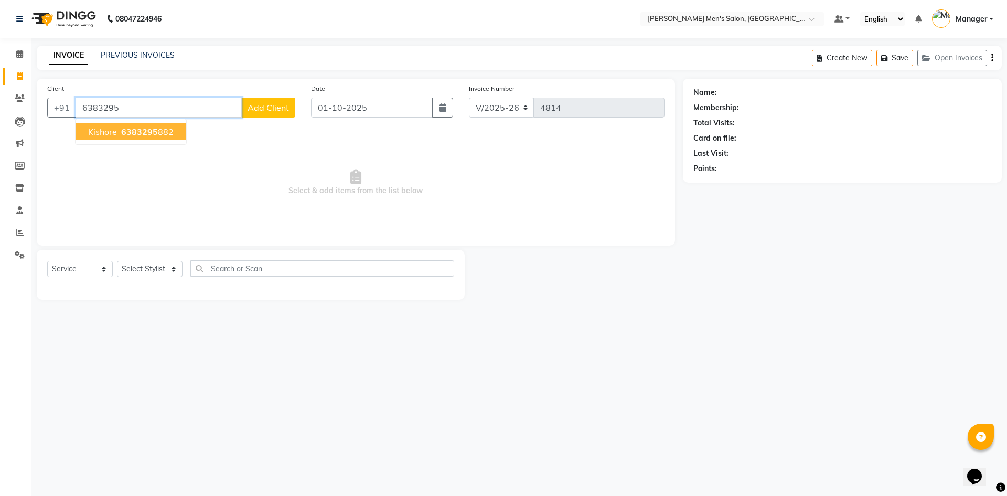
click at [167, 128] on ngb-highlight "6383295 882" at bounding box center [146, 131] width 55 height 10
type input "6383295882"
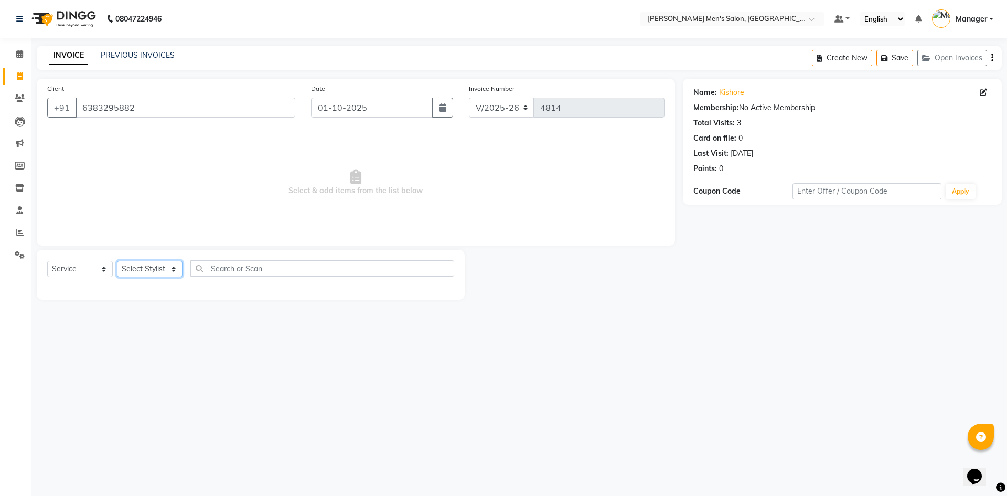
click at [172, 268] on select "Select Stylist [PERSON_NAME] Manager [PERSON_NAME]" at bounding box center [150, 269] width 66 height 16
select select "70201"
click at [117, 261] on select "Select Stylist [PERSON_NAME] Manager [PERSON_NAME]" at bounding box center [150, 269] width 66 height 16
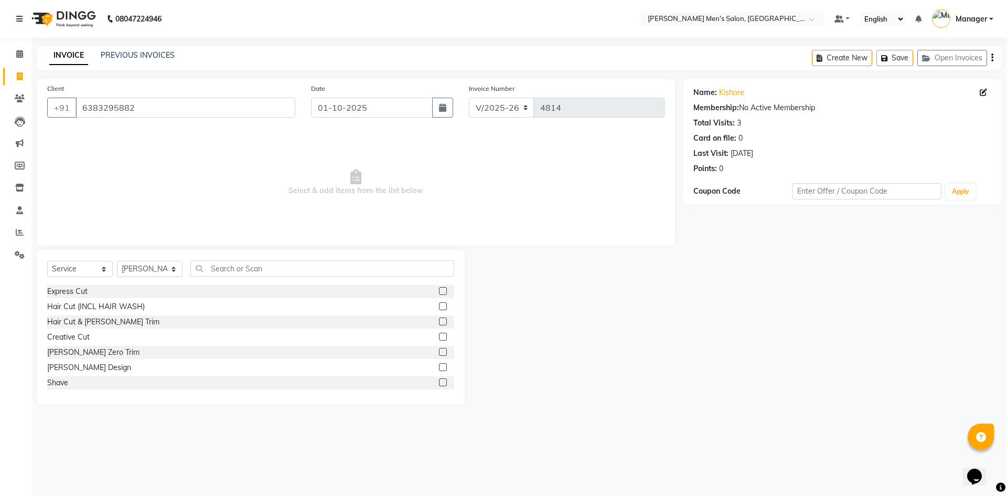
click at [439, 291] on label at bounding box center [443, 291] width 8 height 8
click at [439, 291] on input "checkbox" at bounding box center [442, 291] width 7 height 7
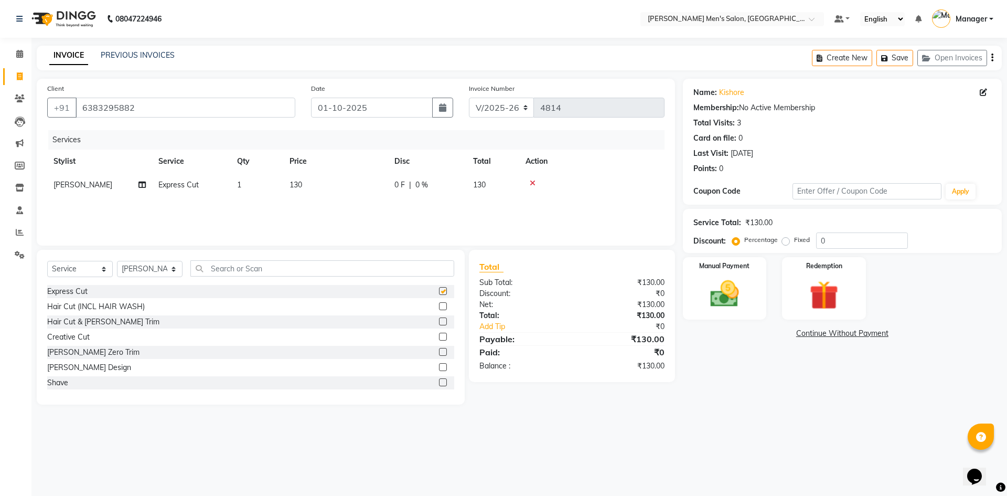
checkbox input "false"
click at [723, 289] on img at bounding box center [724, 293] width 49 height 35
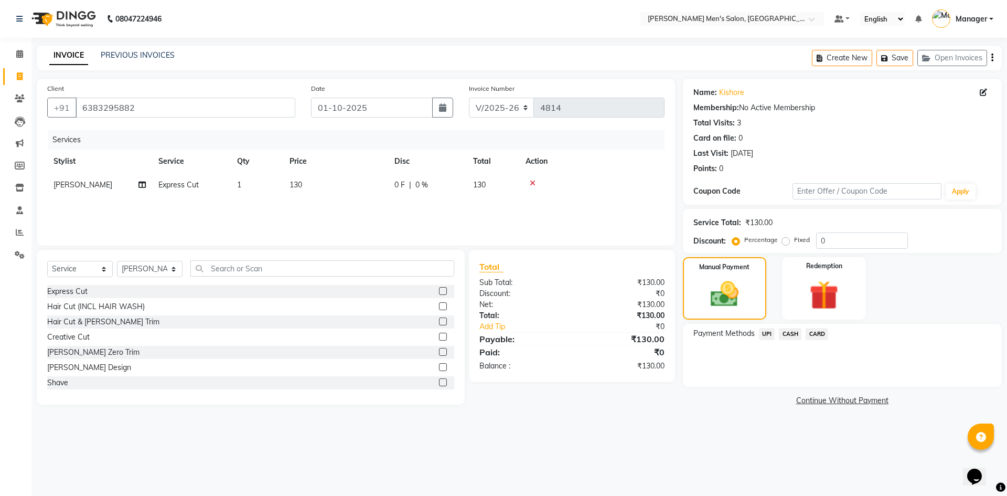
click at [790, 335] on span "CASH" at bounding box center [790, 334] width 23 height 12
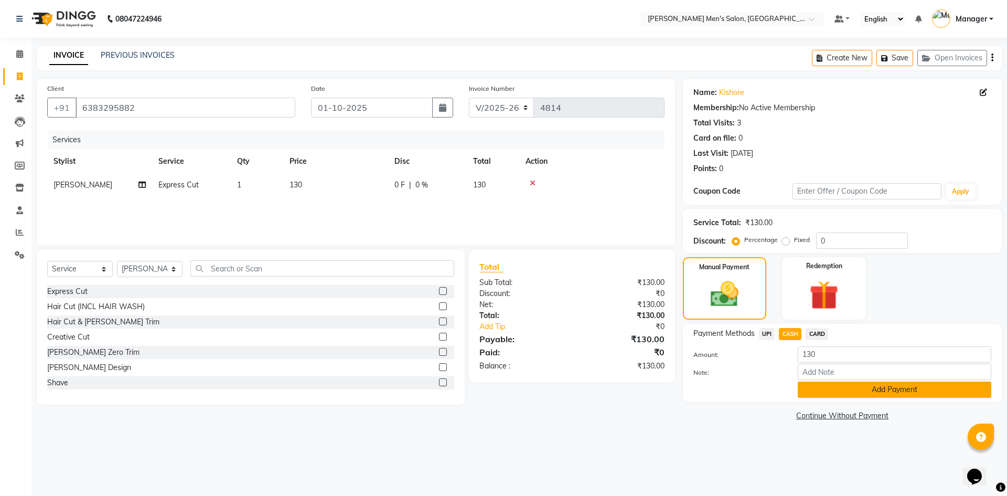
click at [839, 391] on button "Add Payment" at bounding box center [895, 389] width 194 height 16
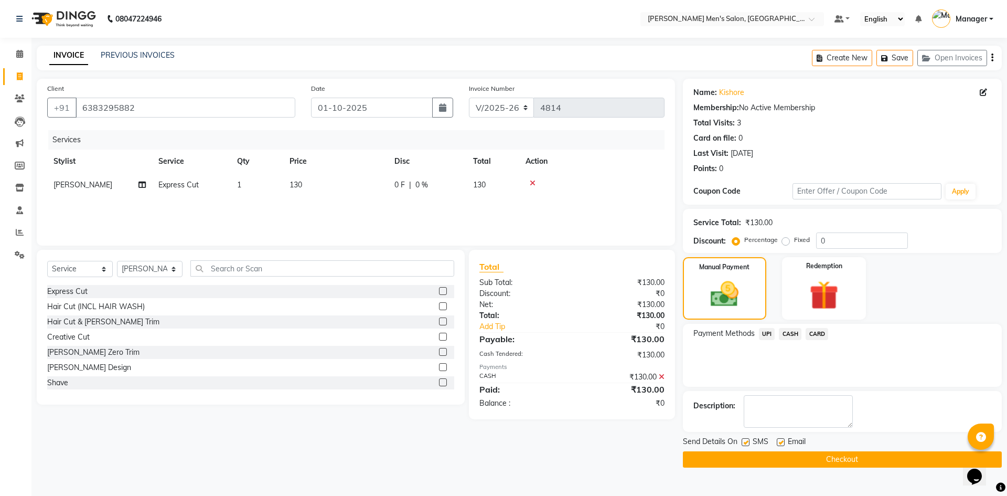
click at [853, 462] on button "Checkout" at bounding box center [842, 459] width 319 height 16
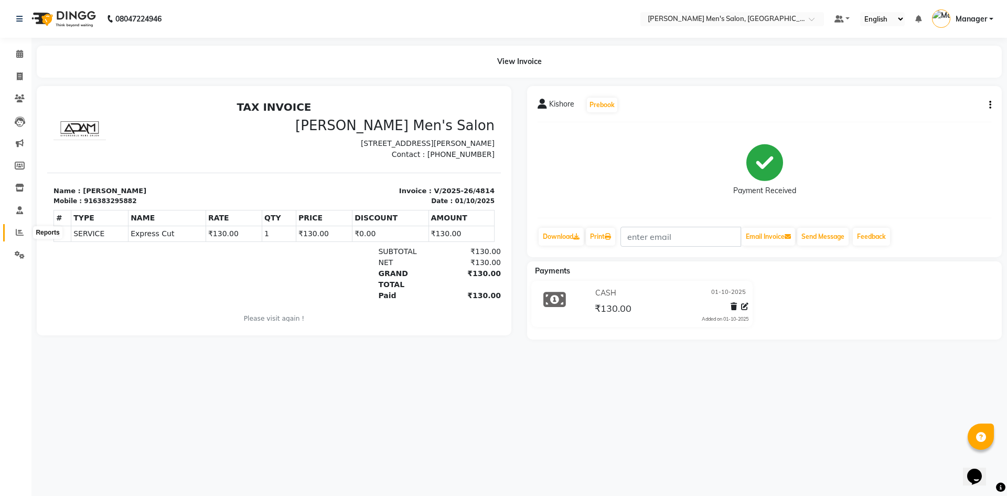
click at [18, 231] on icon at bounding box center [20, 232] width 8 height 8
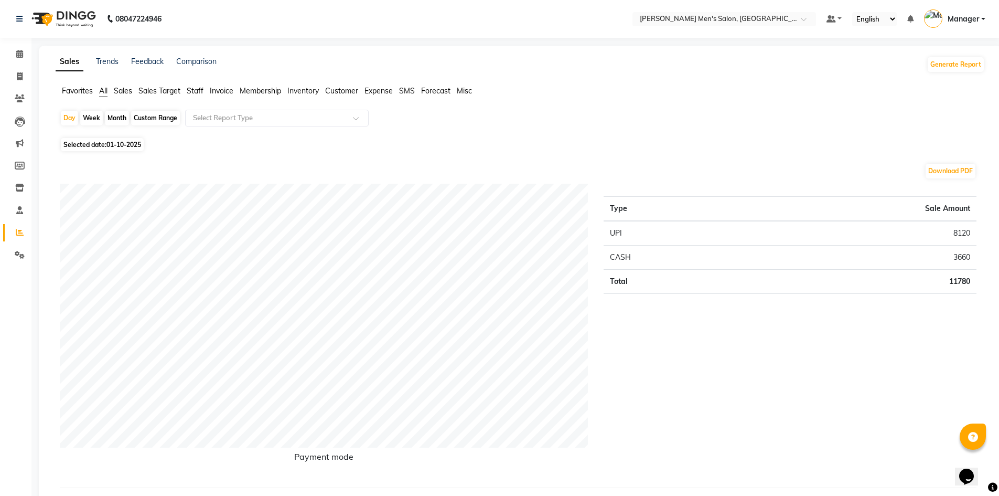
click at [195, 88] on span "Staff" at bounding box center [195, 90] width 17 height 9
